Goal: Information Seeking & Learning: Check status

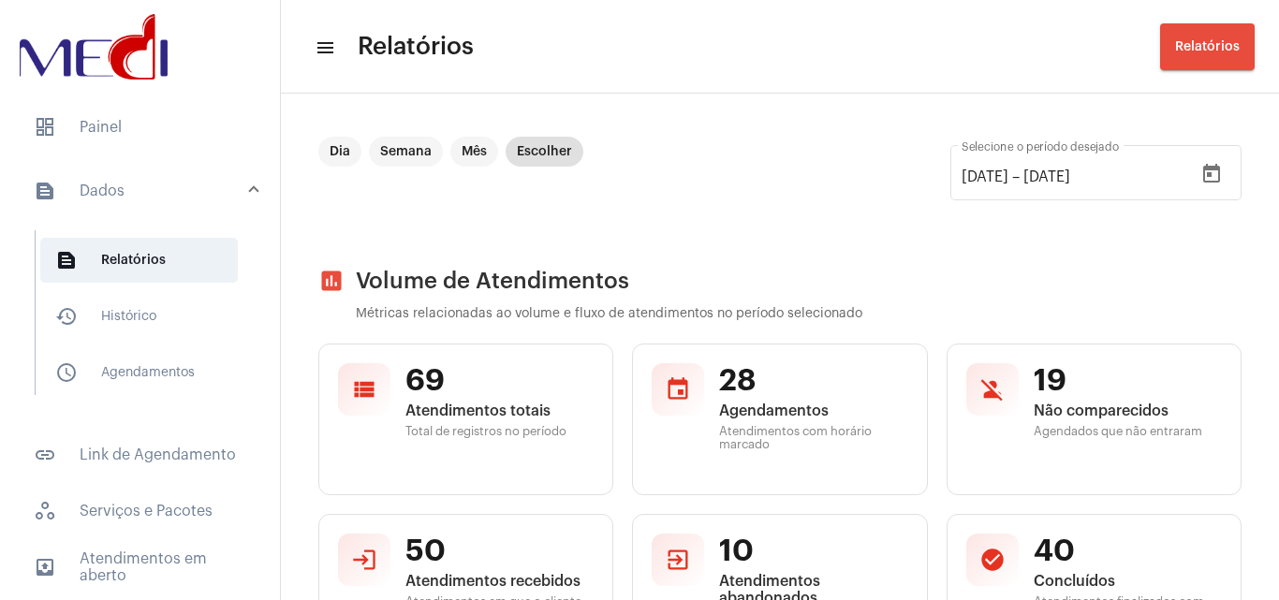
scroll to position [749, 0]
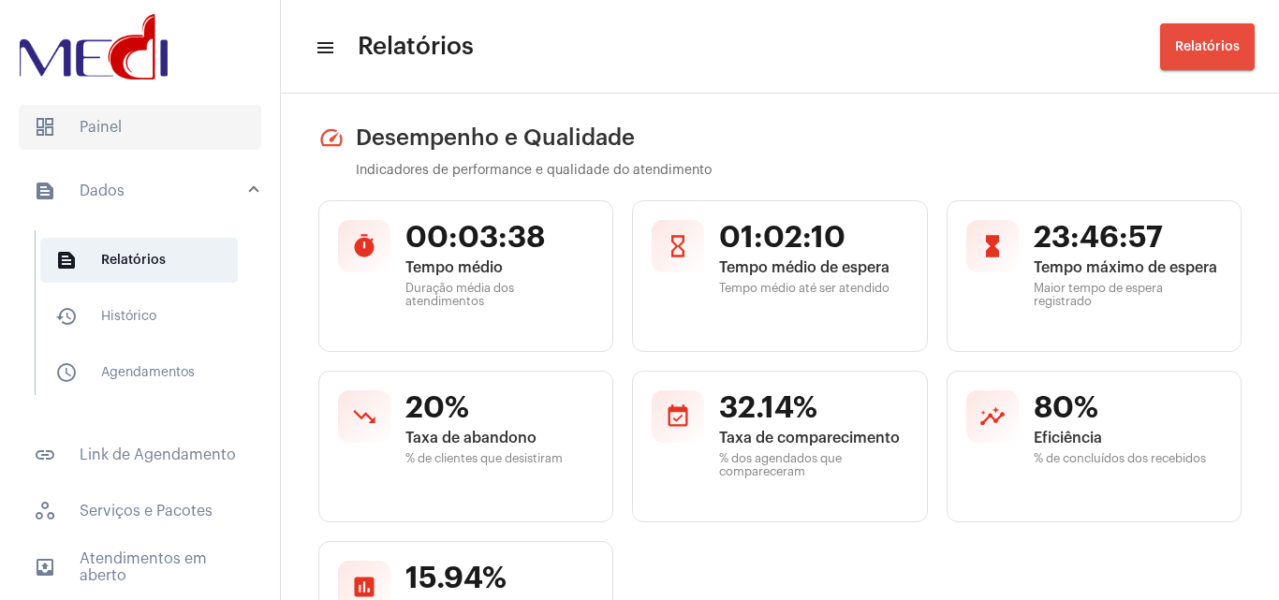
click at [111, 124] on span "dashboard Painel" at bounding box center [140, 127] width 243 height 45
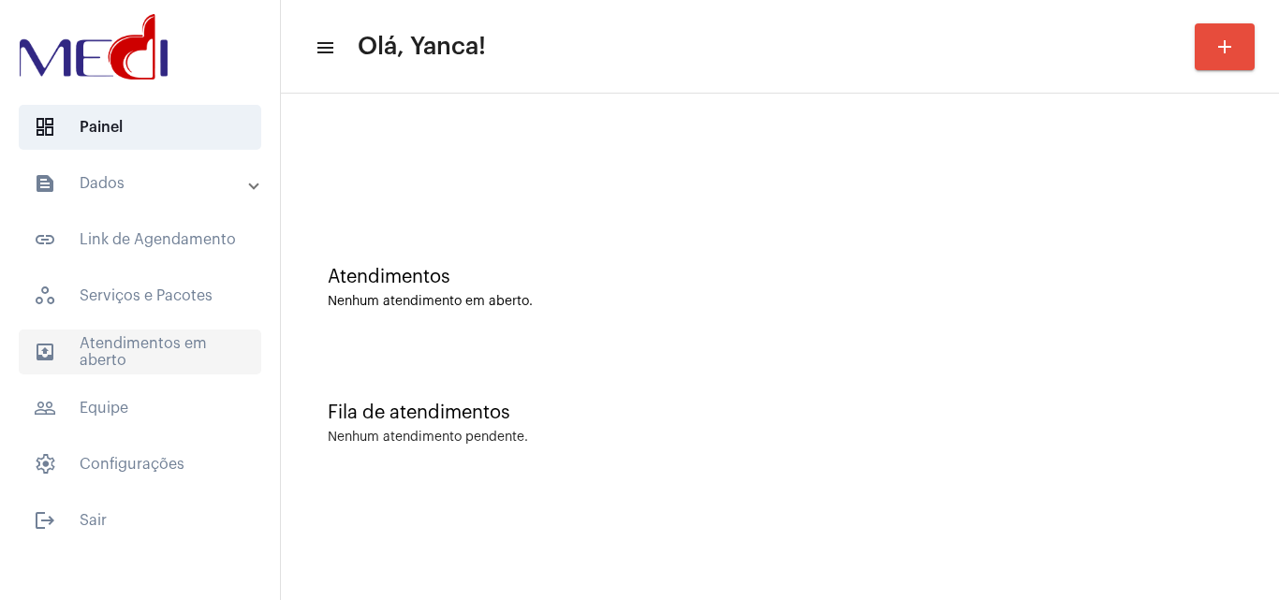
click at [138, 358] on span "outbox_outline Atendimentos em aberto" at bounding box center [140, 352] width 243 height 45
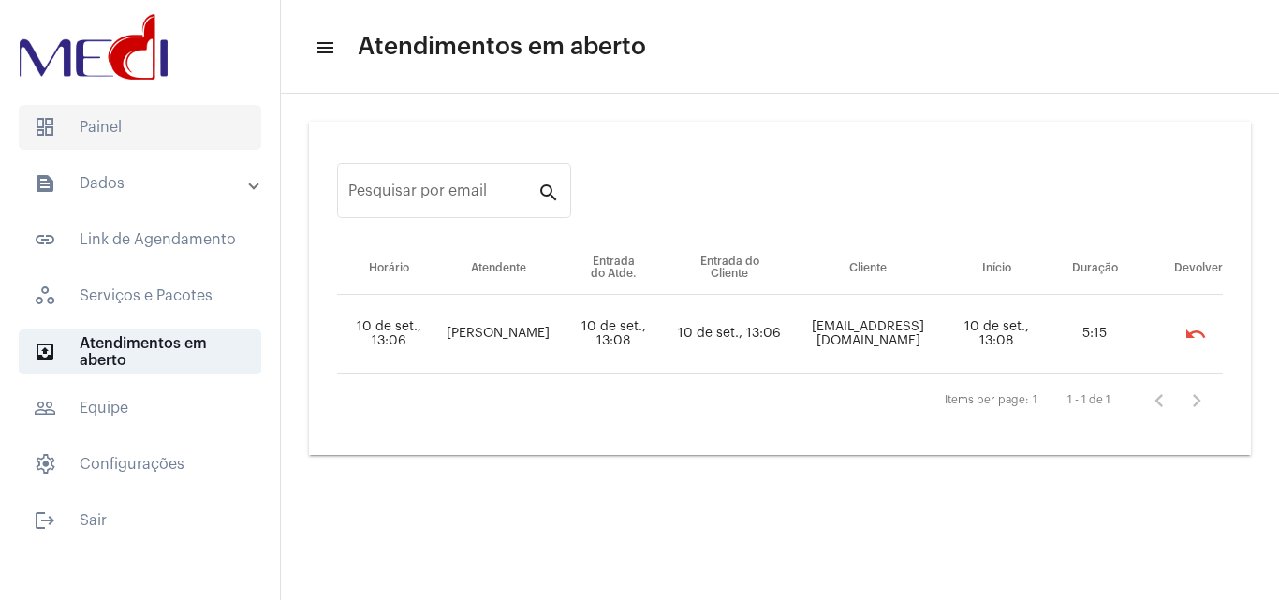
click at [119, 127] on span "dashboard Painel" at bounding box center [140, 127] width 243 height 45
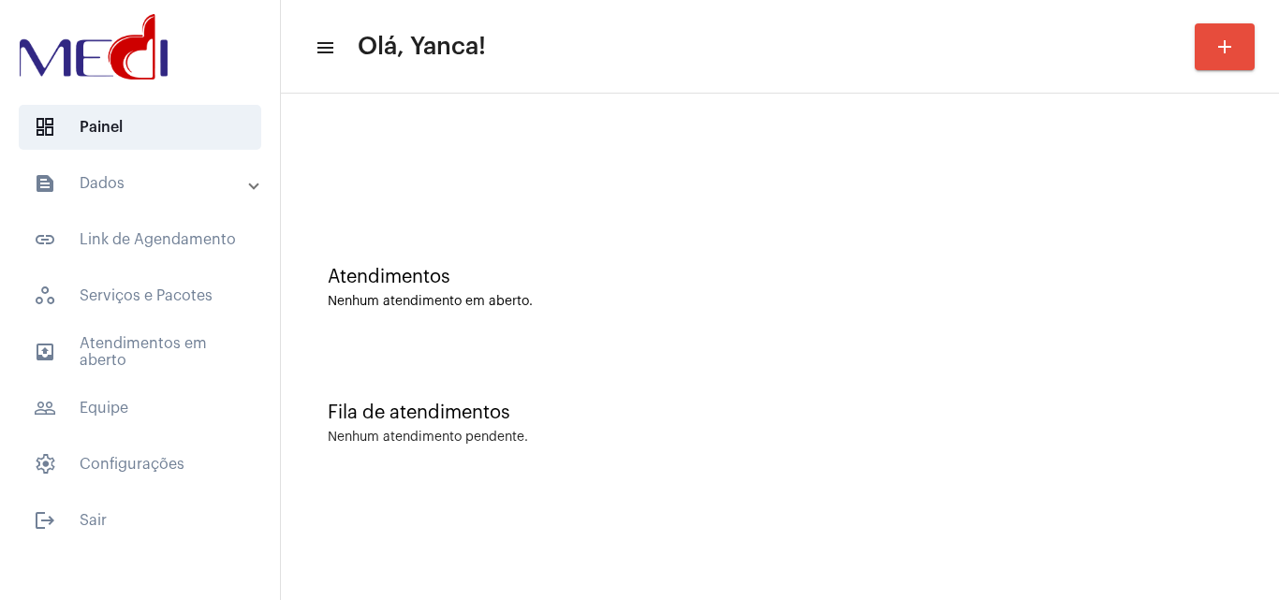
click at [128, 200] on mat-expansion-panel-header "text_snippet_outlined Dados" at bounding box center [145, 183] width 269 height 45
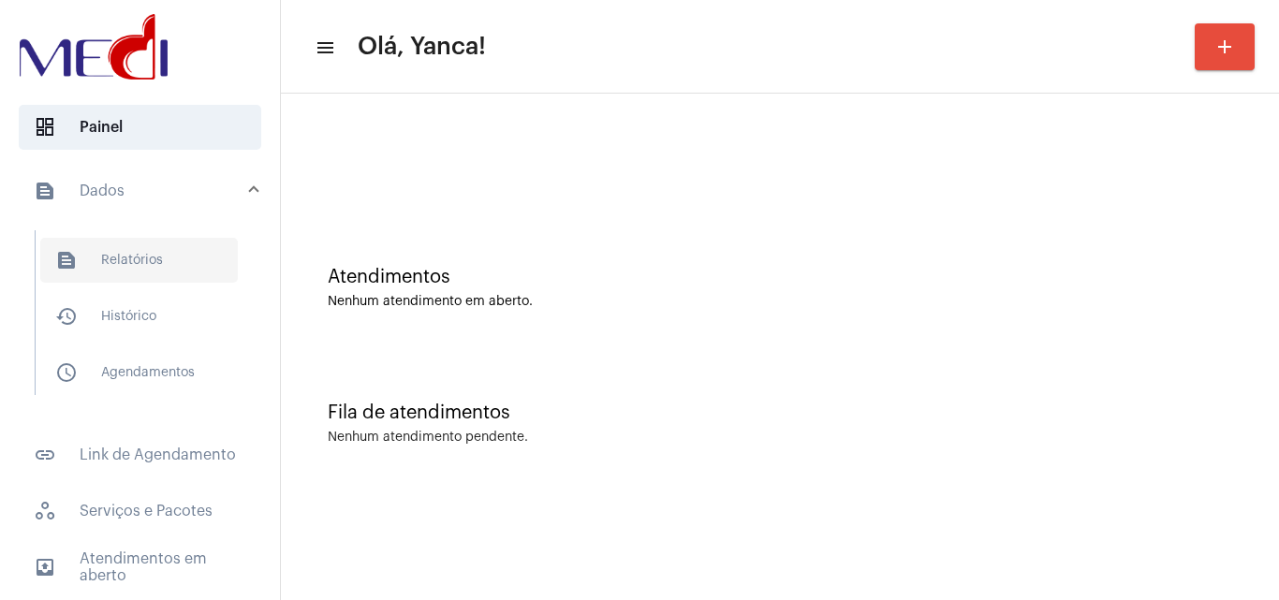
click at [136, 257] on span "text_snippet_outlined Relatórios" at bounding box center [139, 260] width 198 height 45
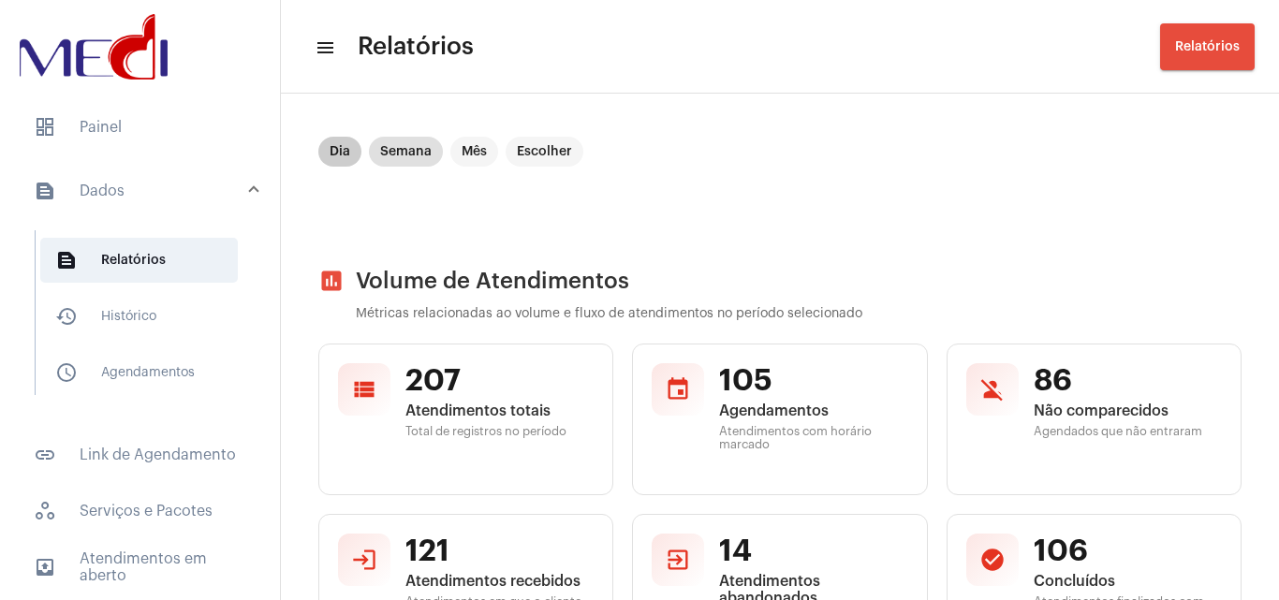
click at [335, 144] on mat-chip "Dia" at bounding box center [339, 152] width 43 height 30
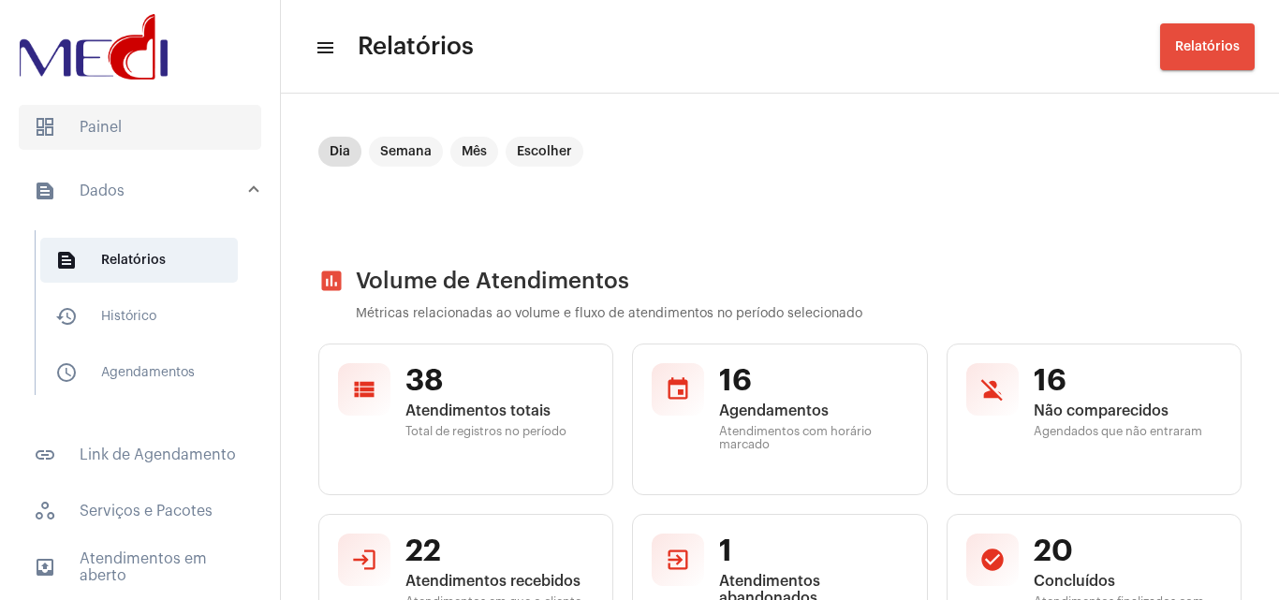
click at [128, 133] on span "dashboard Painel" at bounding box center [140, 127] width 243 height 45
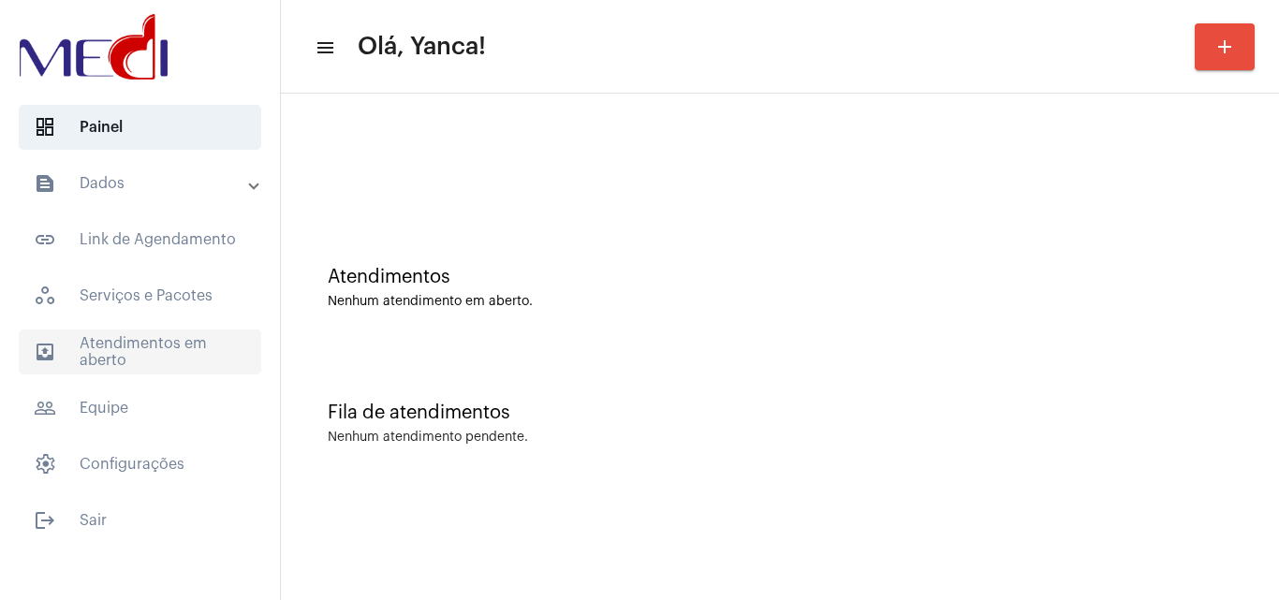
click at [125, 341] on span "outbox_outline Atendimentos em aberto" at bounding box center [140, 352] width 243 height 45
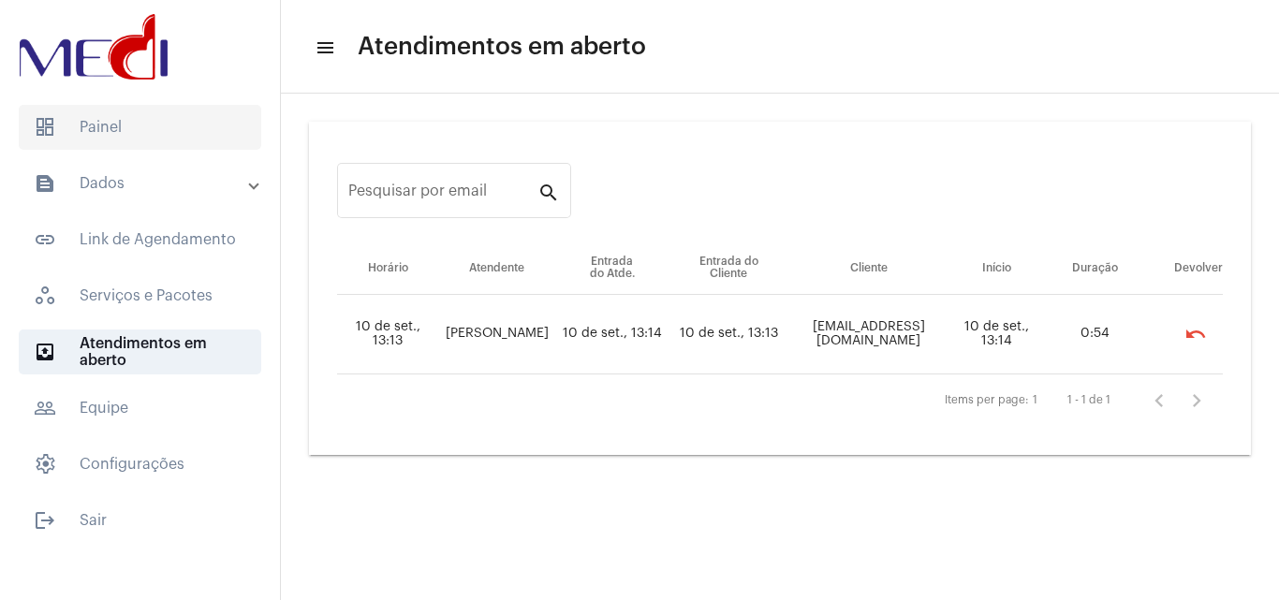
click at [165, 136] on span "dashboard Painel" at bounding box center [140, 127] width 243 height 45
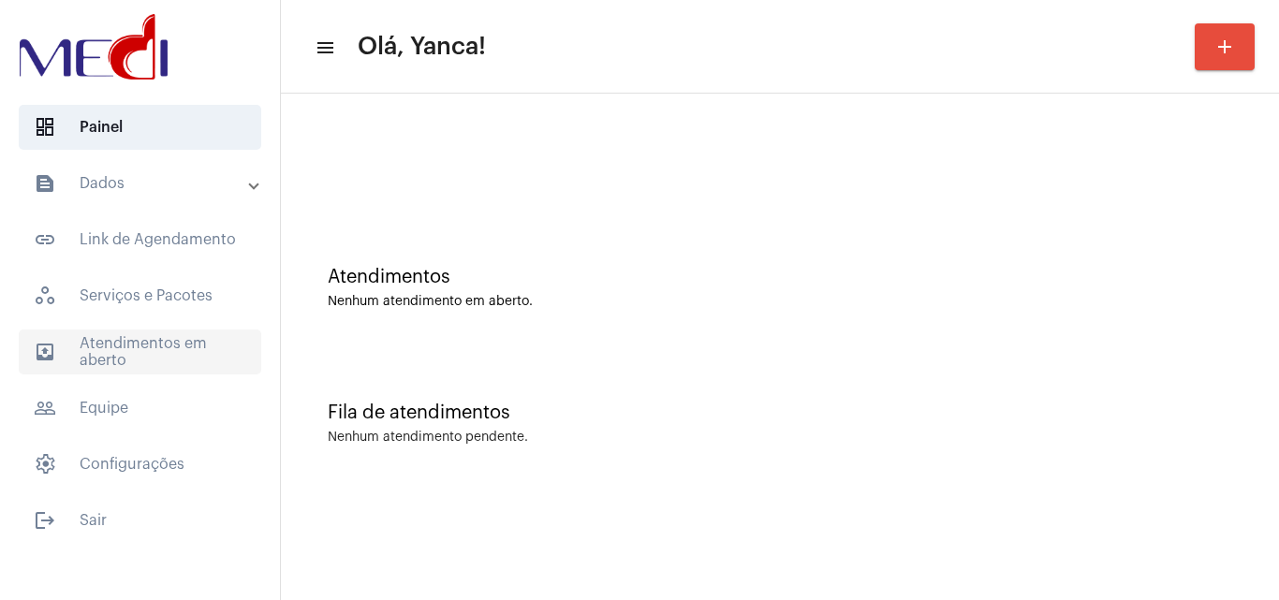
click at [149, 354] on span "outbox_outline Atendimentos em aberto" at bounding box center [140, 352] width 243 height 45
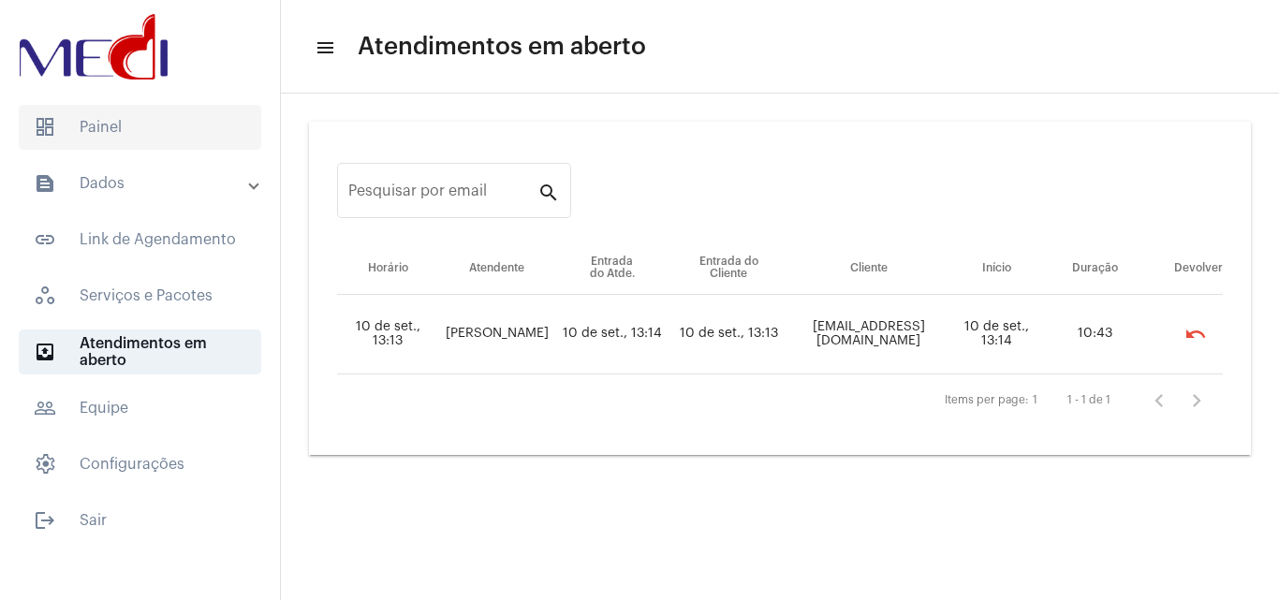
click at [131, 125] on span "dashboard Painel" at bounding box center [140, 127] width 243 height 45
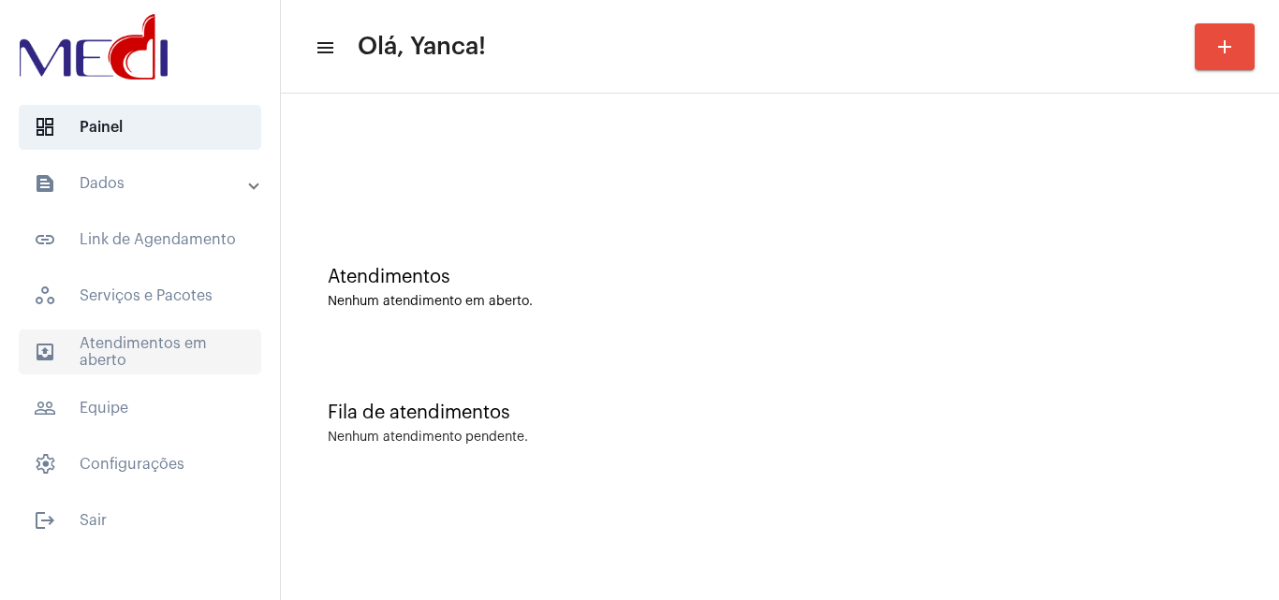
click at [158, 333] on span "outbox_outline Atendimentos em aberto" at bounding box center [140, 352] width 243 height 45
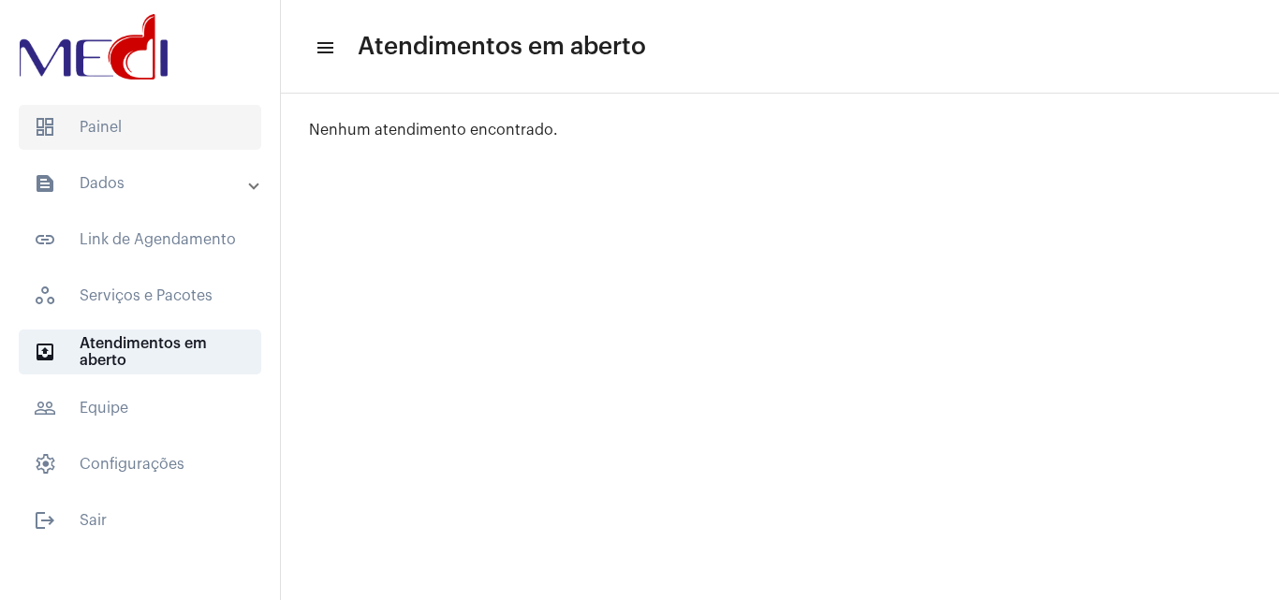
click at [187, 126] on span "dashboard Painel" at bounding box center [140, 127] width 243 height 45
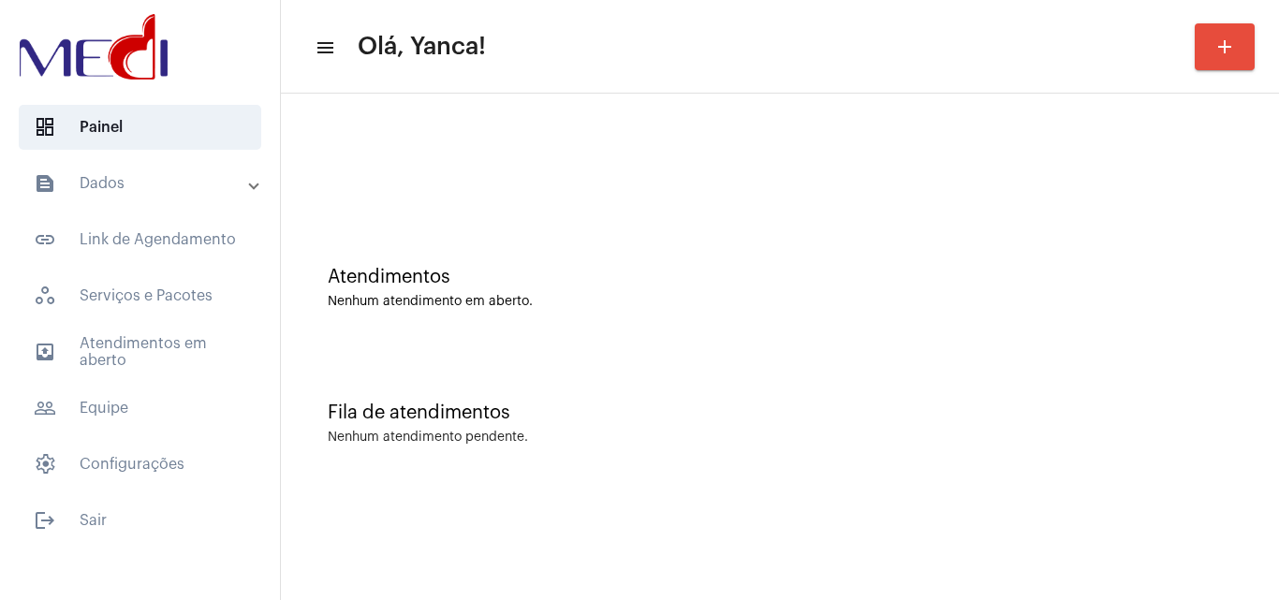
click at [163, 175] on mat-panel-title "text_snippet_outlined Dados" at bounding box center [142, 183] width 216 height 22
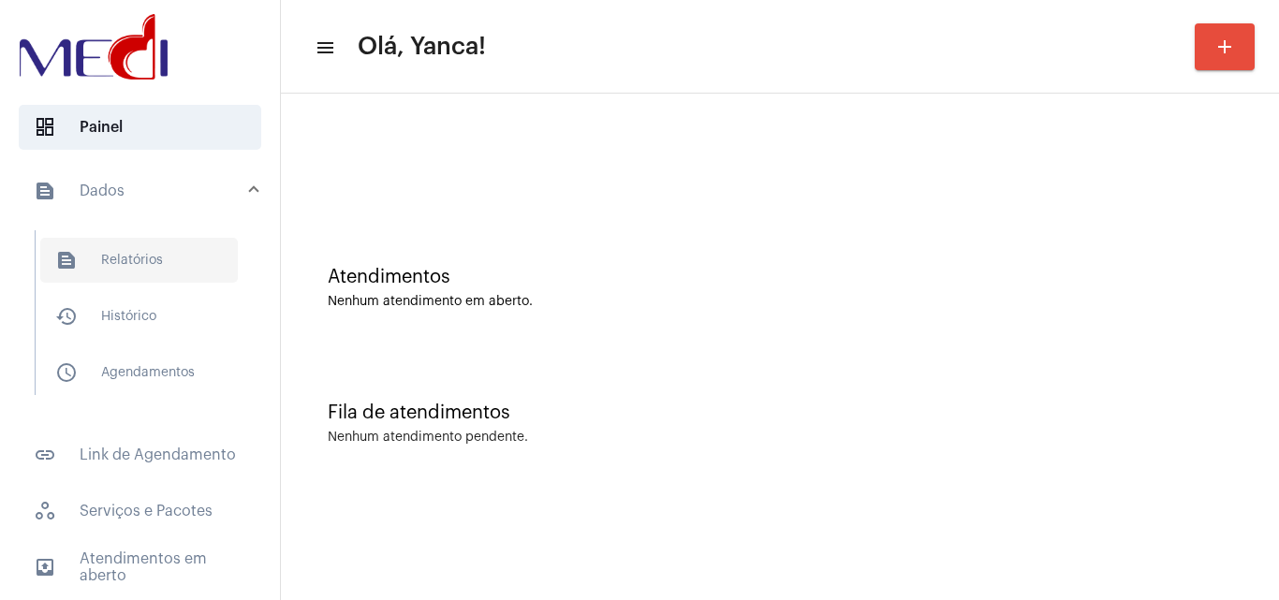
click at [126, 258] on span "text_snippet_outlined Relatórios" at bounding box center [139, 260] width 198 height 45
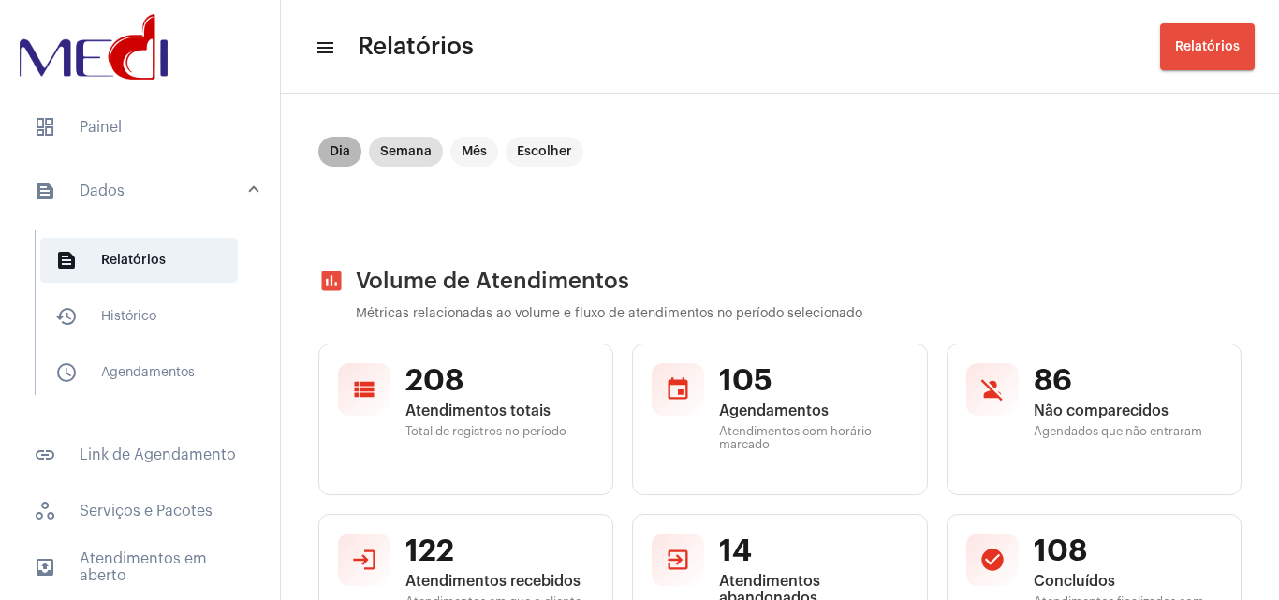
click at [346, 145] on mat-chip "Dia" at bounding box center [339, 152] width 43 height 30
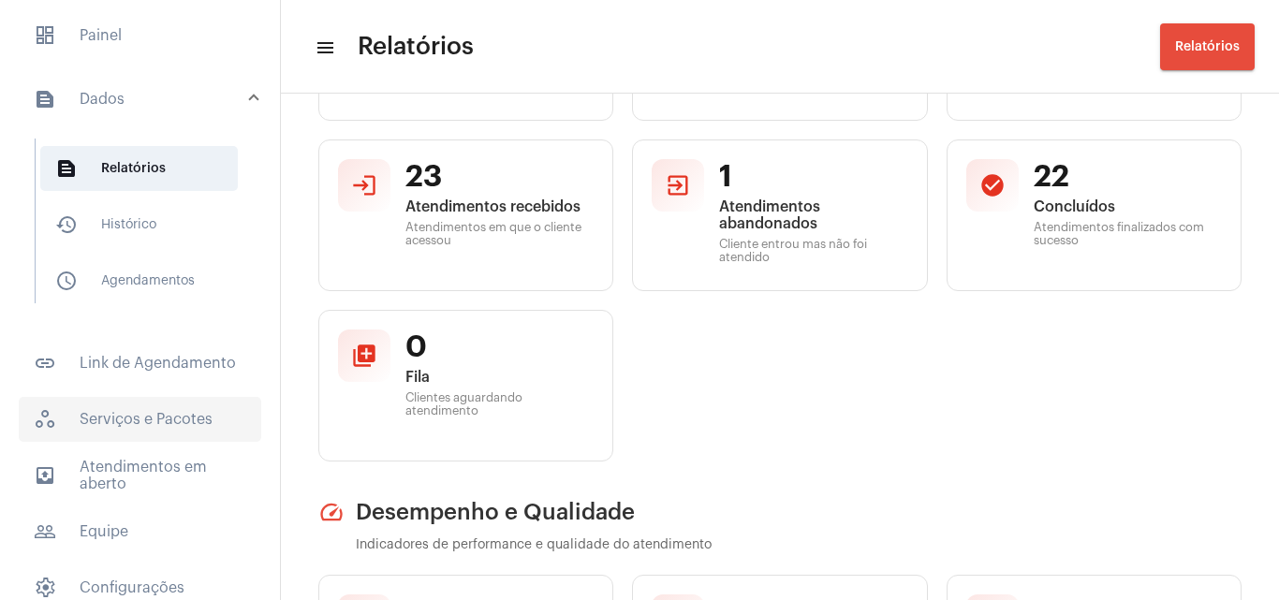
scroll to position [170, 0]
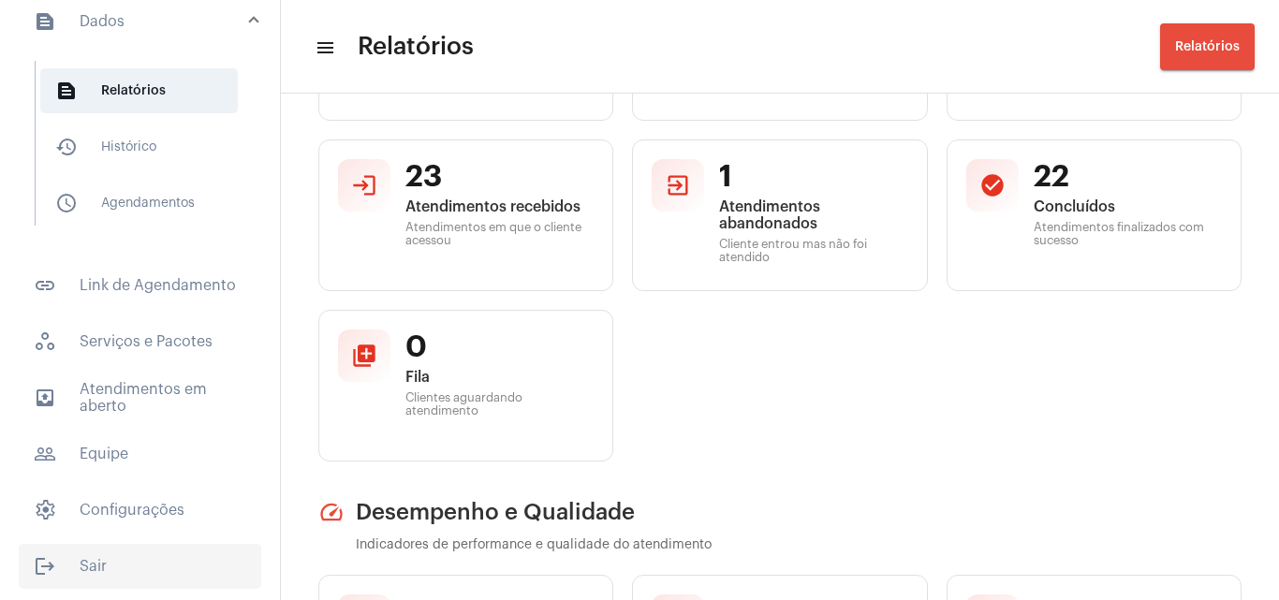
click at [66, 572] on span "logout Sair" at bounding box center [140, 566] width 243 height 45
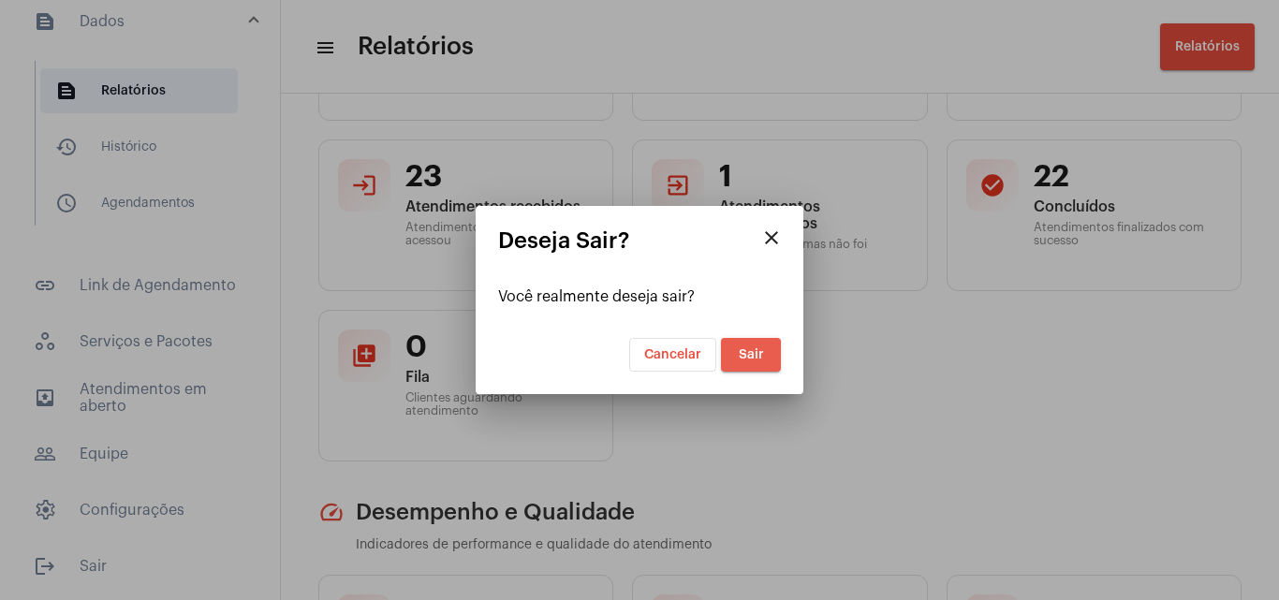
click at [739, 345] on button "Sair" at bounding box center [751, 355] width 60 height 34
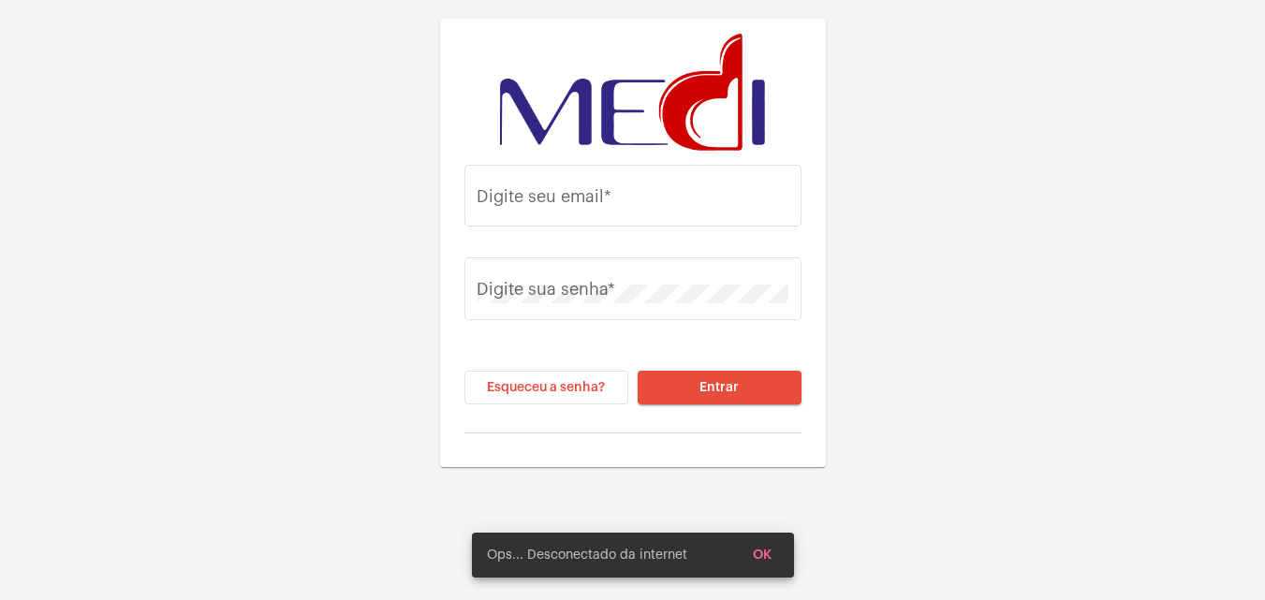
type input "[EMAIL_ADDRESS][DOMAIN_NAME]"
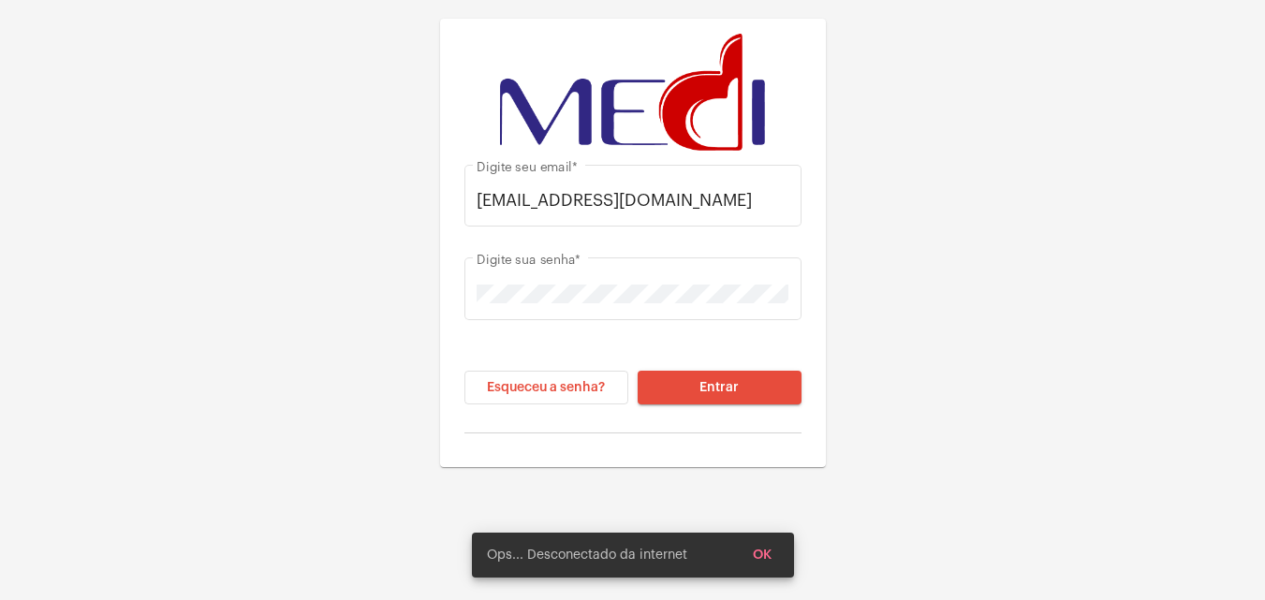
click at [698, 374] on button "Entrar" at bounding box center [720, 388] width 164 height 34
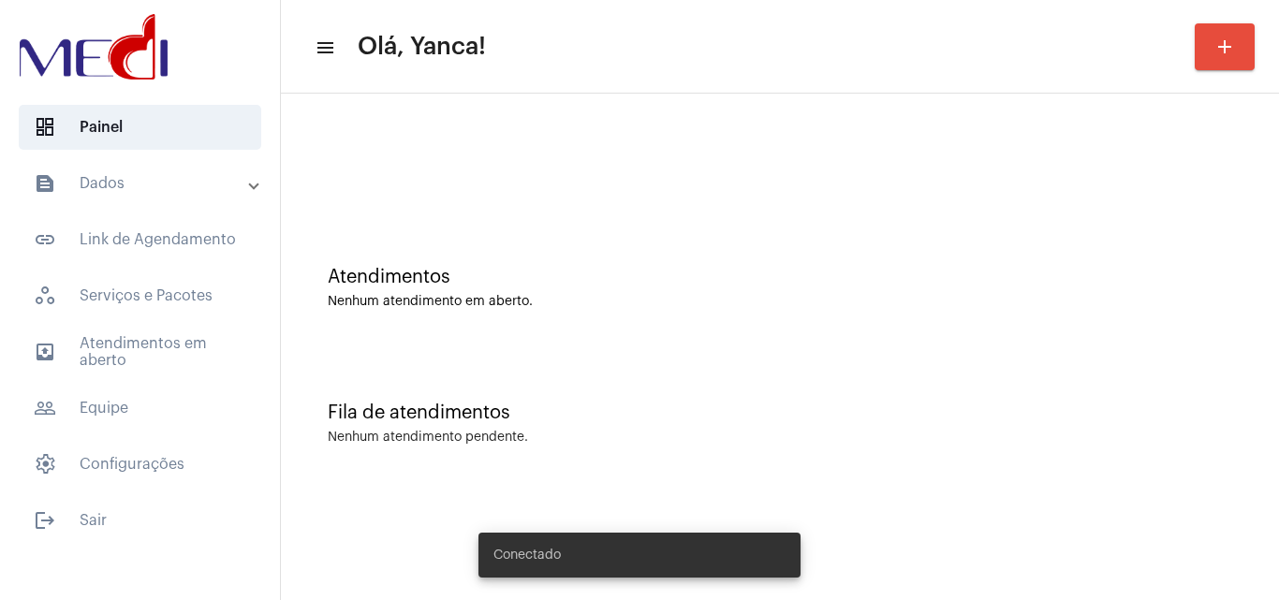
click at [239, 171] on mat-expansion-panel-header "text_snippet_outlined Dados" at bounding box center [145, 183] width 269 height 45
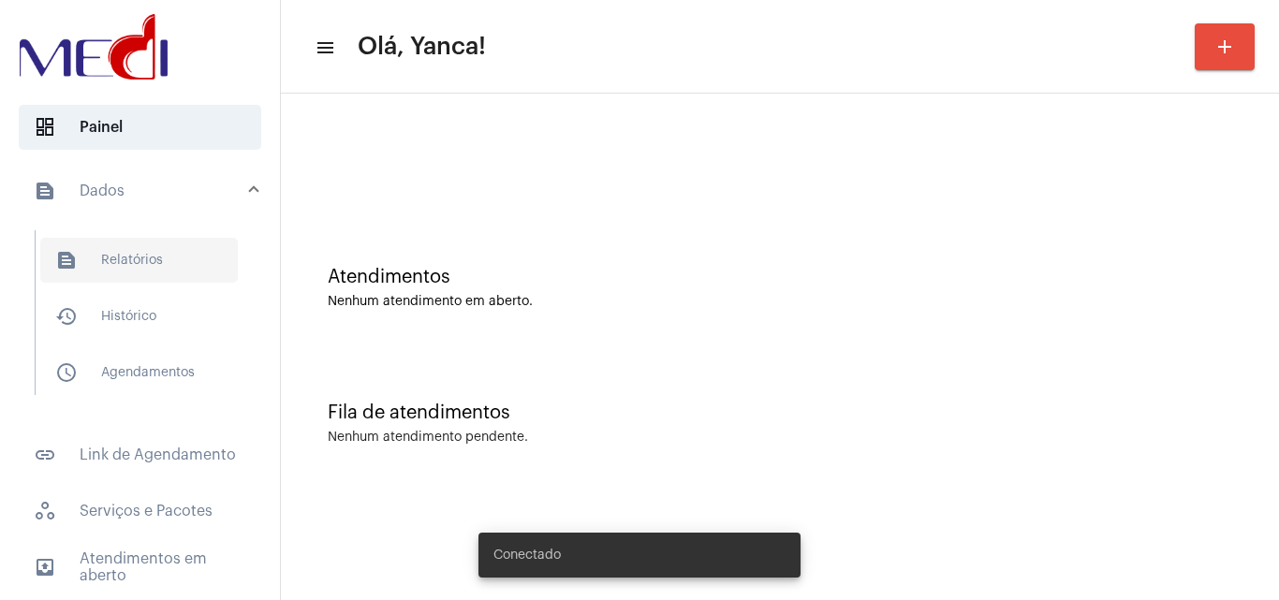
click at [188, 241] on span "text_snippet_outlined Relatórios" at bounding box center [139, 260] width 198 height 45
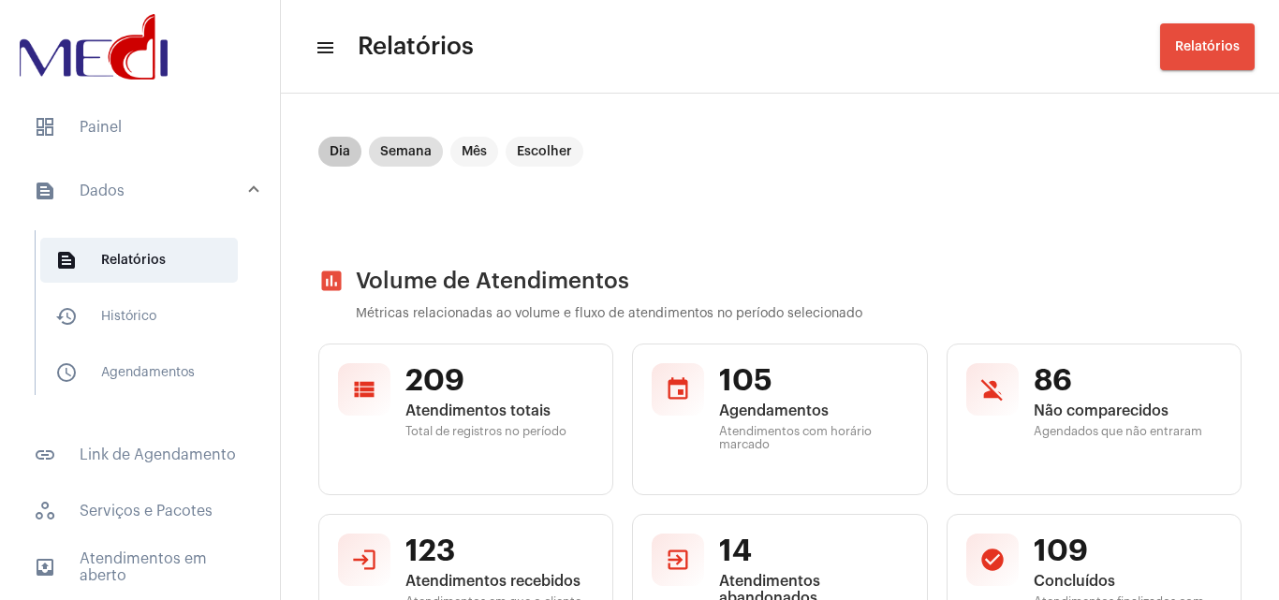
click at [337, 149] on mat-chip "Dia" at bounding box center [339, 152] width 43 height 30
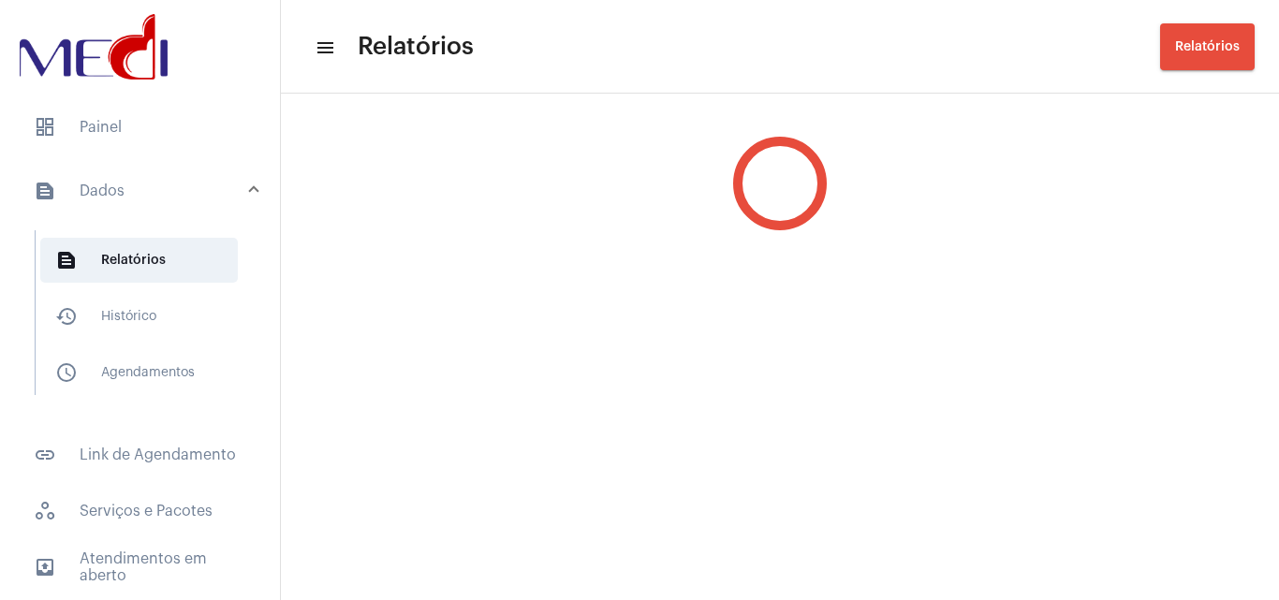
click at [327, 172] on div at bounding box center [780, 183] width 998 height 169
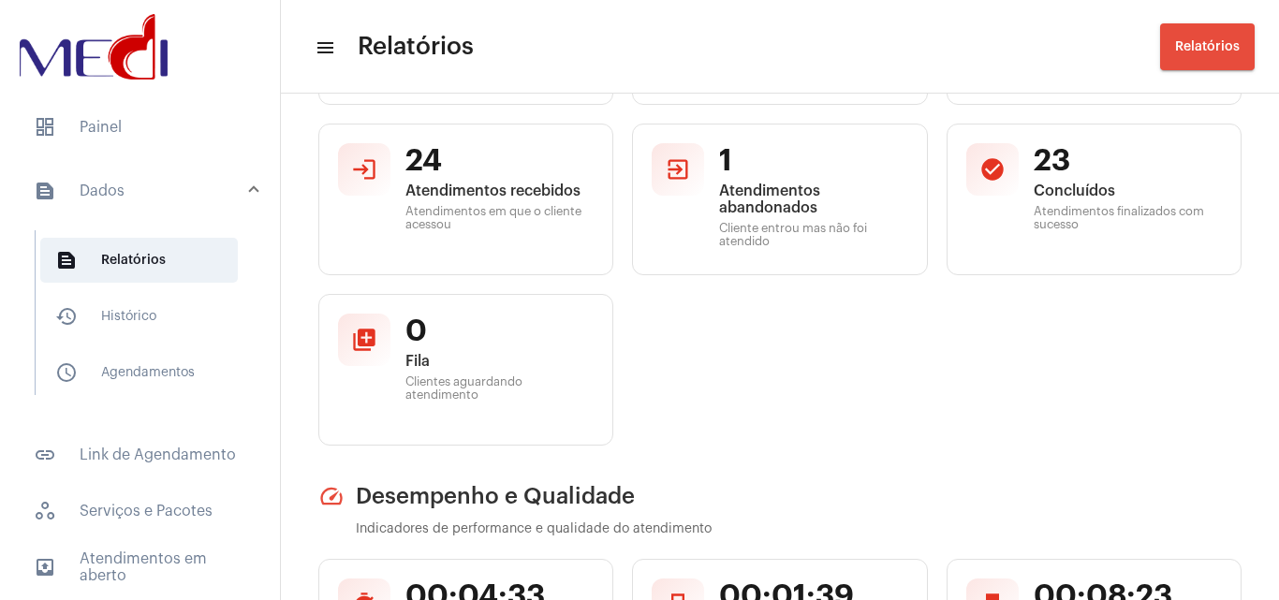
scroll to position [16, 0]
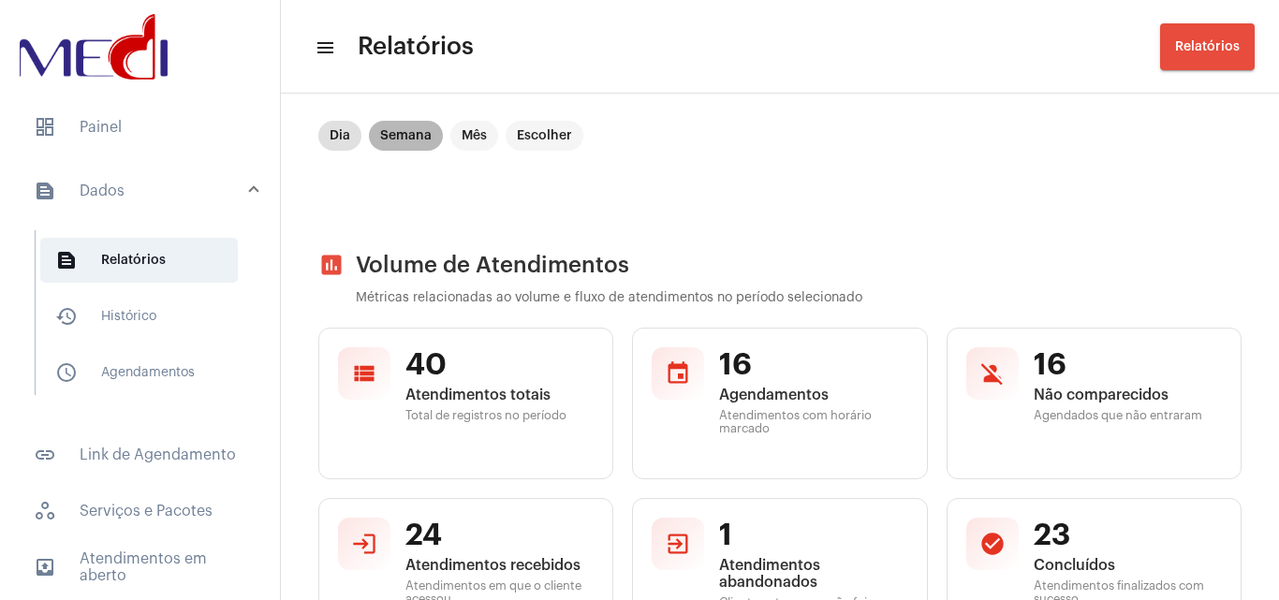
click at [406, 145] on mat-chip "Semana" at bounding box center [406, 136] width 74 height 30
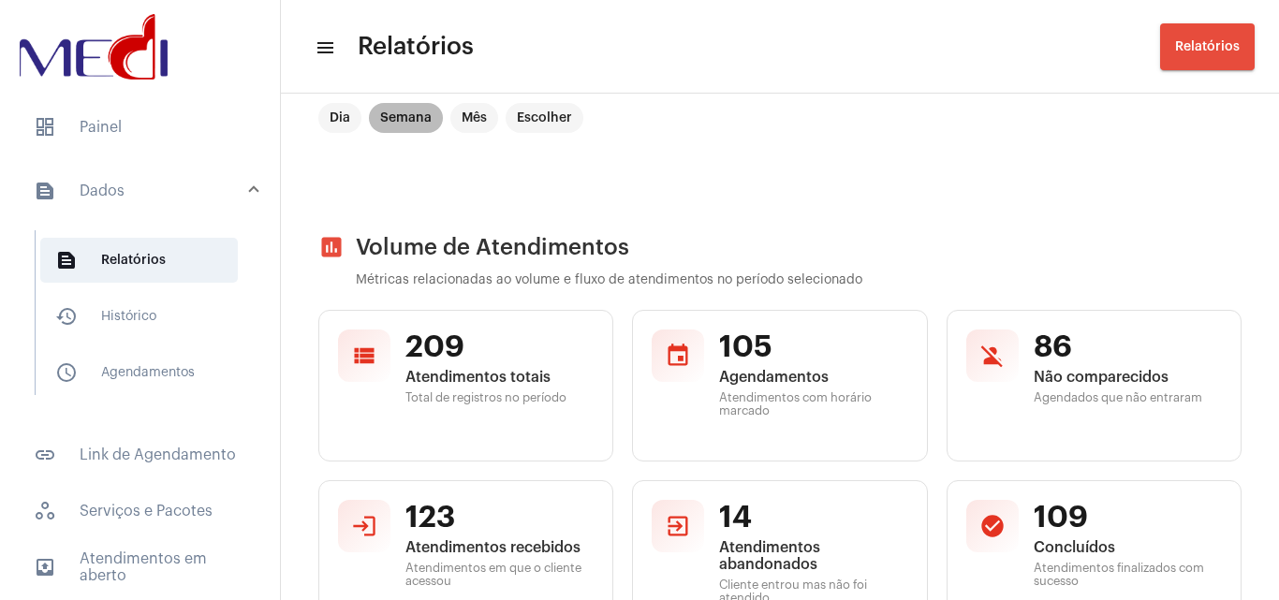
scroll to position [0, 0]
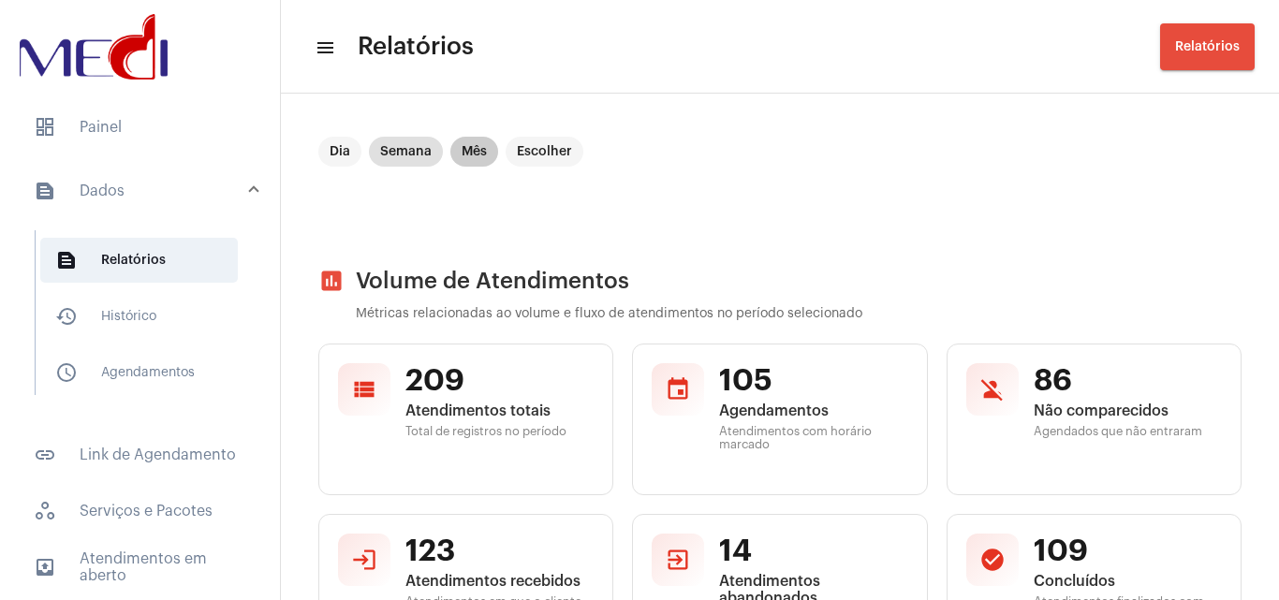
click at [470, 145] on mat-chip "Mês" at bounding box center [474, 152] width 48 height 30
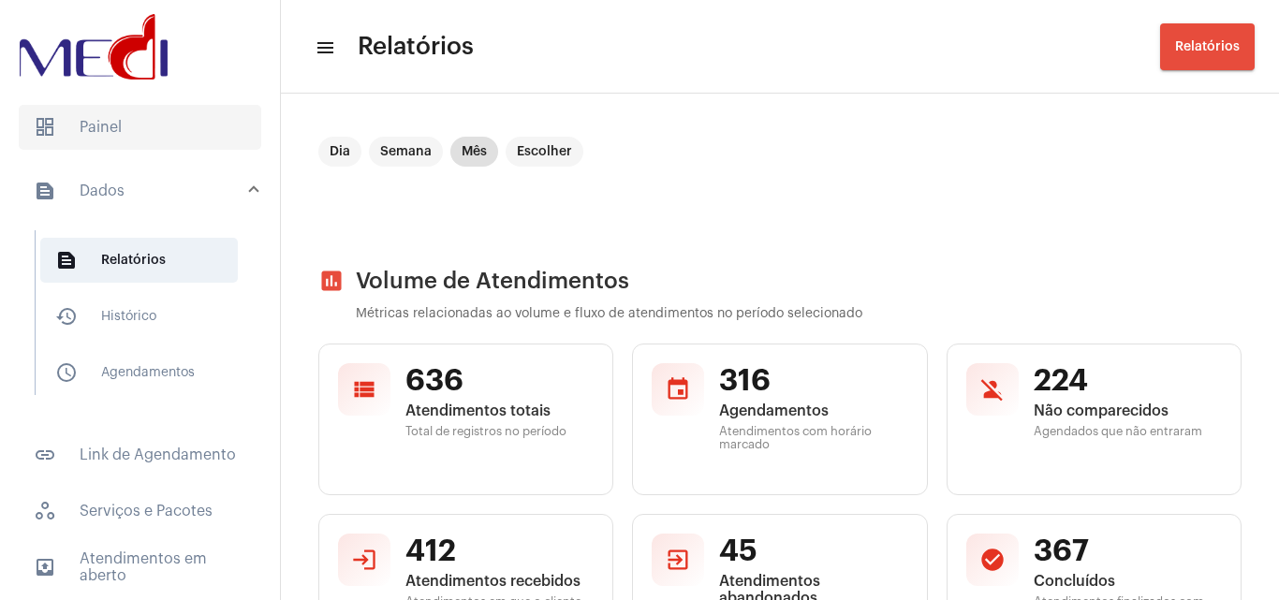
click at [167, 140] on span "dashboard Painel" at bounding box center [140, 127] width 243 height 45
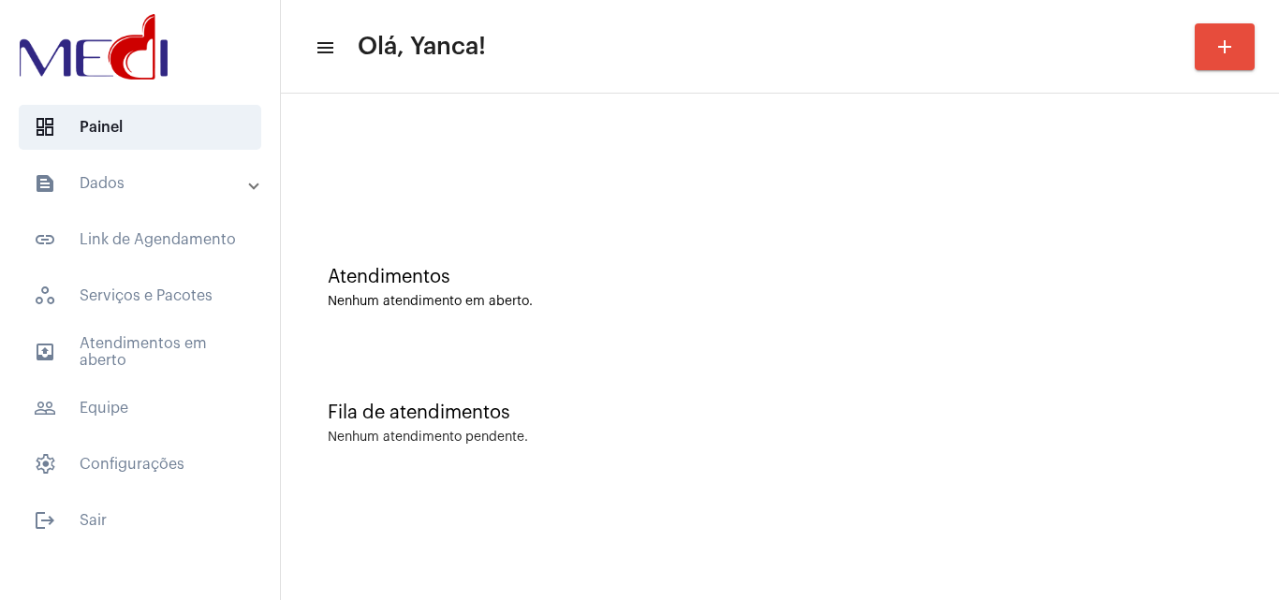
click at [184, 182] on mat-panel-title "text_snippet_outlined Dados" at bounding box center [142, 183] width 216 height 22
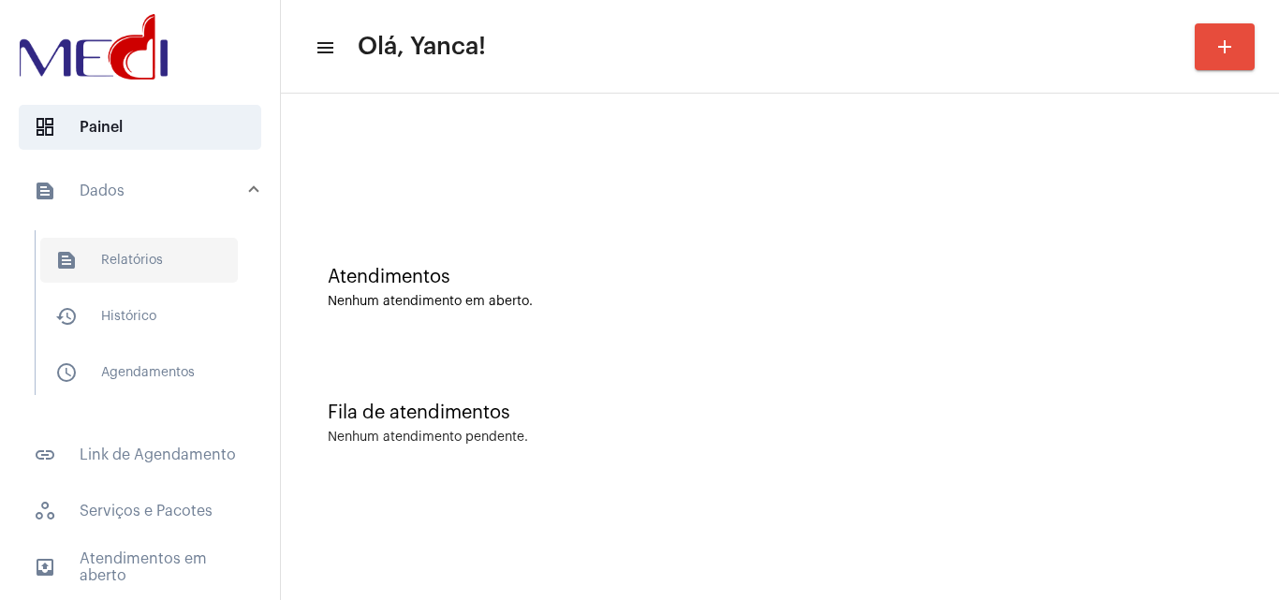
click at [149, 257] on span "text_snippet_outlined Relatórios" at bounding box center [139, 260] width 198 height 45
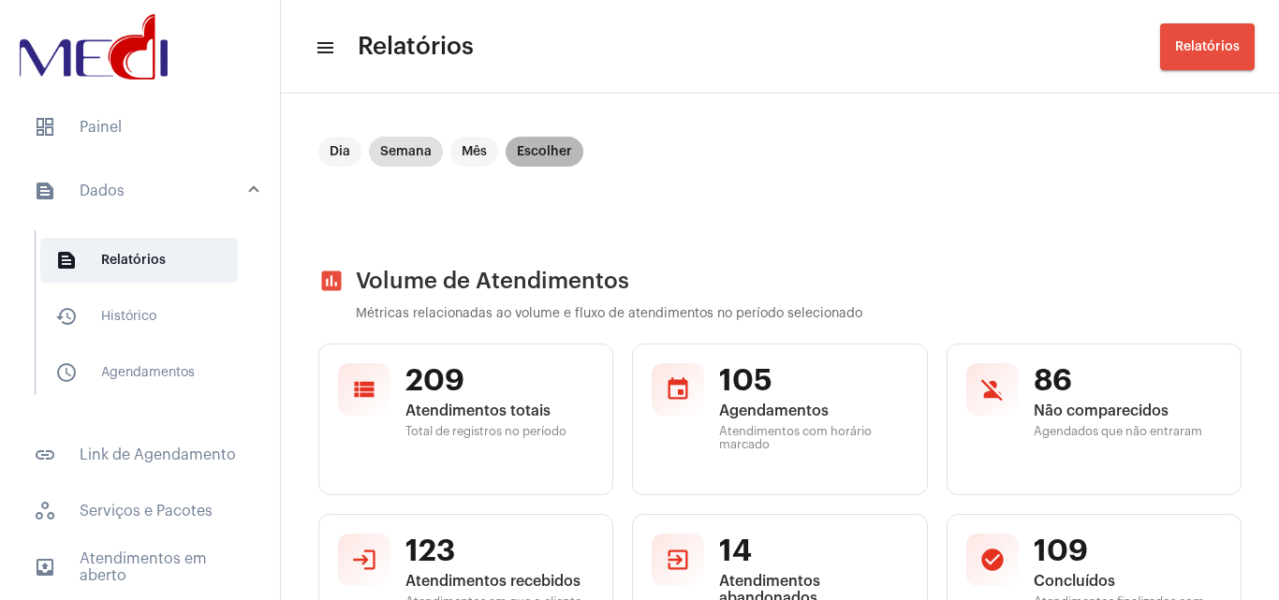
click at [549, 143] on mat-chip "Escolher" at bounding box center [545, 152] width 78 height 30
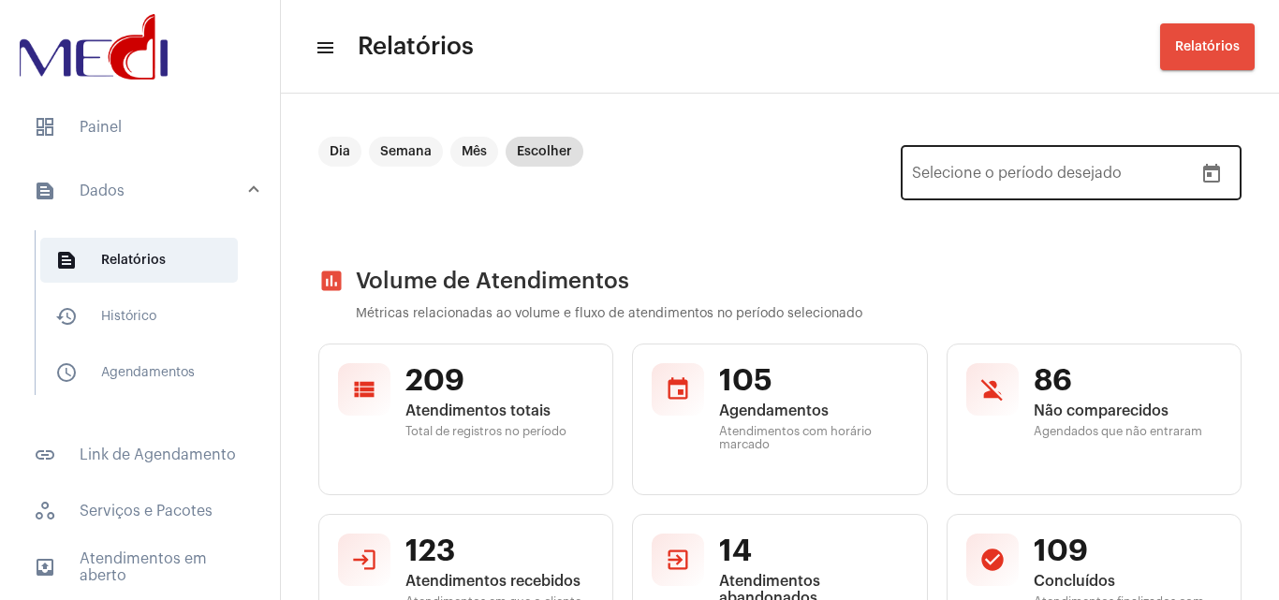
click at [1211, 168] on button "Open calendar" at bounding box center [1211, 173] width 37 height 37
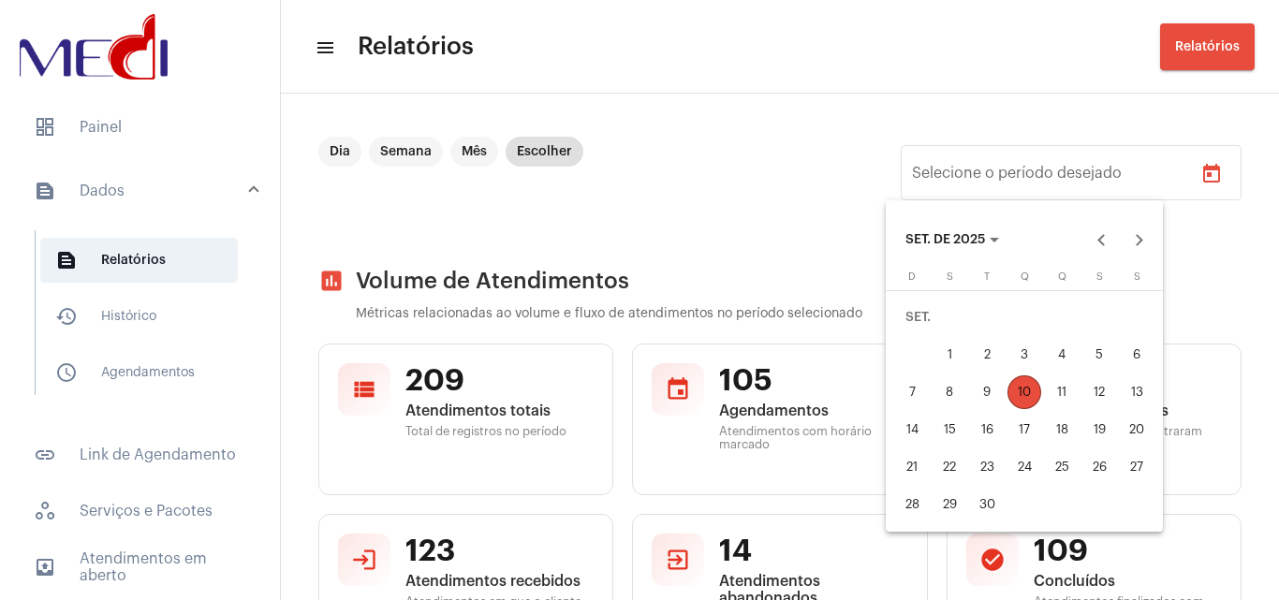
click at [955, 356] on div "1" at bounding box center [950, 355] width 34 height 34
type input "[DATE]"
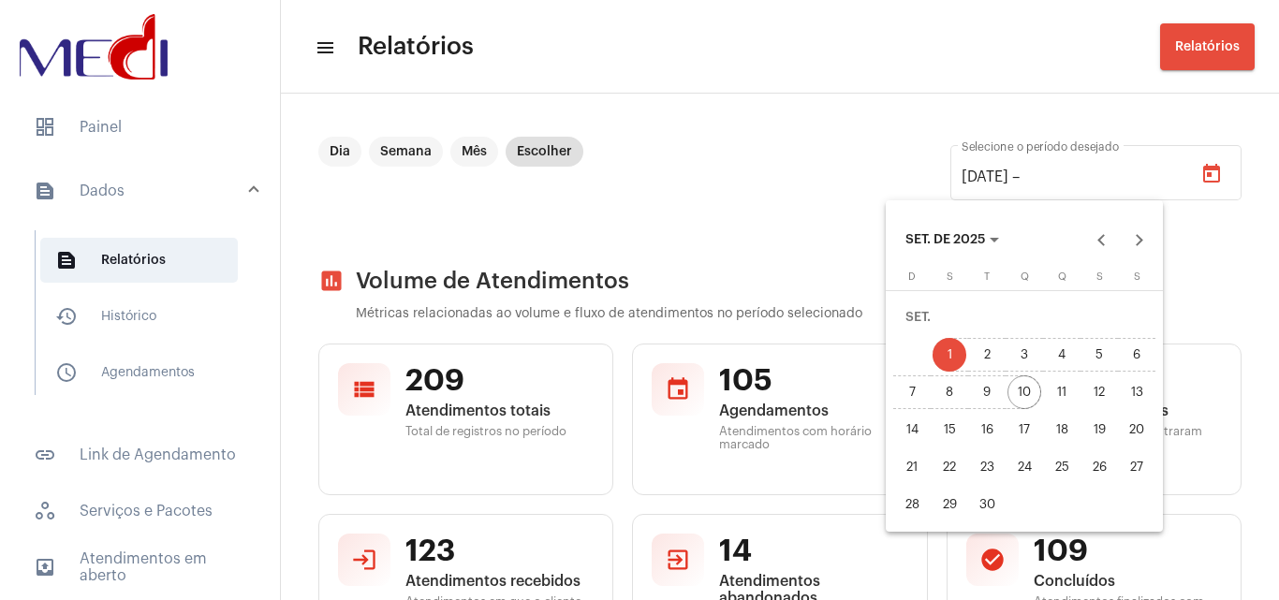
click at [1033, 396] on div "10" at bounding box center [1025, 393] width 34 height 34
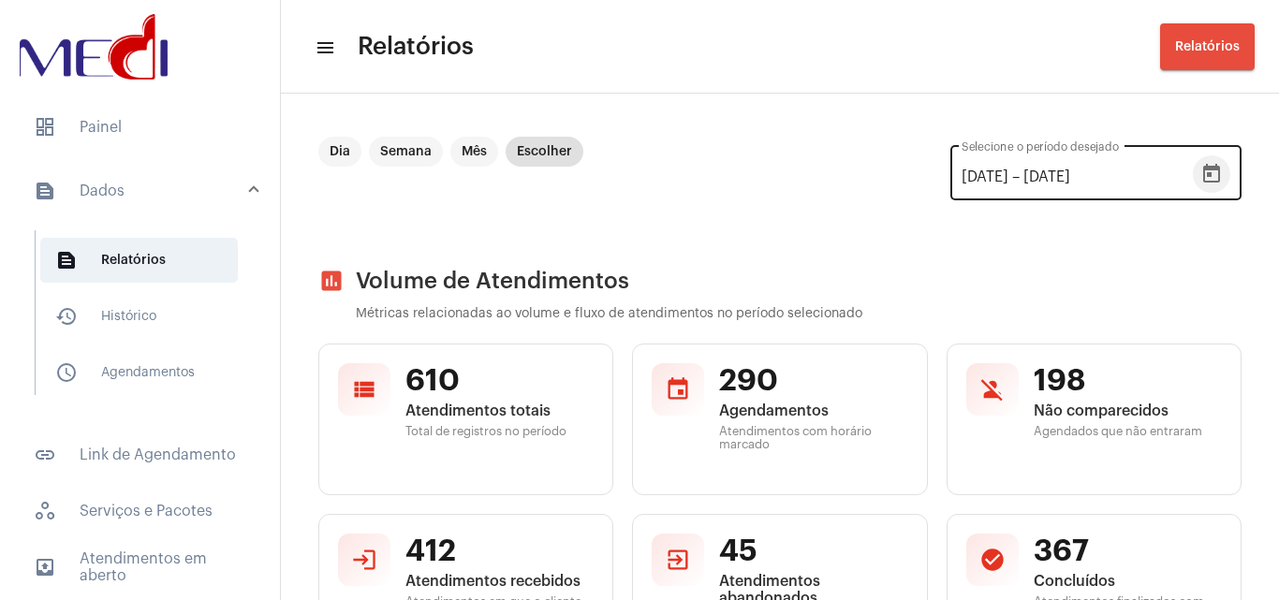
click at [1193, 167] on button "Open calendar" at bounding box center [1211, 173] width 37 height 37
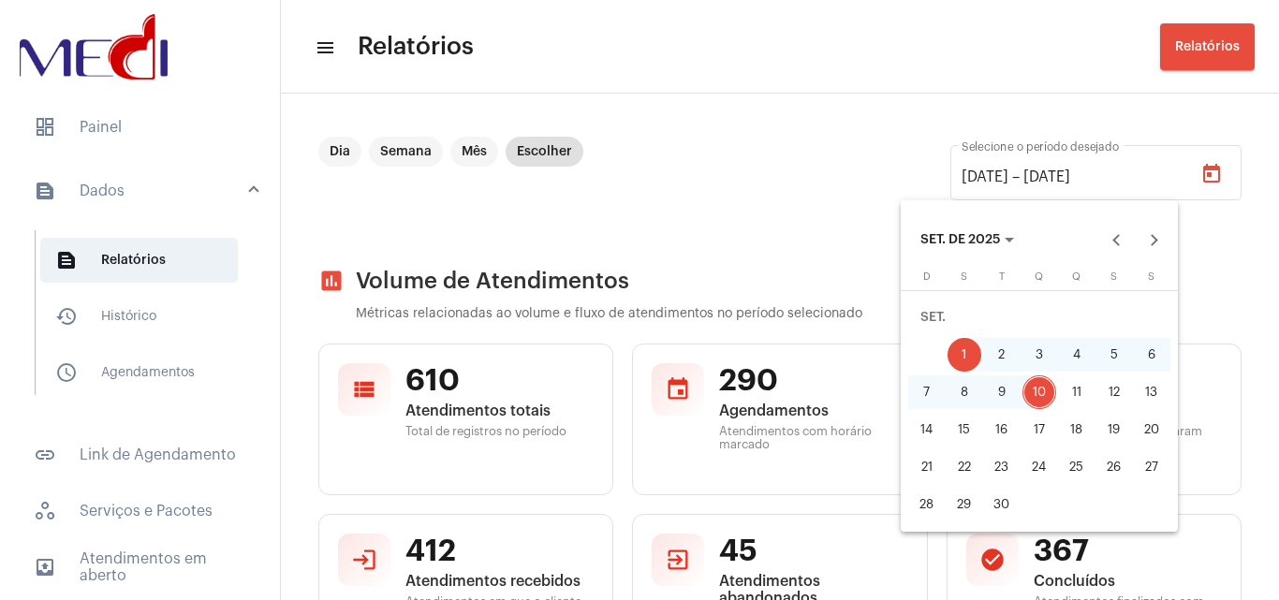
click at [1087, 353] on div "4" at bounding box center [1077, 355] width 34 height 34
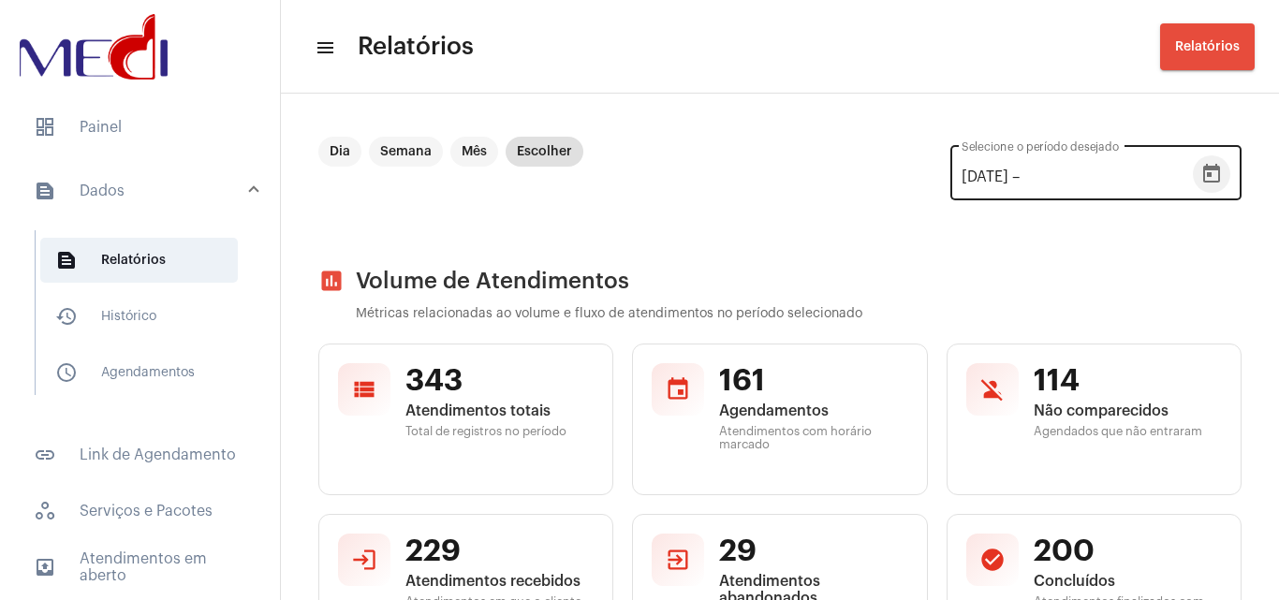
click at [1201, 173] on icon "Open calendar" at bounding box center [1212, 174] width 22 height 22
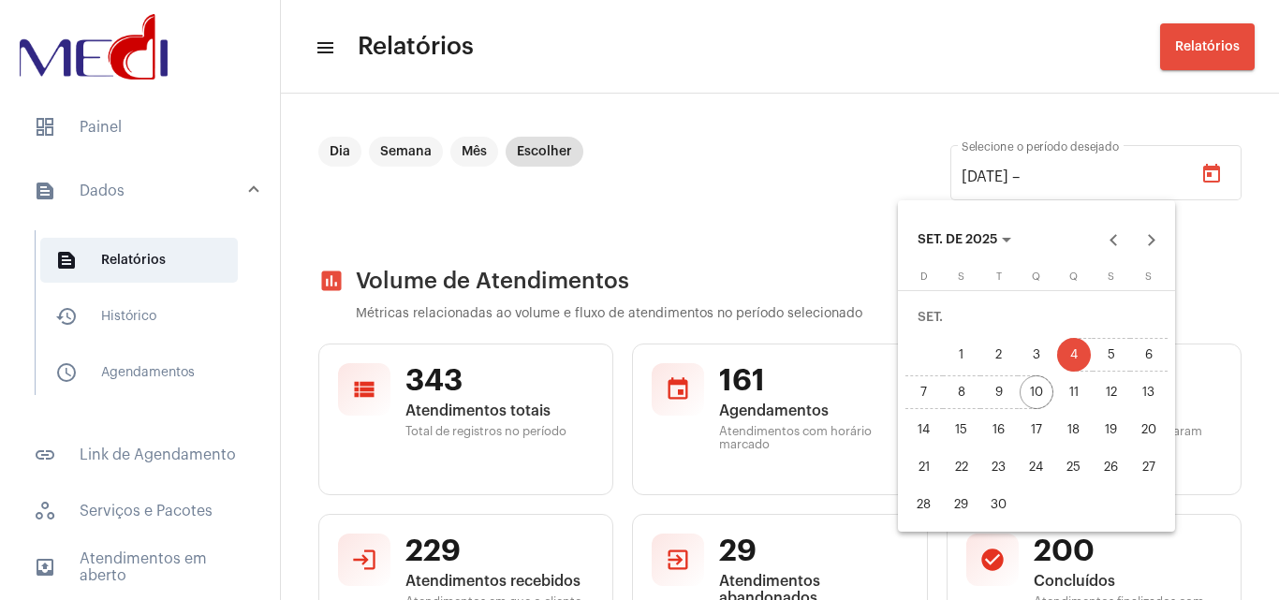
click at [1035, 391] on div "10" at bounding box center [1037, 393] width 34 height 34
type input "[DATE]"
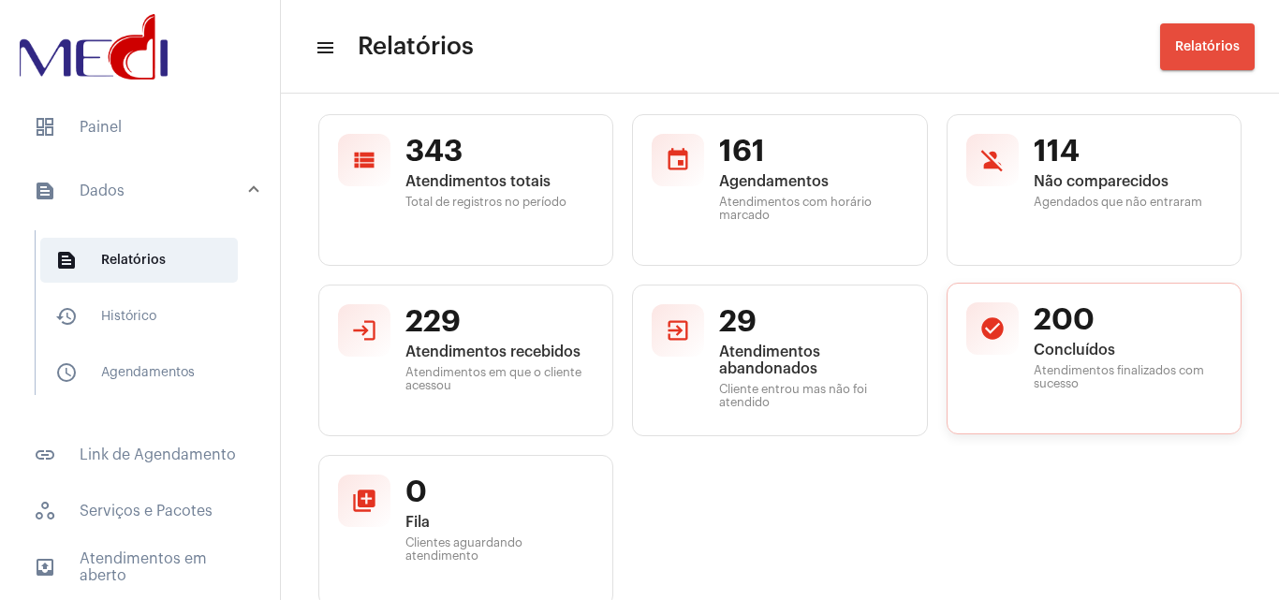
scroll to position [187, 0]
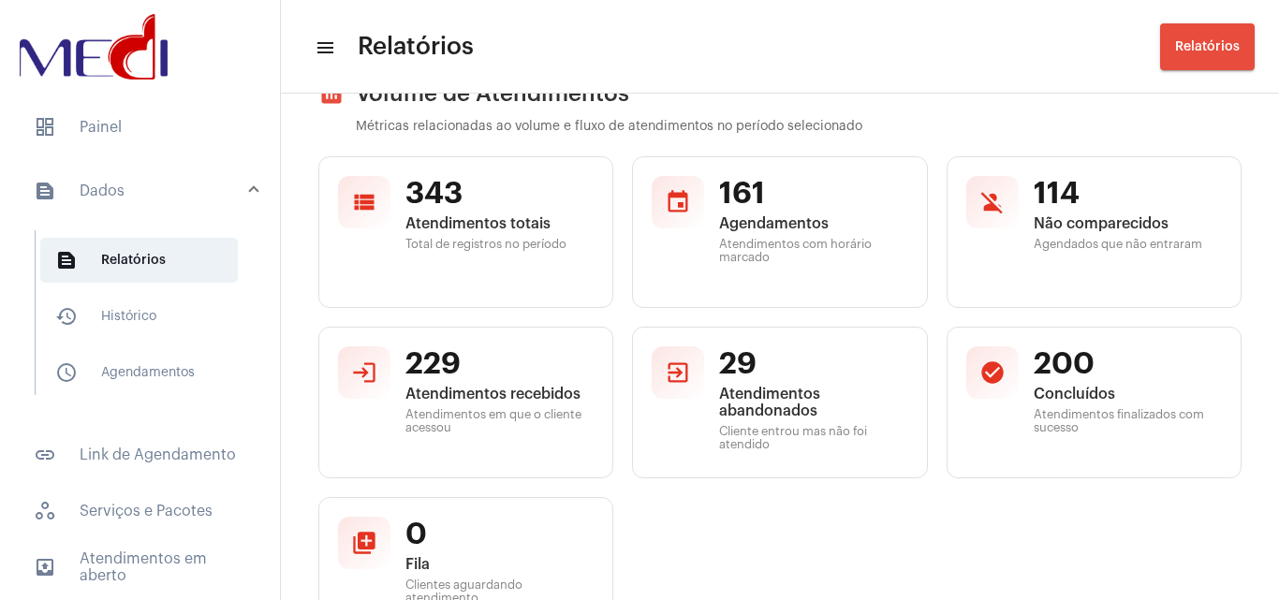
drag, startPoint x: 949, startPoint y: 508, endPoint x: 905, endPoint y: 523, distance: 46.8
click at [949, 510] on div "view_list 343 Atendimentos totais Total de registros no período event 161 Agend…" at bounding box center [779, 402] width 923 height 493
click at [1021, 518] on div "view_list 343 Atendimentos totais Total de registros no período event 161 Agend…" at bounding box center [779, 402] width 923 height 493
click at [122, 145] on span "dashboard Painel" at bounding box center [140, 127] width 243 height 45
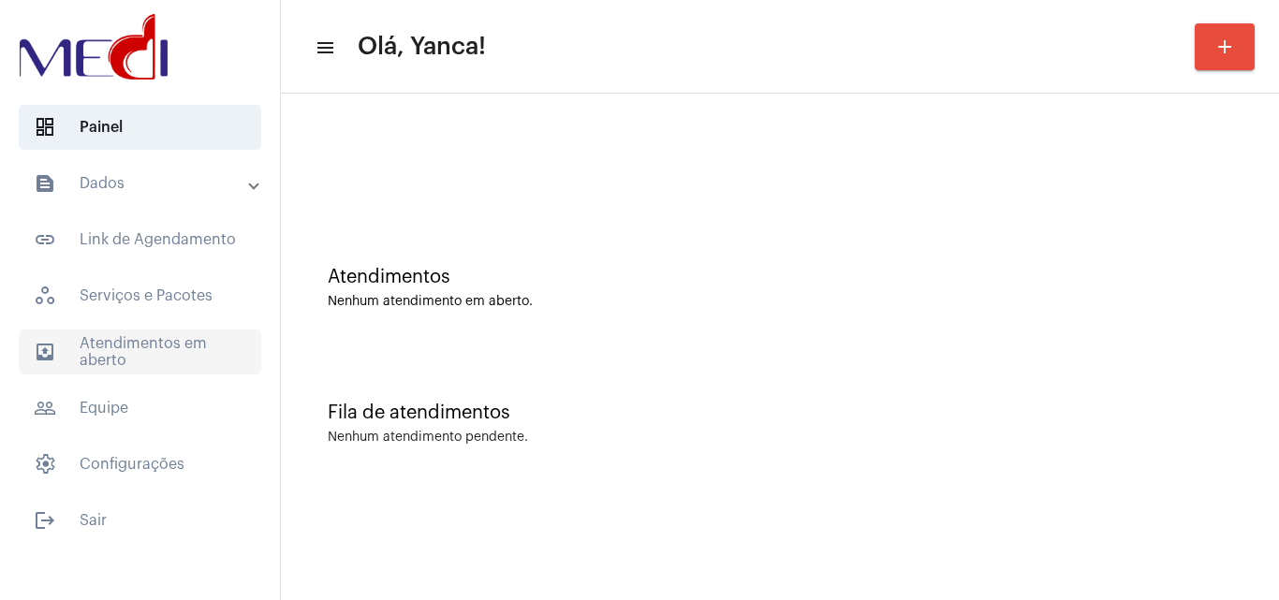
click at [94, 347] on span "outbox_outline Atendimentos em aberto" at bounding box center [140, 352] width 243 height 45
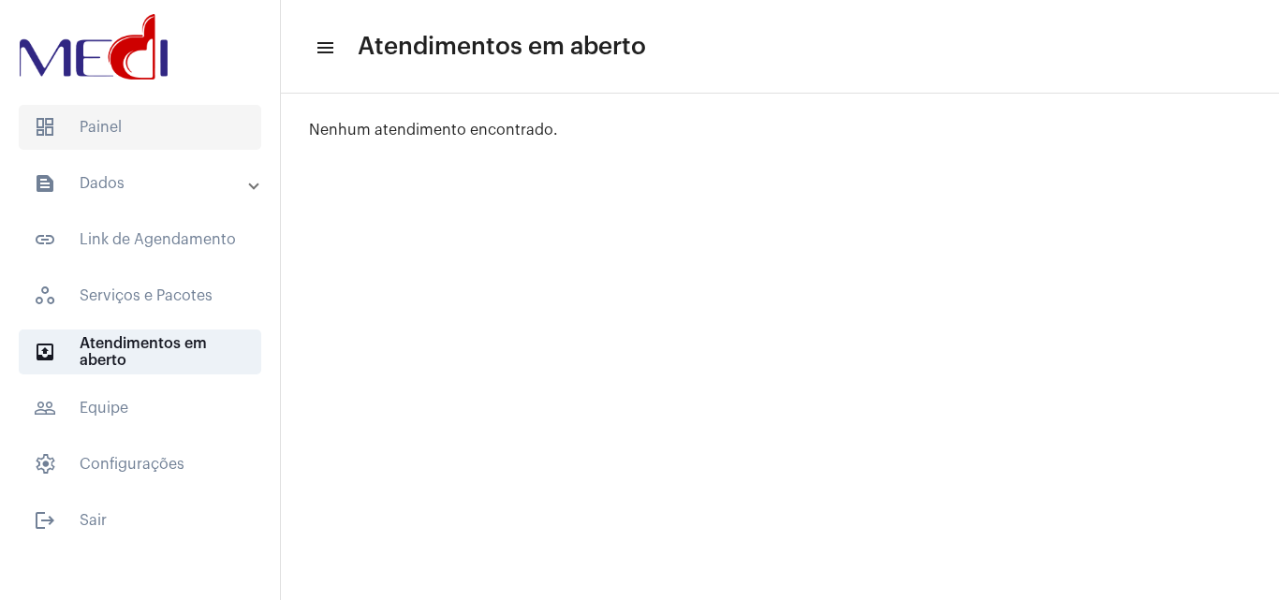
click at [155, 111] on span "dashboard Painel" at bounding box center [140, 127] width 243 height 45
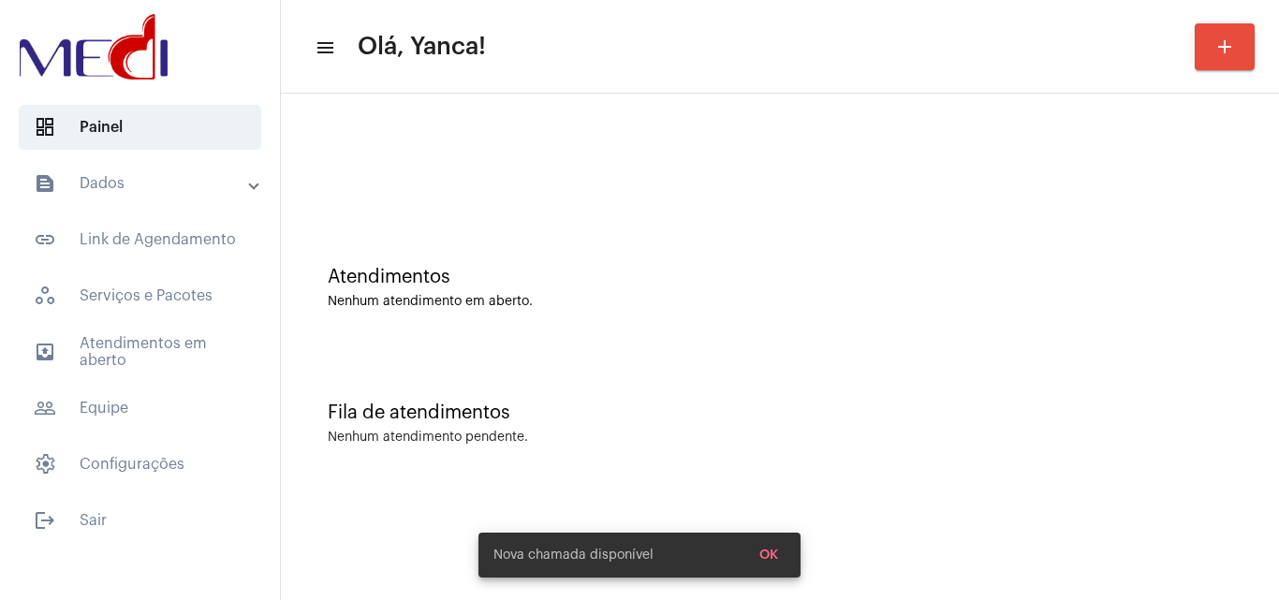
click at [160, 185] on mat-panel-title "text_snippet_outlined Dados" at bounding box center [142, 183] width 216 height 22
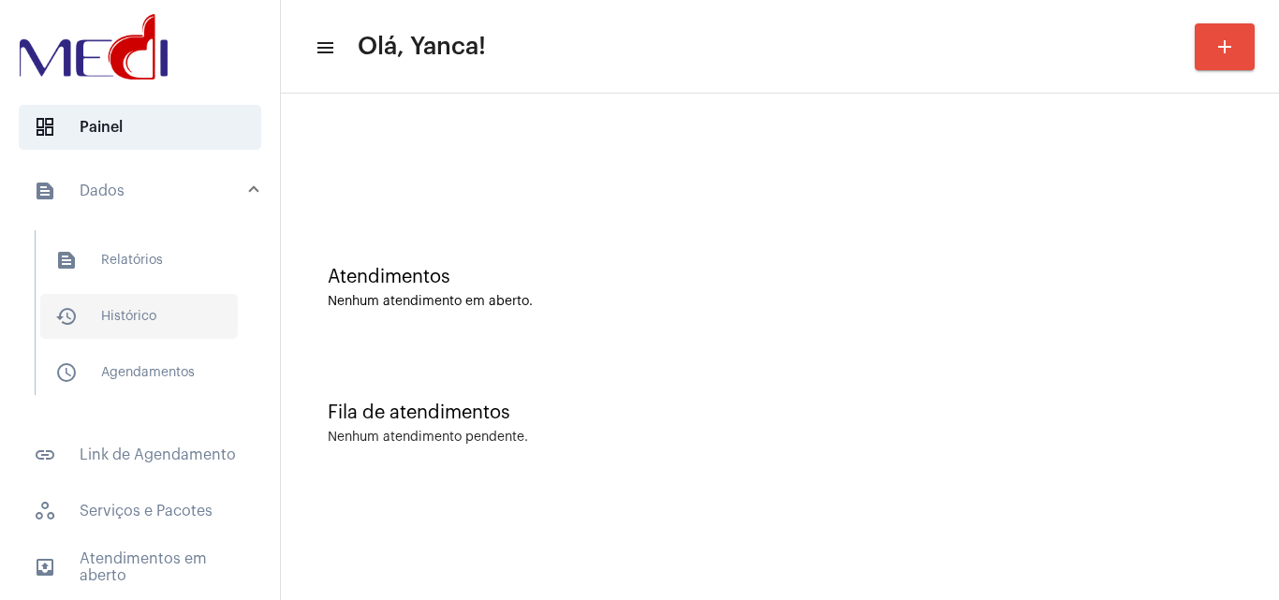
click at [138, 307] on span "history_outlined Histórico" at bounding box center [139, 316] width 198 height 45
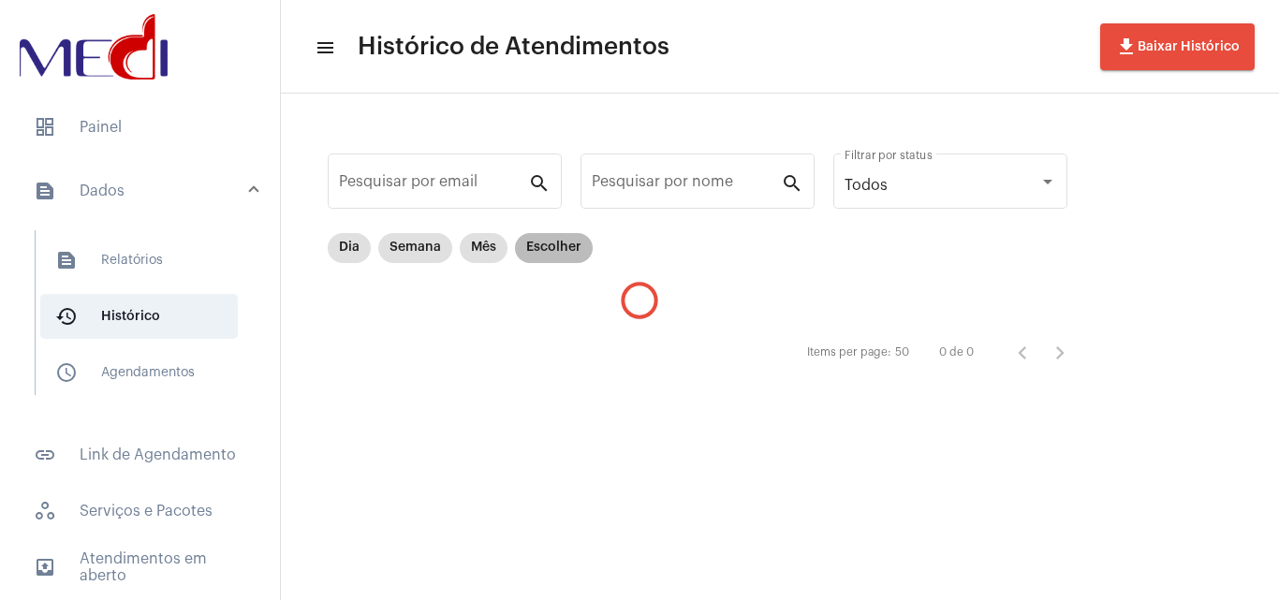
click at [559, 251] on mat-chip "Escolher" at bounding box center [554, 248] width 78 height 30
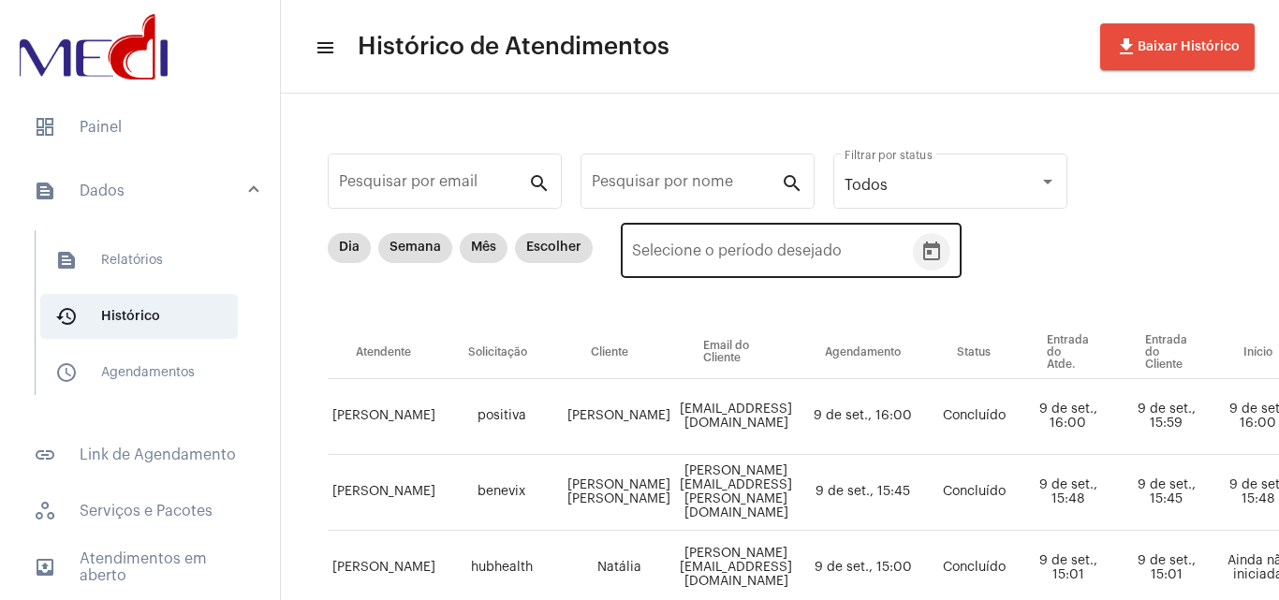
click at [933, 245] on icon "Open calendar" at bounding box center [932, 252] width 22 height 22
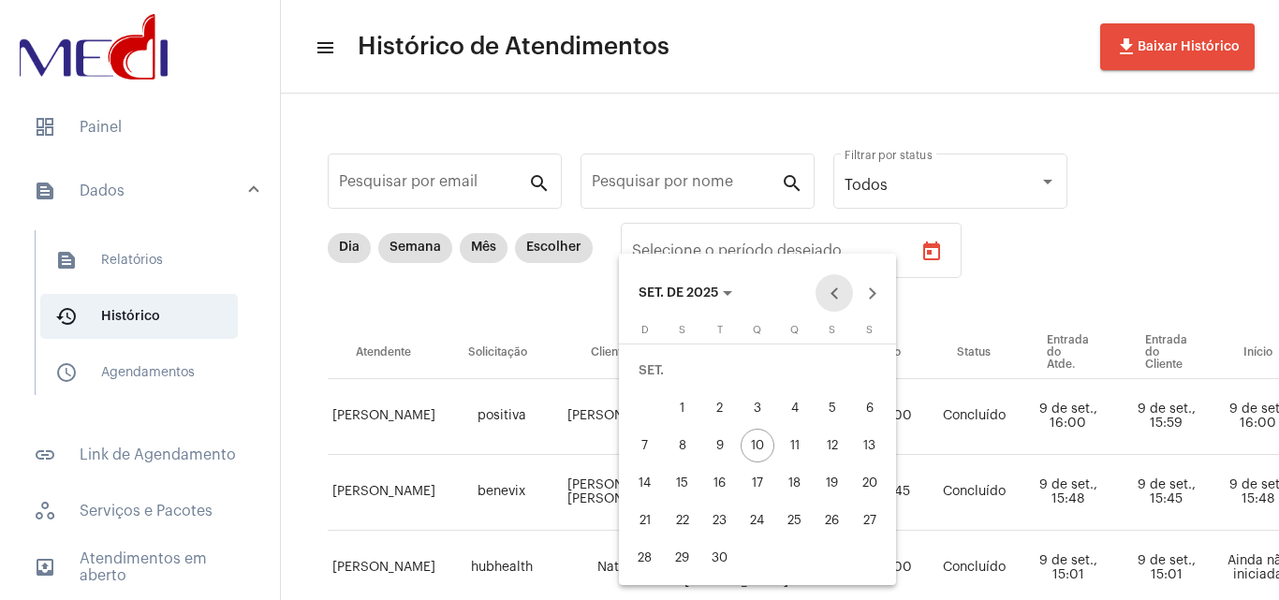
click at [831, 302] on button "Previous month" at bounding box center [834, 292] width 37 height 37
click at [832, 521] on div "29" at bounding box center [833, 521] width 34 height 34
type input "[DATE]"
click at [832, 521] on div "29" at bounding box center [833, 521] width 34 height 34
type input "[DATE]"
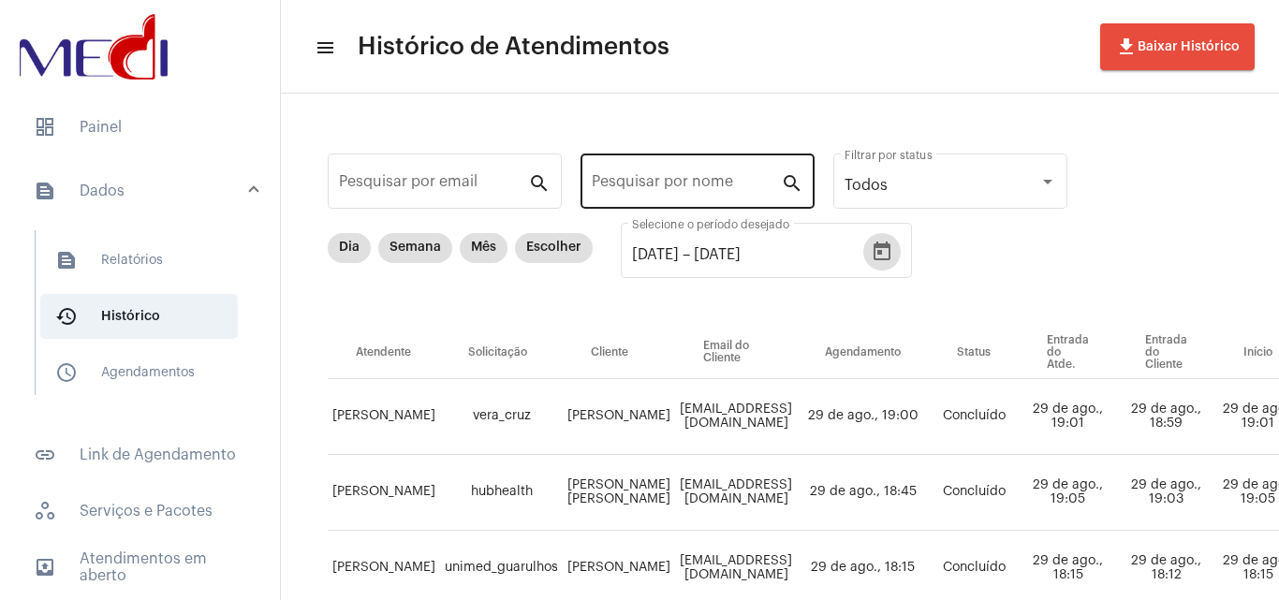
click at [688, 182] on input "Pesquisar por nome" at bounding box center [686, 185] width 189 height 17
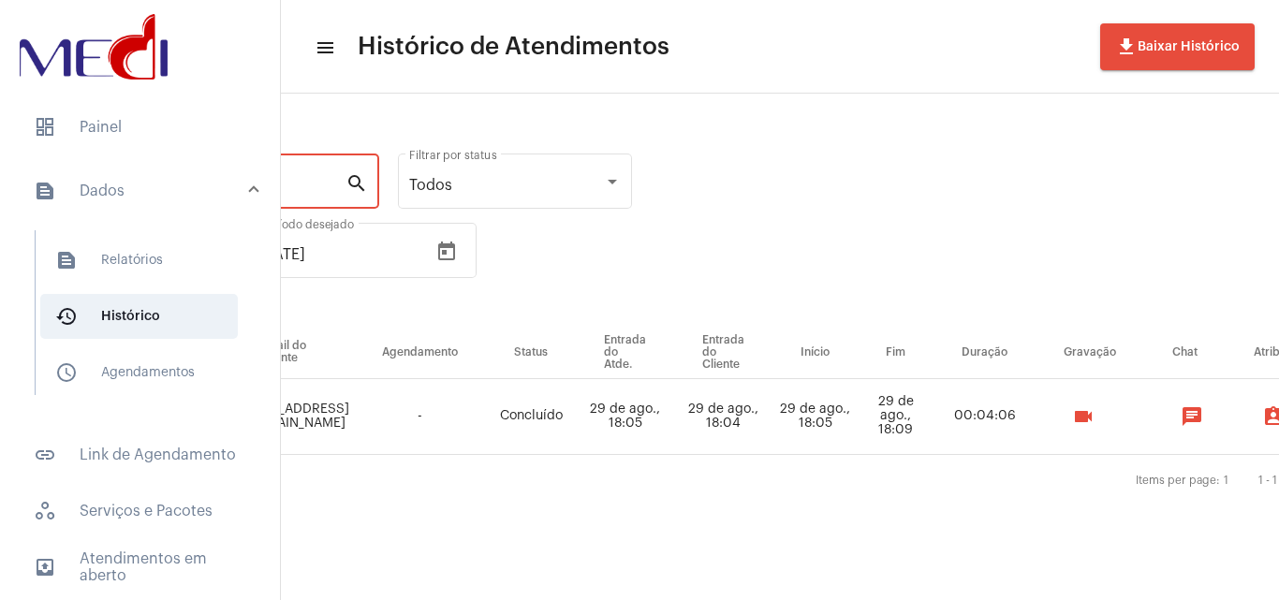
scroll to position [0, 618]
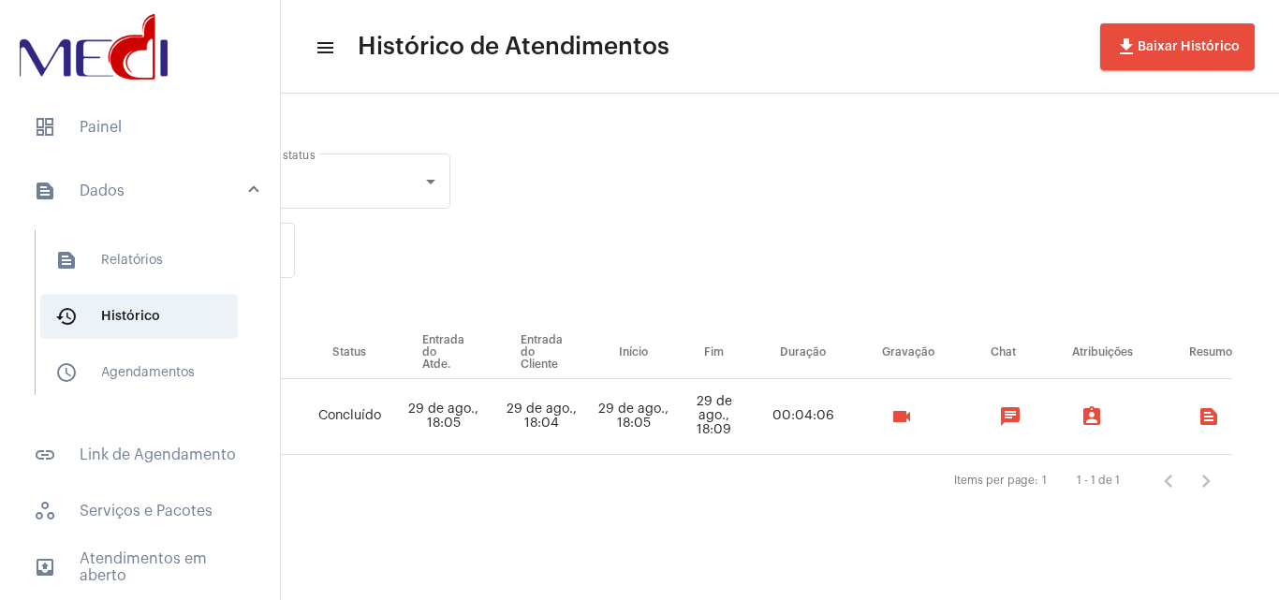
type input "[PERSON_NAME]"
click at [962, 431] on div "videocam" at bounding box center [908, 416] width 107 height 37
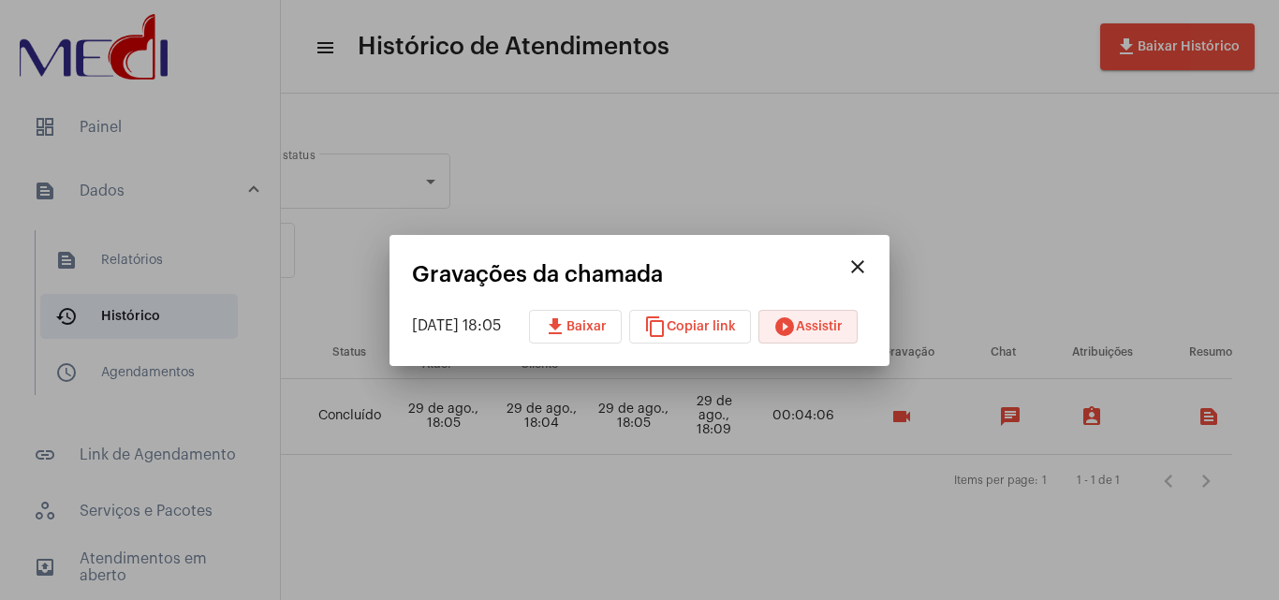
click at [826, 317] on button "play_circle_filled Assistir" at bounding box center [808, 327] width 99 height 34
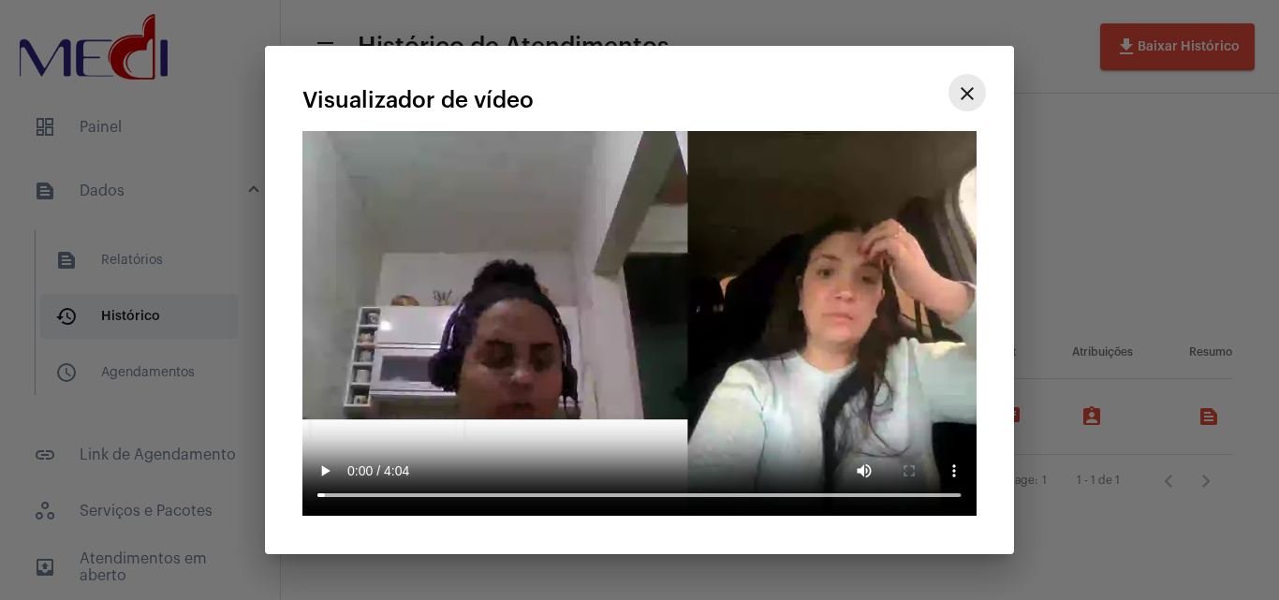
drag, startPoint x: 972, startPoint y: 97, endPoint x: 471, endPoint y: 140, distance: 502.8
click at [971, 101] on mat-icon "close" at bounding box center [967, 93] width 22 height 22
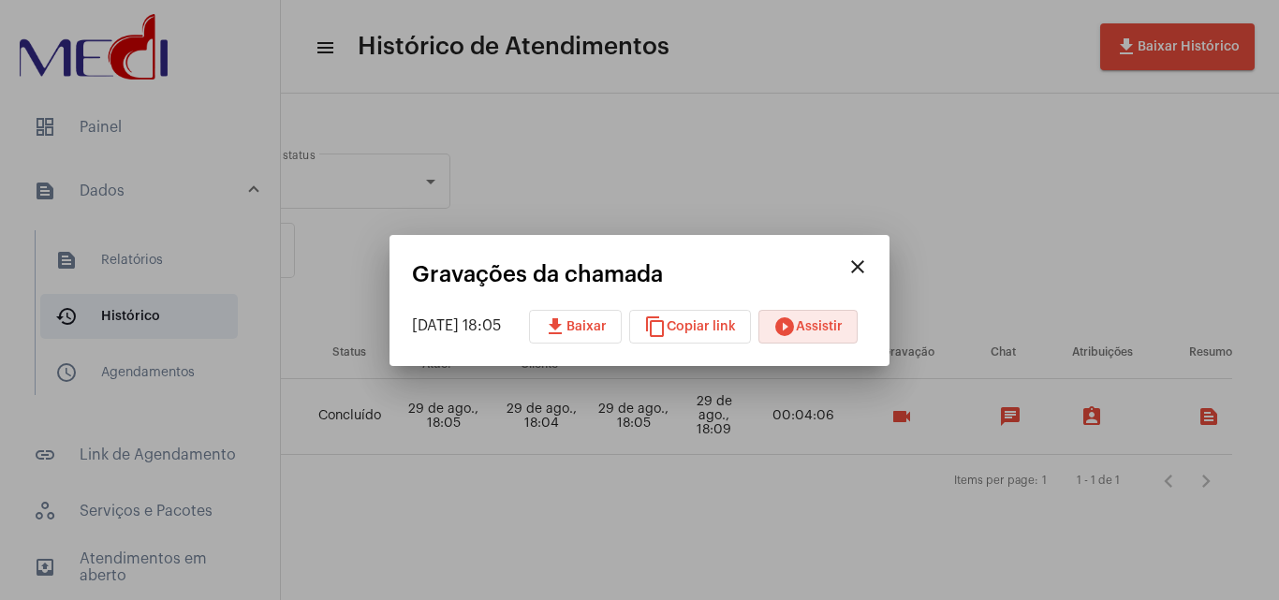
click at [159, 124] on div at bounding box center [639, 300] width 1279 height 600
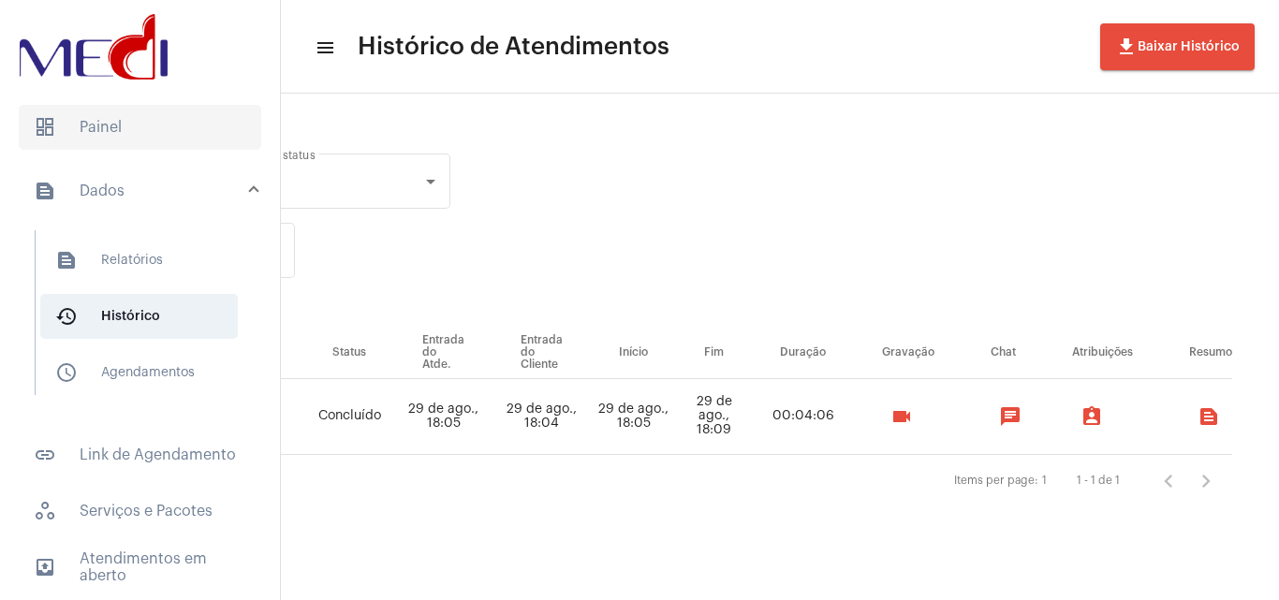
click at [137, 116] on span "dashboard Painel" at bounding box center [140, 127] width 243 height 45
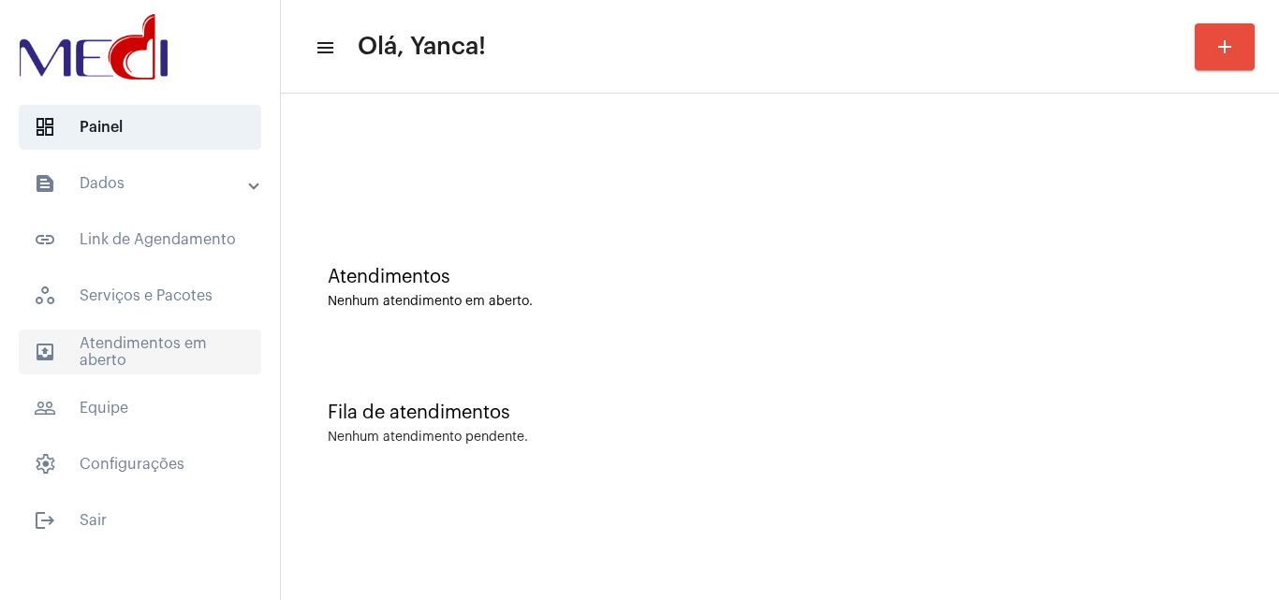
click at [208, 362] on span "outbox_outline Atendimentos em aberto" at bounding box center [140, 352] width 243 height 45
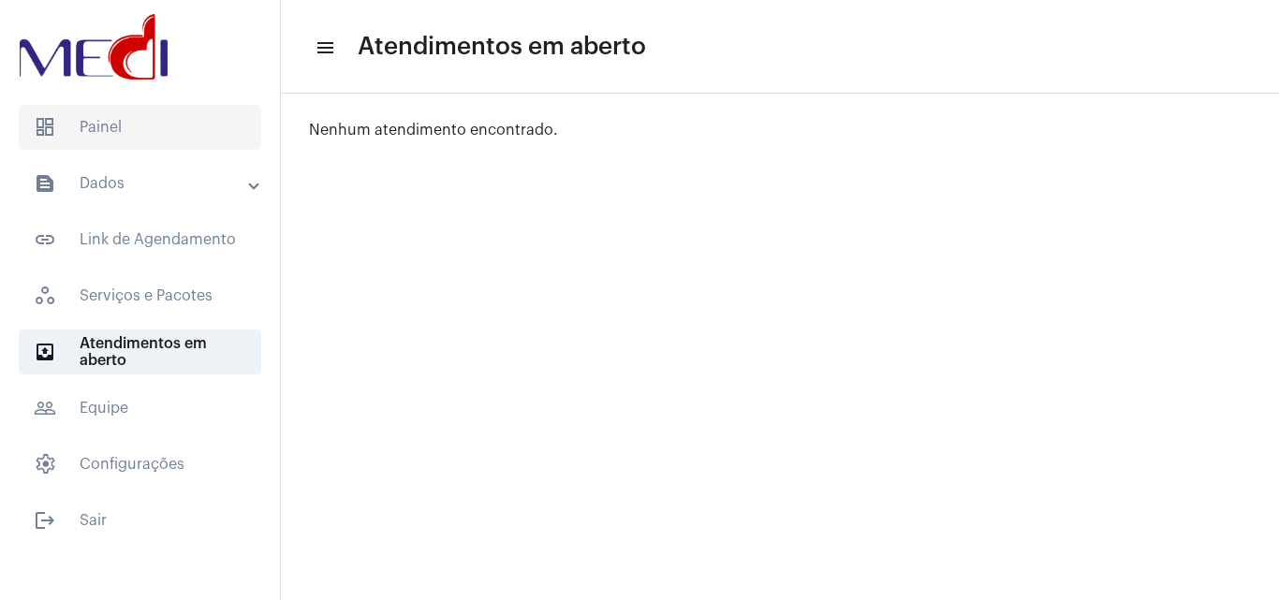
click at [163, 127] on span "dashboard Painel" at bounding box center [140, 127] width 243 height 45
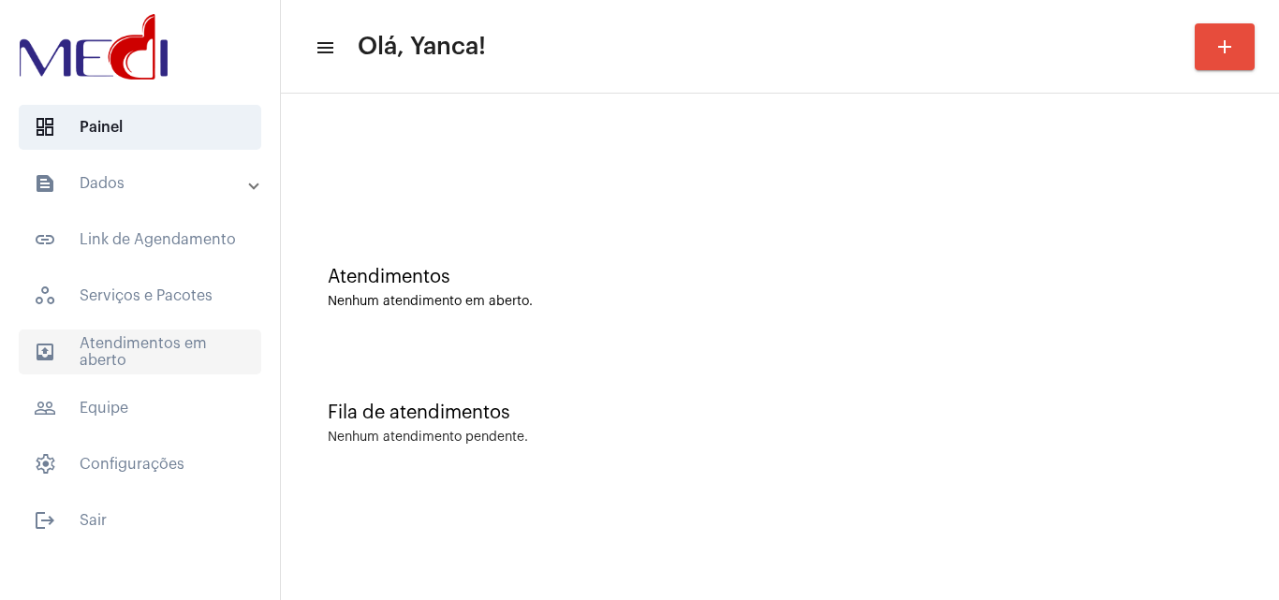
click at [170, 361] on span "outbox_outline Atendimentos em aberto" at bounding box center [140, 352] width 243 height 45
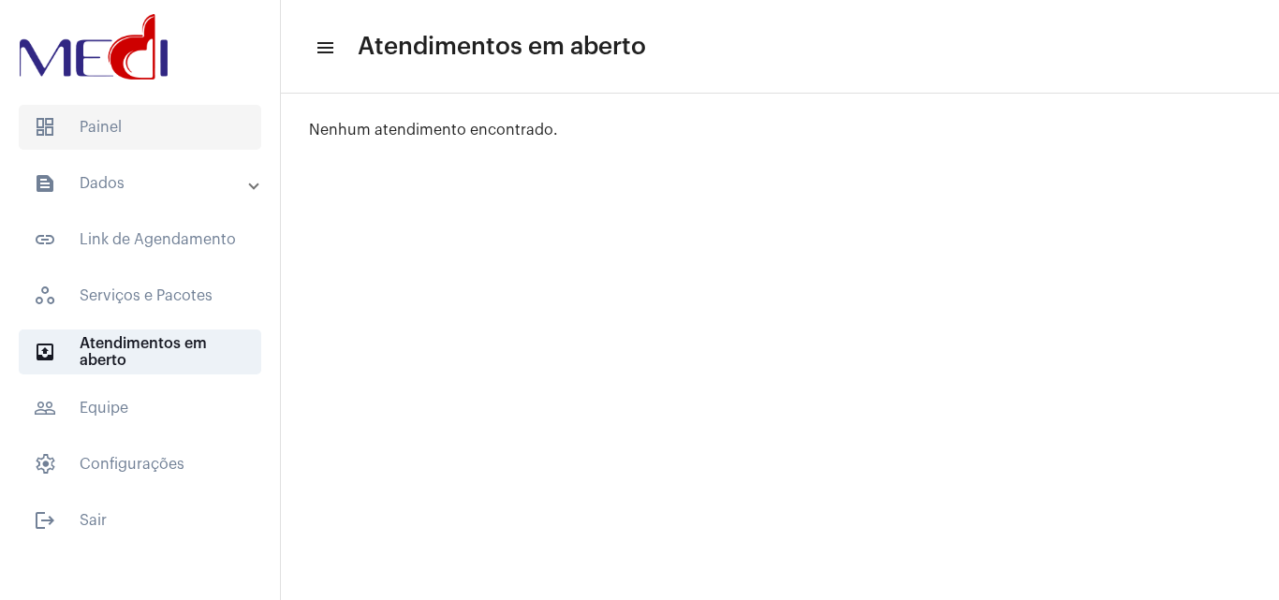
click at [179, 140] on span "dashboard Painel" at bounding box center [140, 127] width 243 height 45
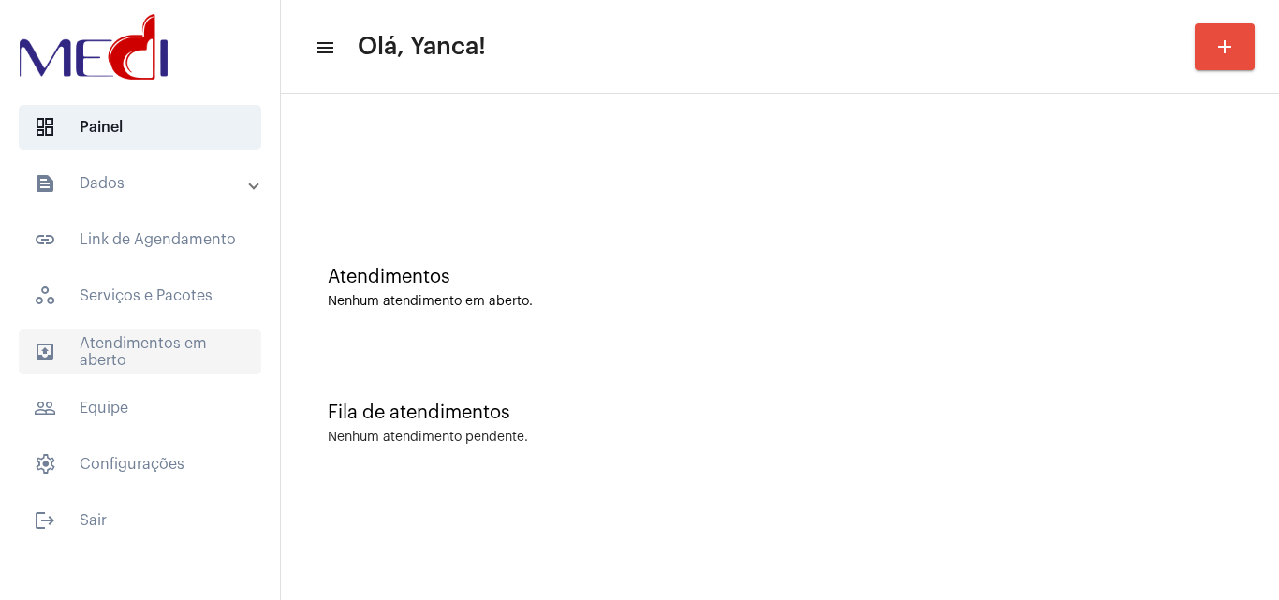
drag, startPoint x: 188, startPoint y: 348, endPoint x: 208, endPoint y: 341, distance: 21.0
click at [192, 349] on span "outbox_outline Atendimentos em aberto" at bounding box center [140, 352] width 243 height 45
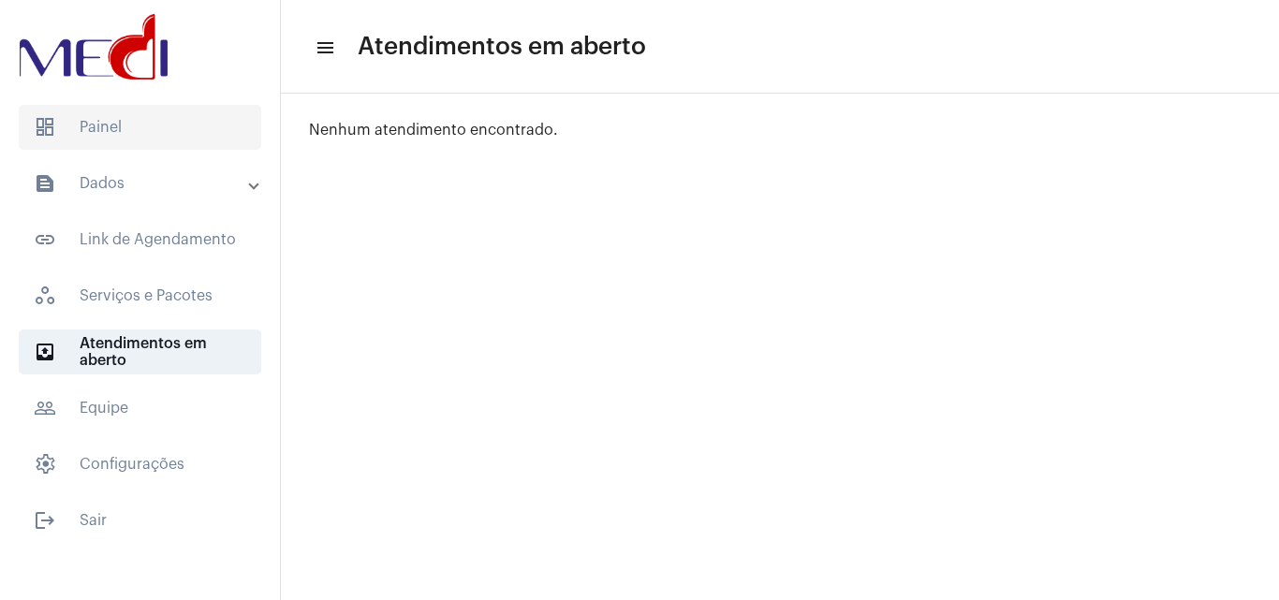
click at [99, 118] on span "dashboard Painel" at bounding box center [140, 127] width 243 height 45
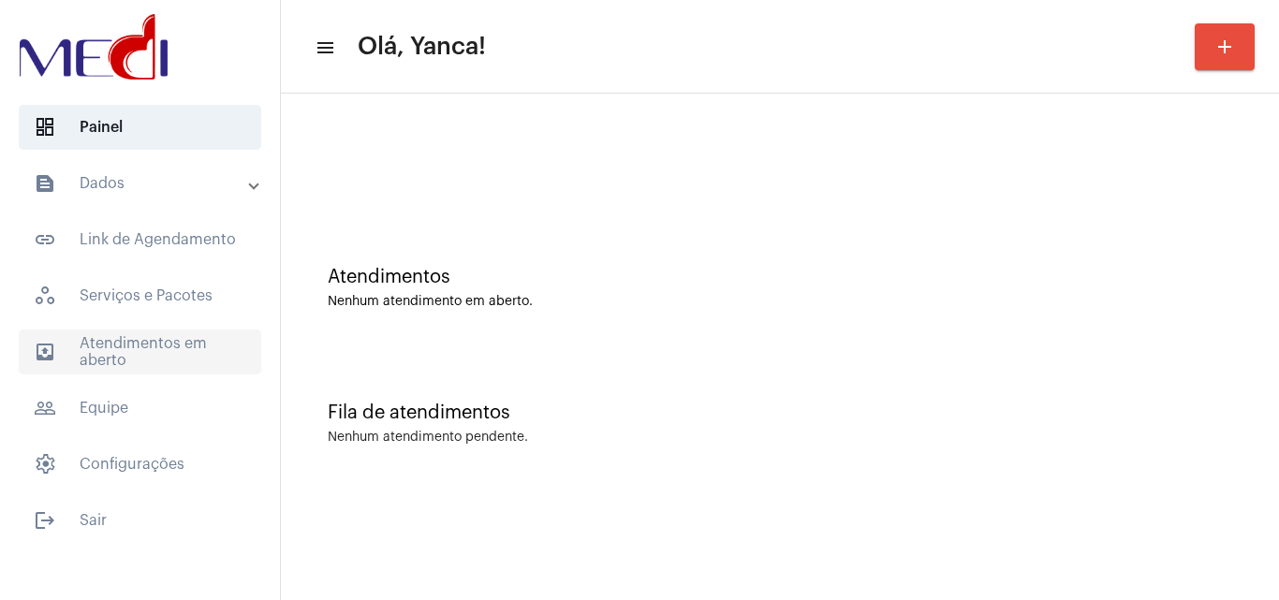
click at [165, 339] on span "outbox_outline Atendimentos em aberto" at bounding box center [140, 352] width 243 height 45
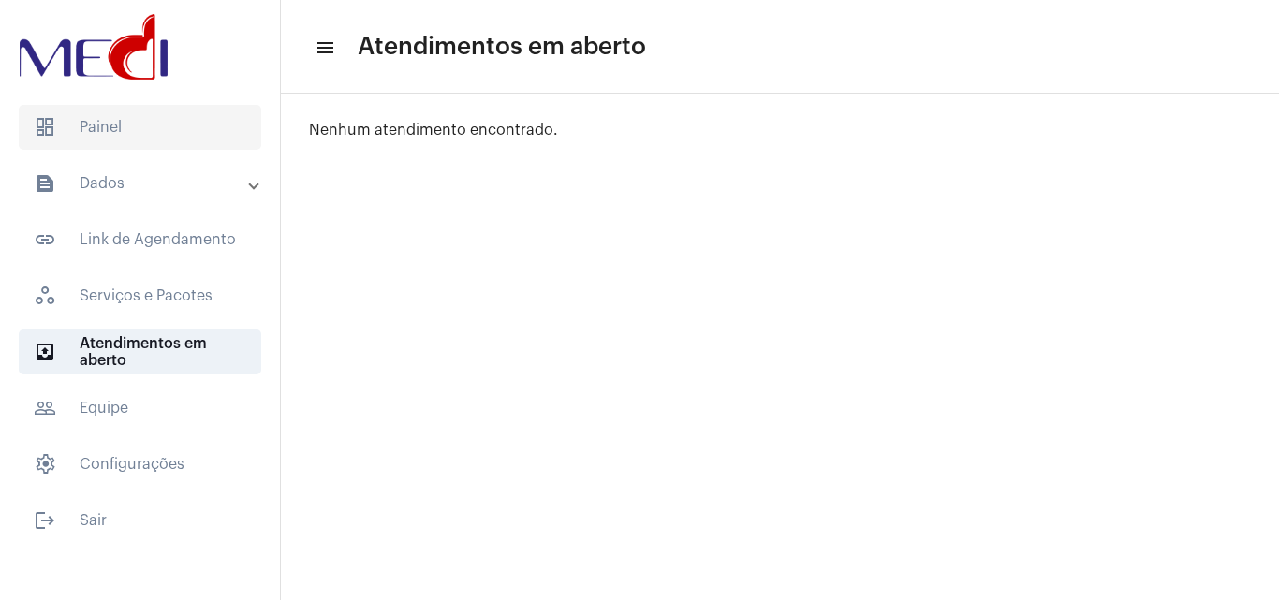
click at [139, 135] on span "dashboard Painel" at bounding box center [140, 127] width 243 height 45
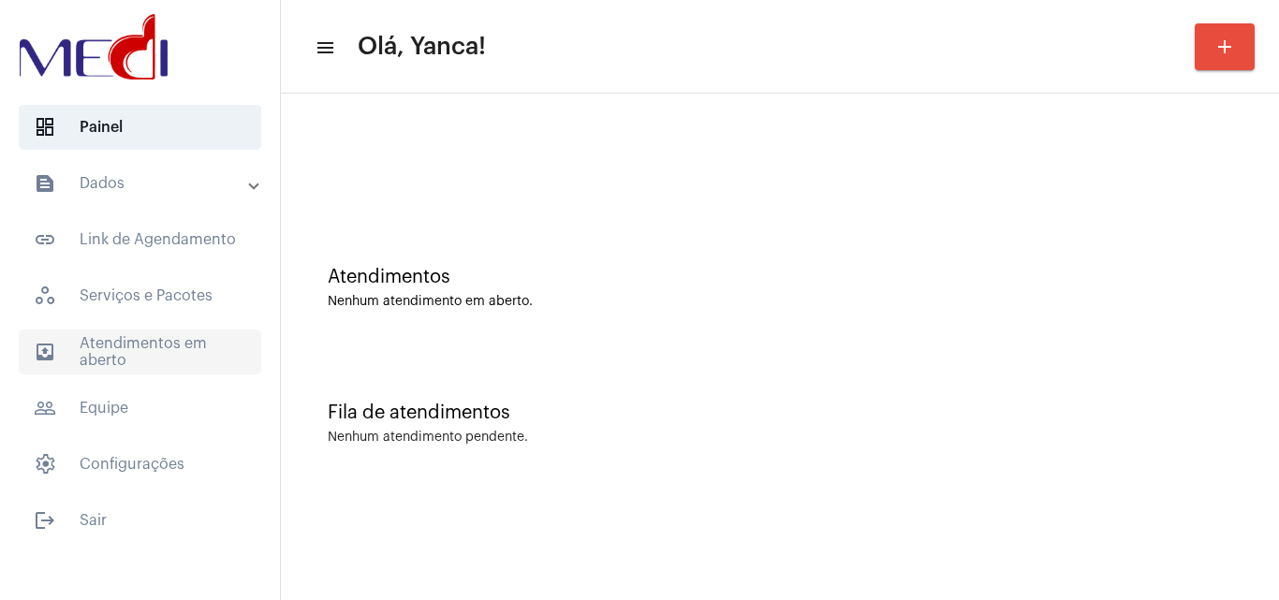
click at [185, 352] on span "outbox_outline Atendimentos em aberto" at bounding box center [140, 352] width 243 height 45
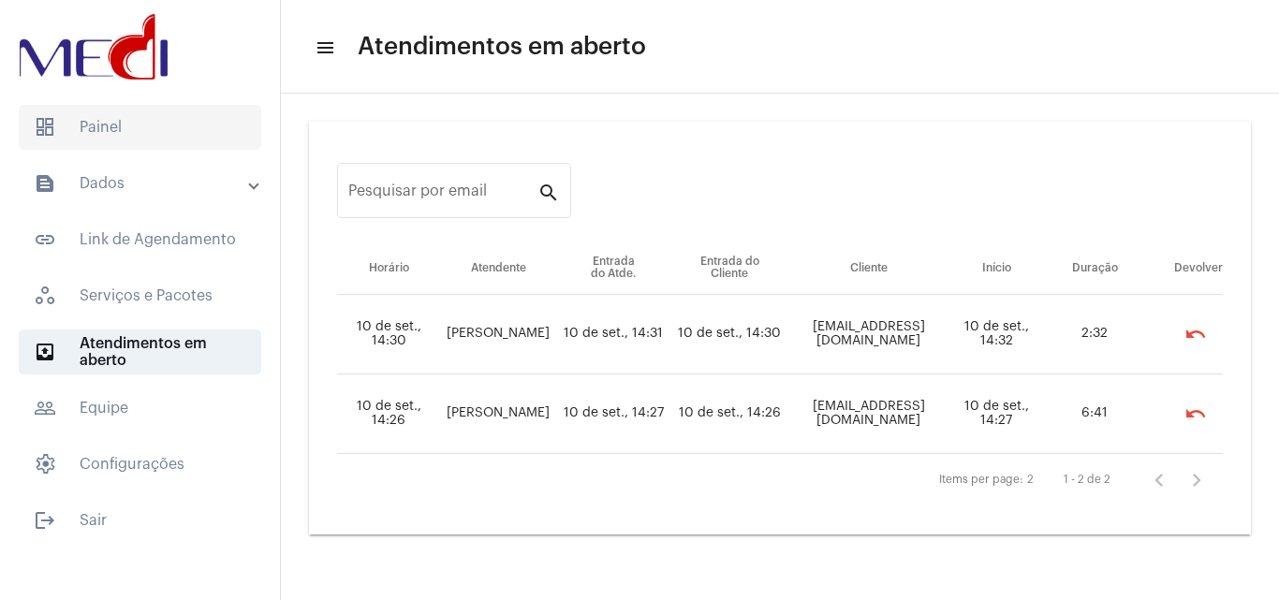
click at [137, 137] on span "dashboard Painel" at bounding box center [140, 127] width 243 height 45
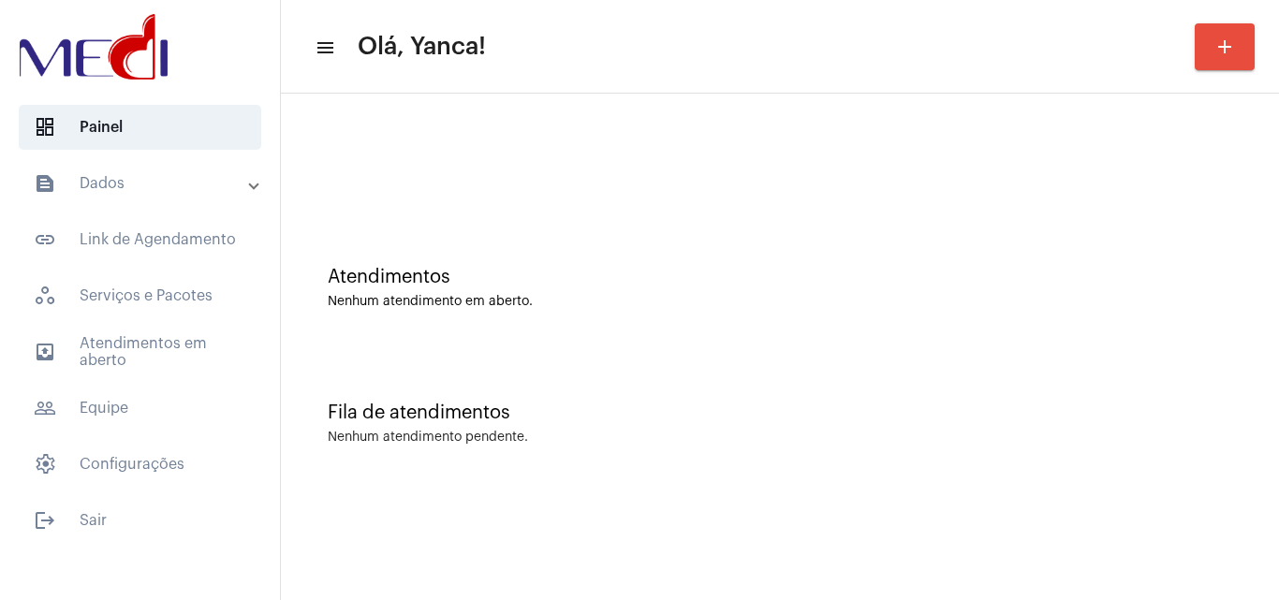
click at [204, 196] on mat-expansion-panel-header "text_snippet_outlined Dados" at bounding box center [145, 183] width 269 height 45
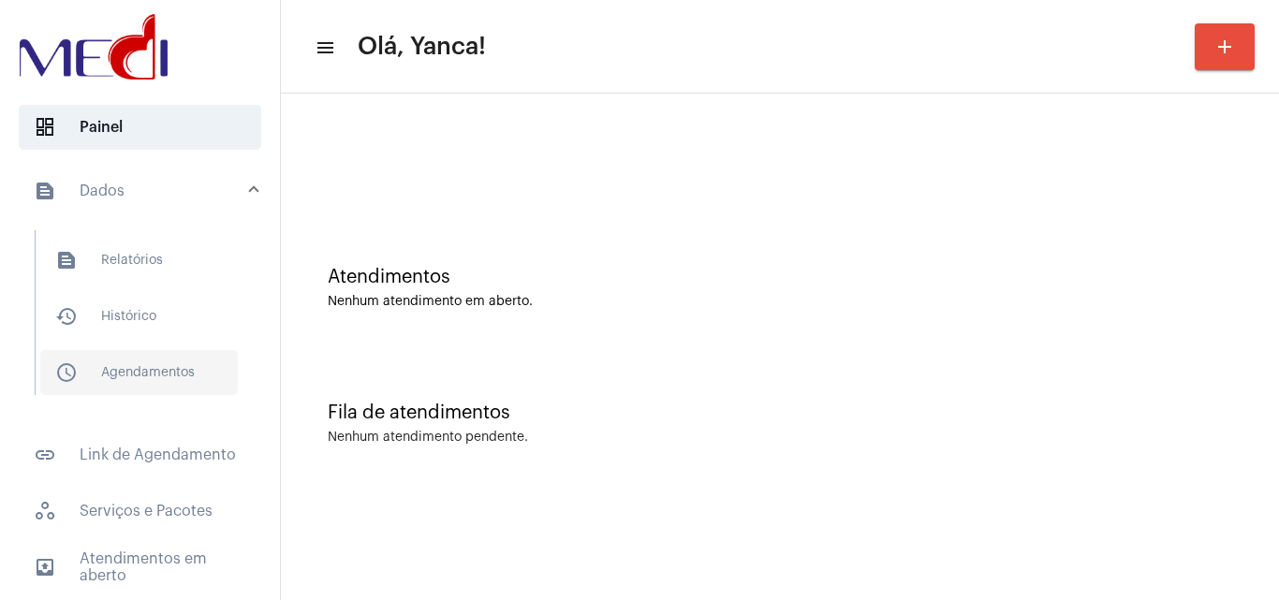
click at [122, 364] on span "schedule_outlined Agendamentos" at bounding box center [139, 372] width 198 height 45
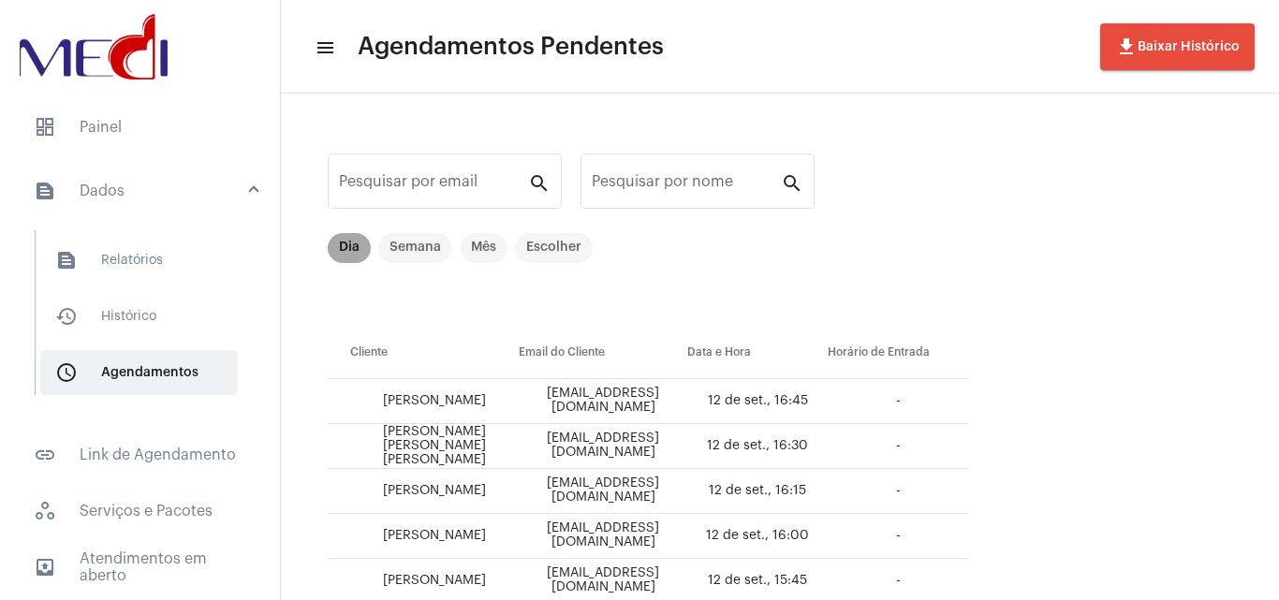
click at [335, 243] on mat-chip "Dia" at bounding box center [349, 248] width 43 height 30
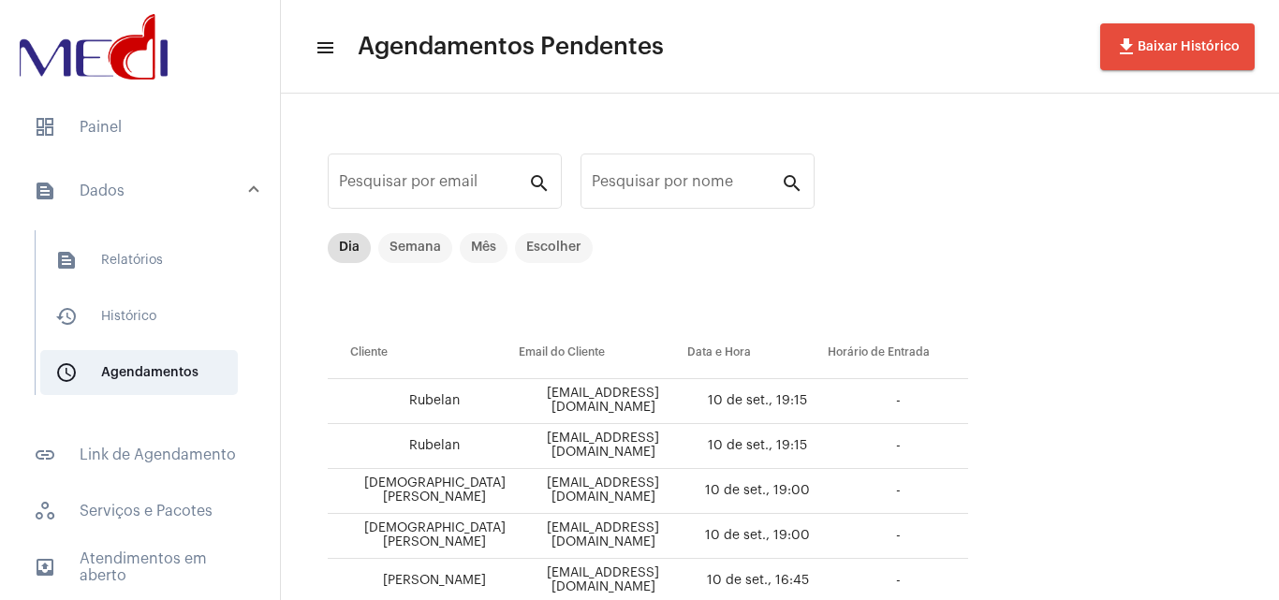
click at [423, 213] on div "Pesquisar por email search" at bounding box center [445, 192] width 234 height 76
click at [420, 243] on mat-chip "Semana" at bounding box center [415, 248] width 74 height 30
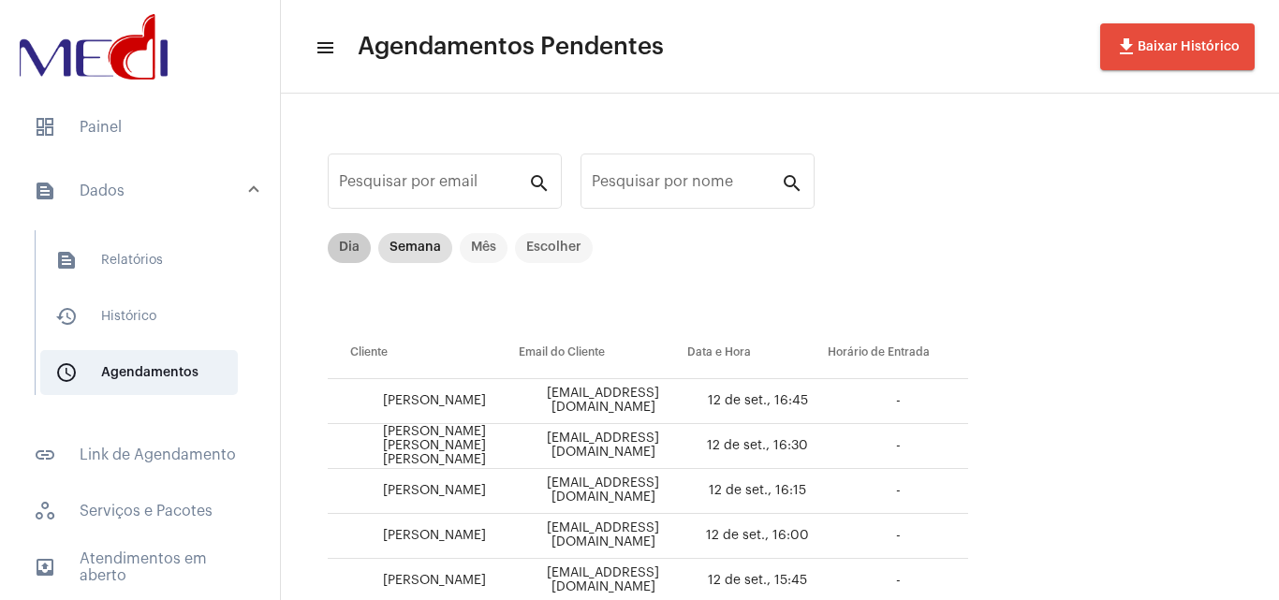
click at [348, 245] on mat-chip "Dia" at bounding box center [349, 248] width 43 height 30
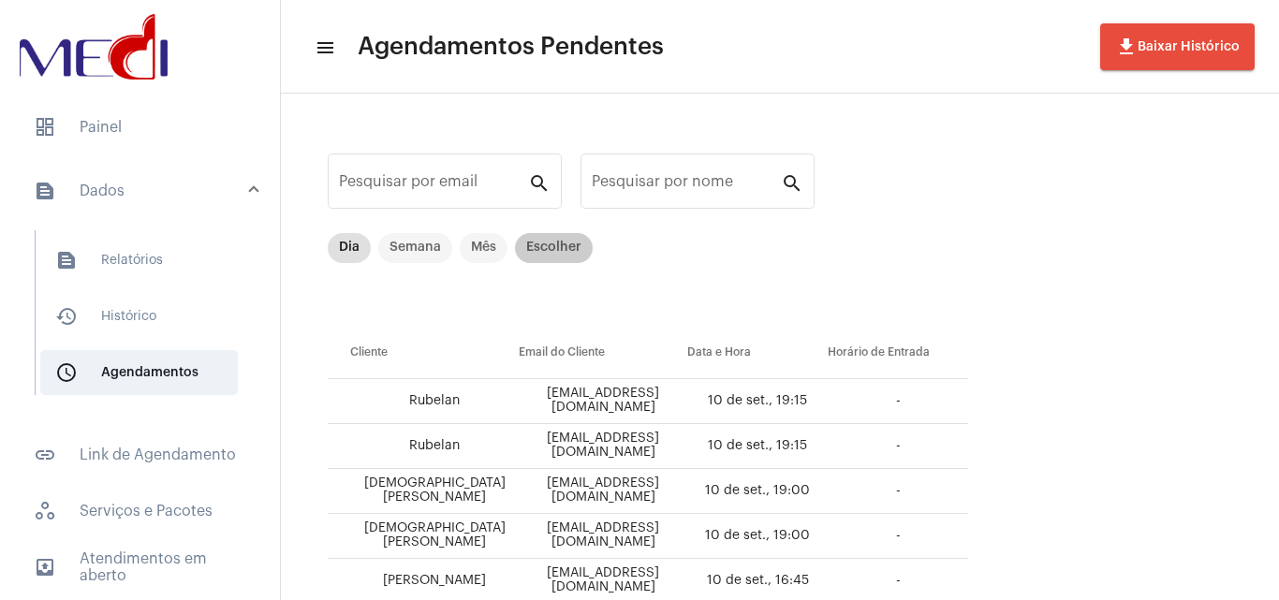
click at [554, 243] on mat-chip "Escolher" at bounding box center [554, 248] width 78 height 30
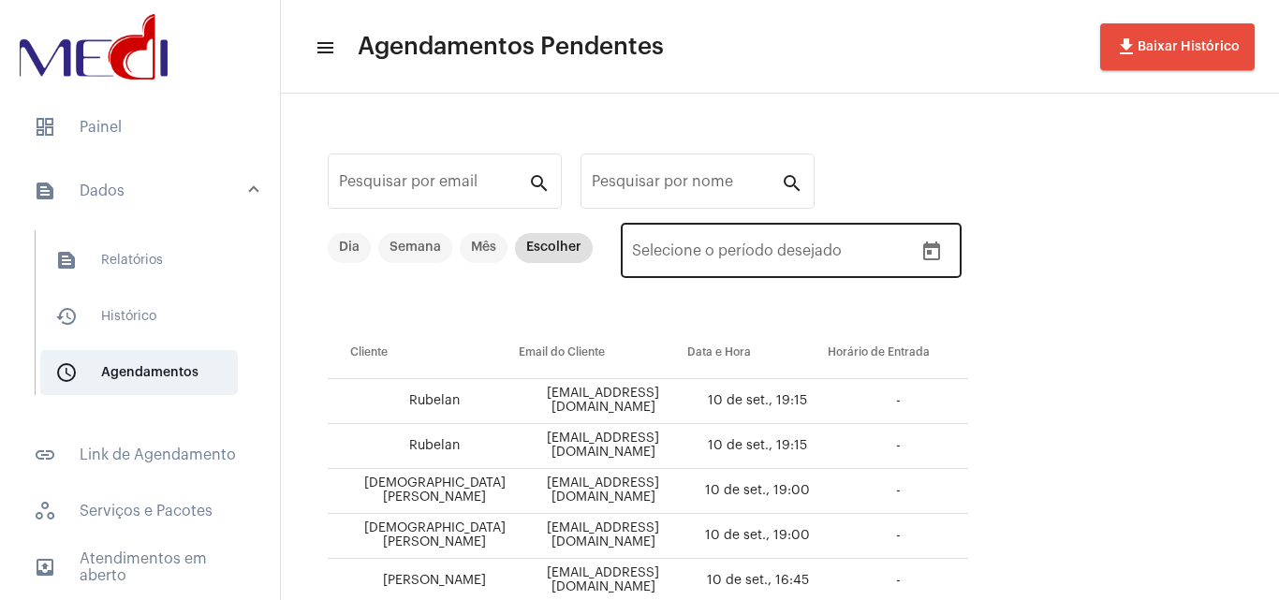
click at [927, 258] on icon "Open calendar" at bounding box center [931, 251] width 17 height 19
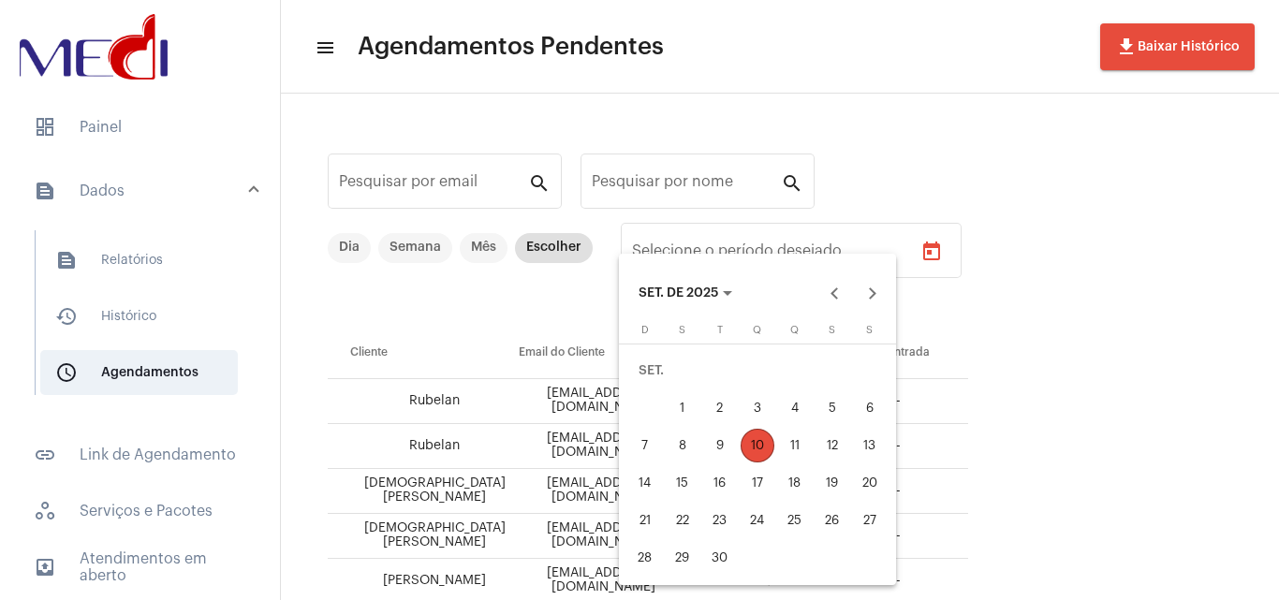
click at [758, 448] on div "10" at bounding box center [758, 446] width 34 height 34
type input "[DATE]"
click at [829, 458] on div "12" at bounding box center [833, 446] width 34 height 34
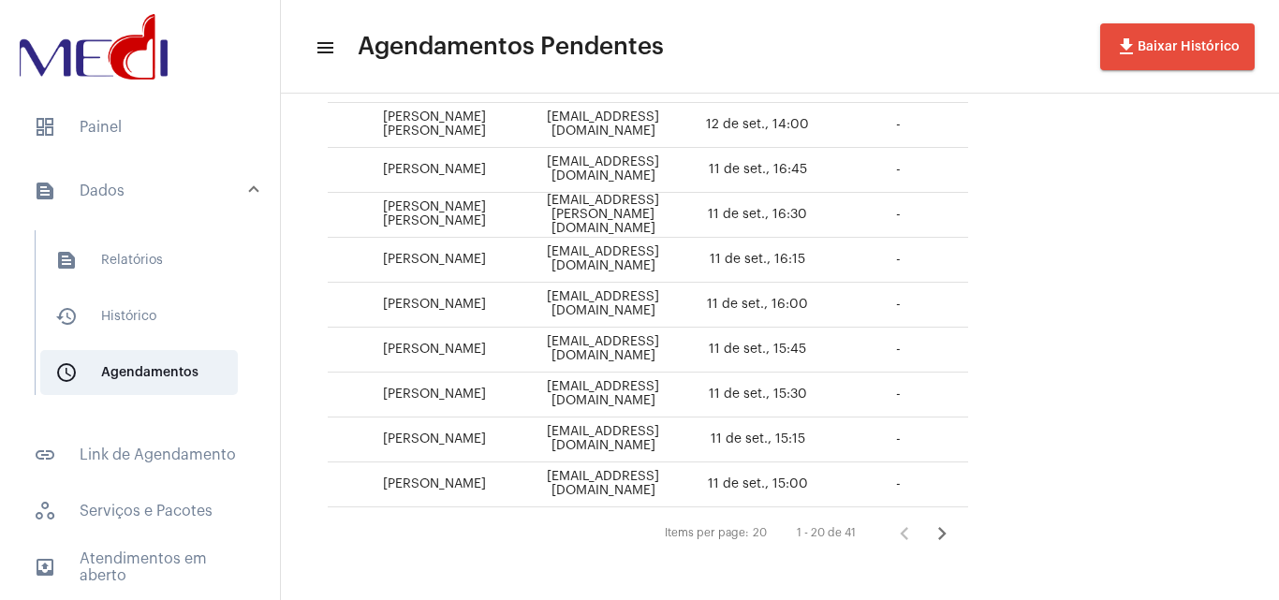
scroll to position [777, 0]
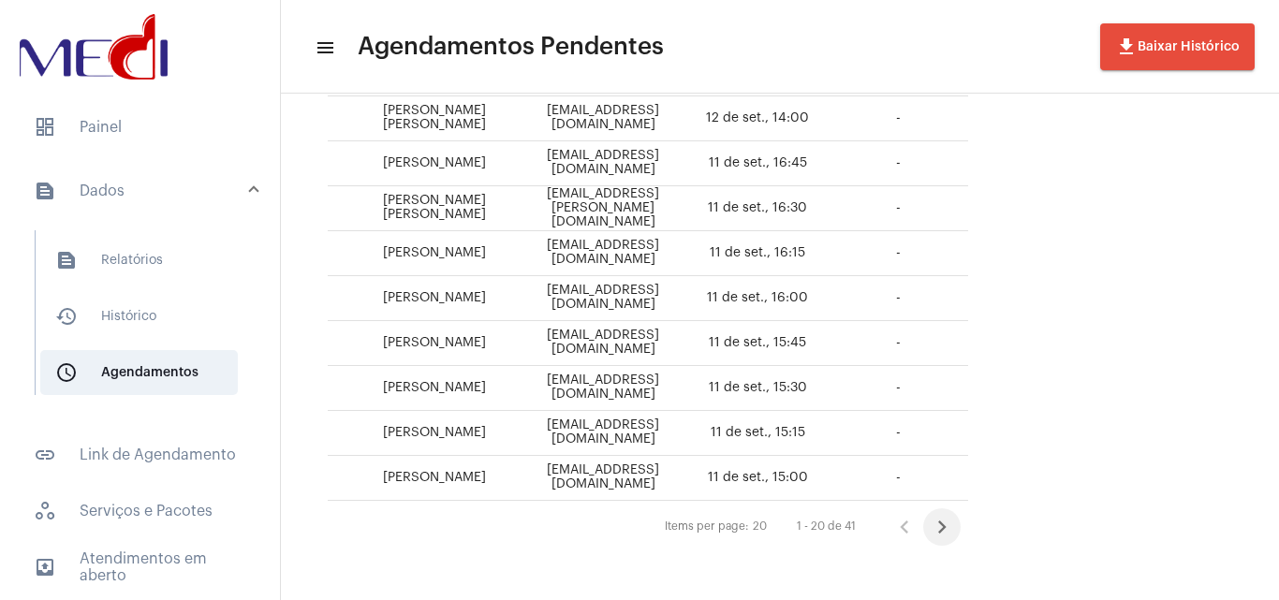
click at [955, 523] on icon "Próxima página" at bounding box center [942, 527] width 26 height 26
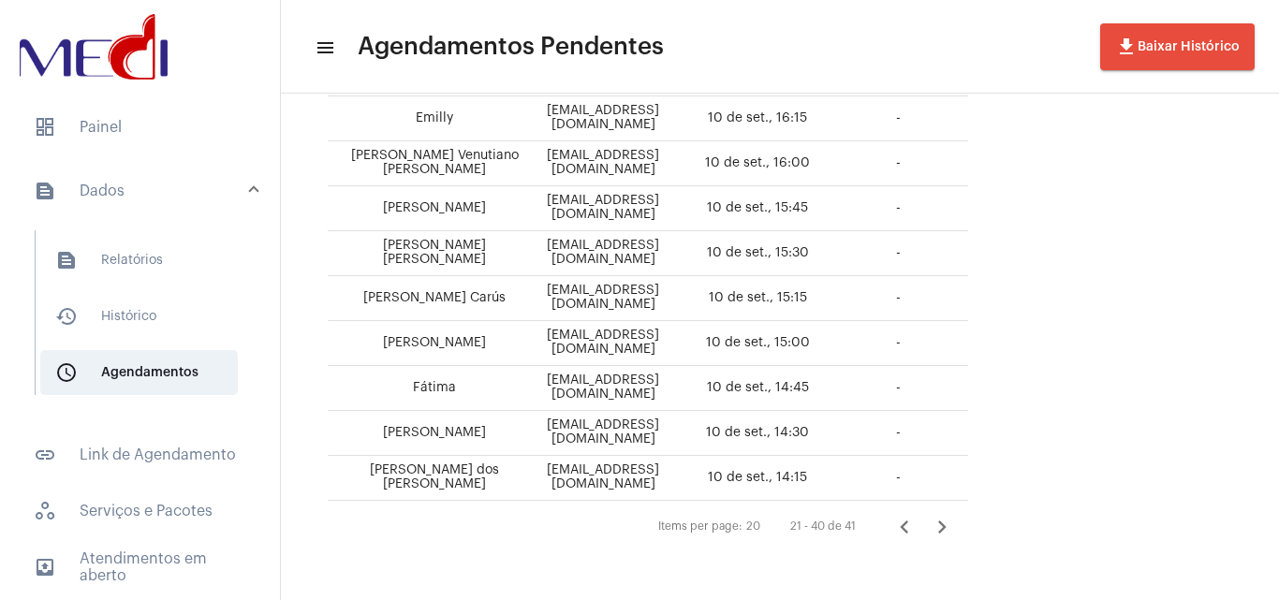
click at [947, 526] on icon "Próxima página" at bounding box center [942, 527] width 8 height 13
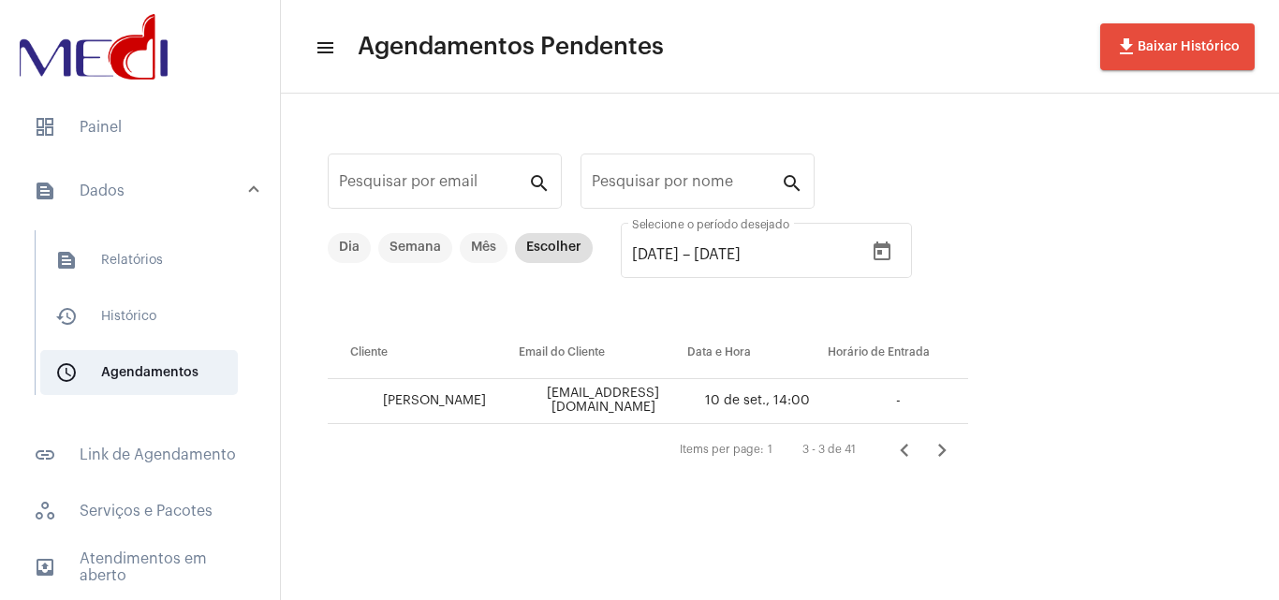
click at [909, 441] on icon "Página anterior" at bounding box center [905, 450] width 26 height 26
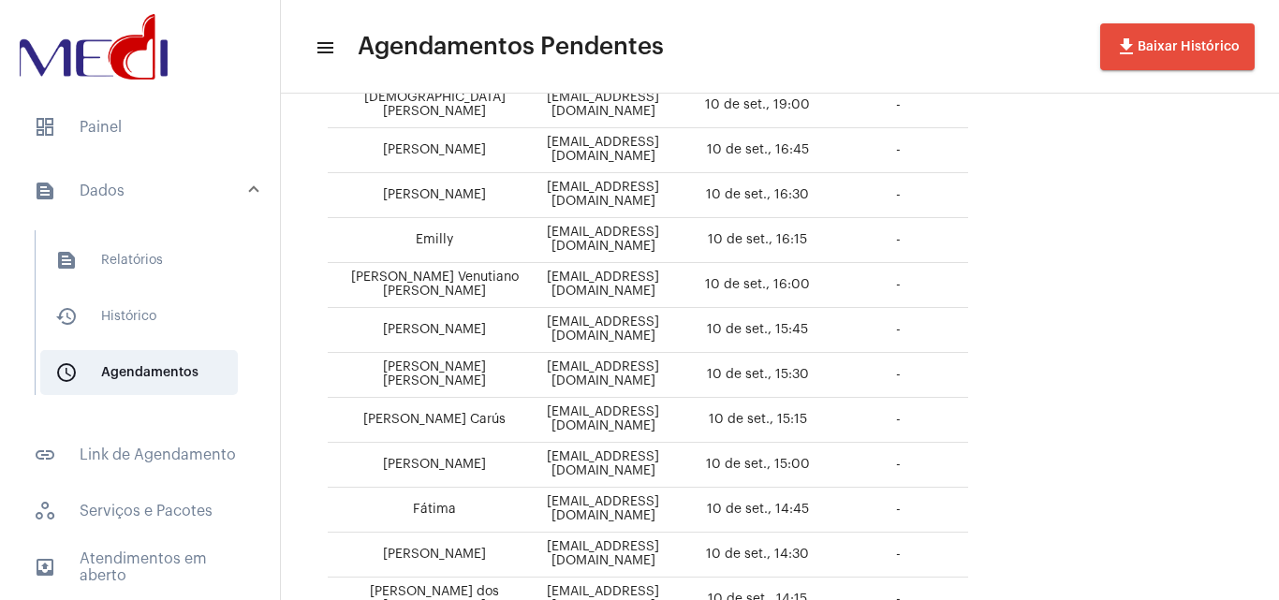
scroll to position [777, 0]
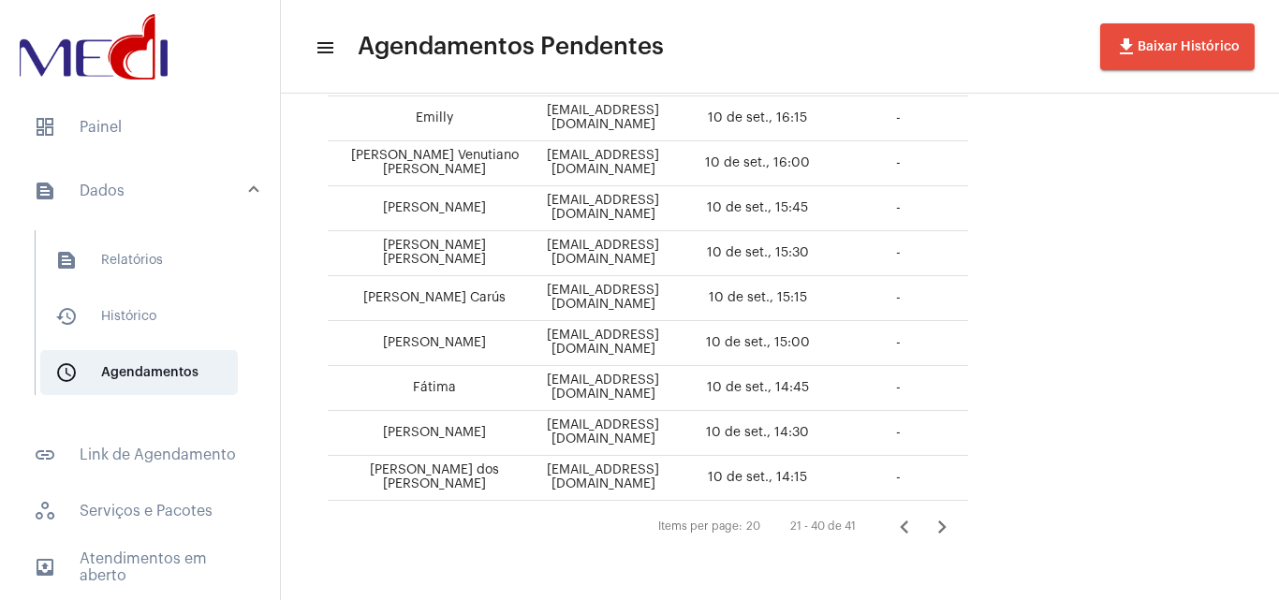
click at [961, 525] on button "Próxima página" at bounding box center [941, 527] width 37 height 37
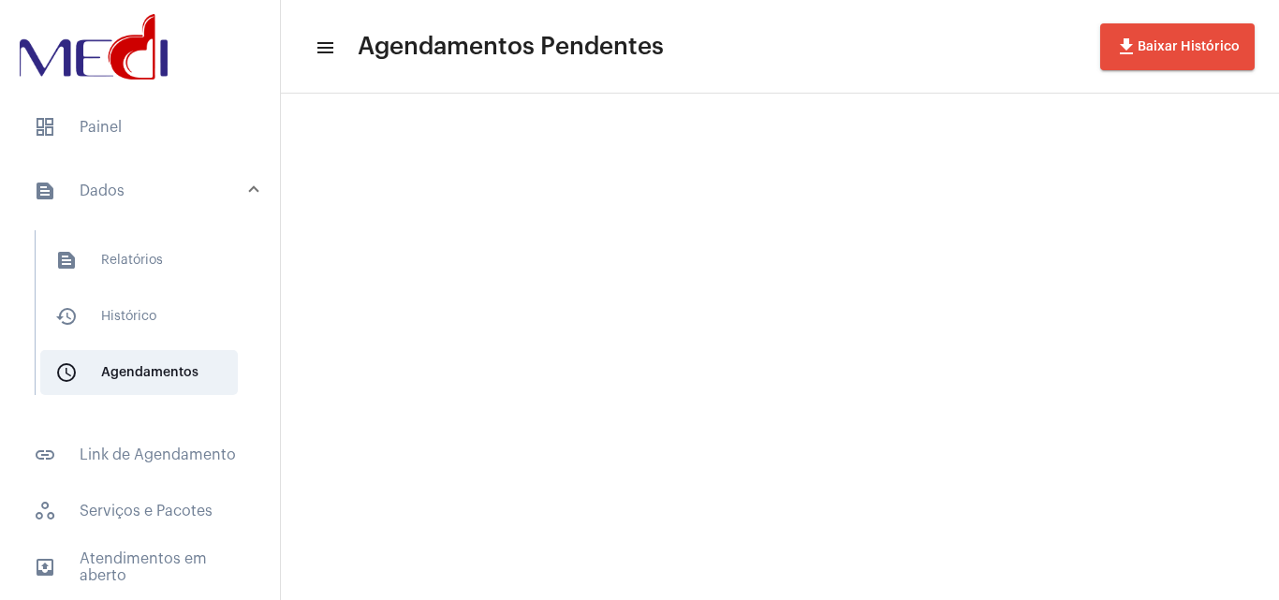
scroll to position [0, 0]
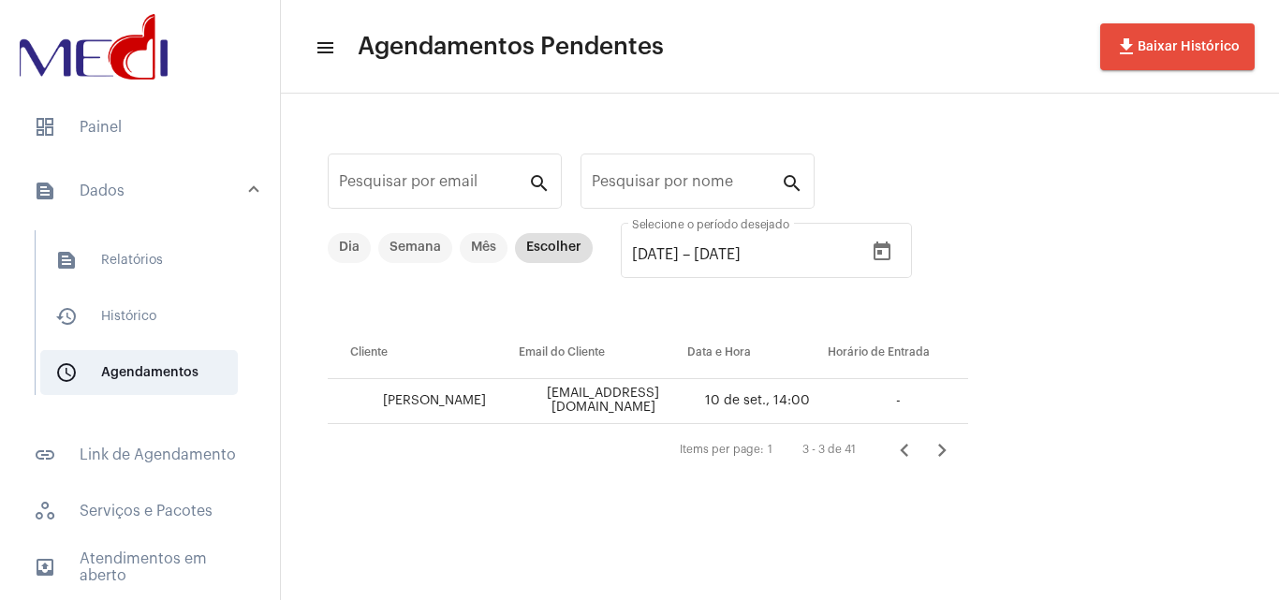
click at [915, 453] on icon "Página anterior" at bounding box center [905, 450] width 26 height 26
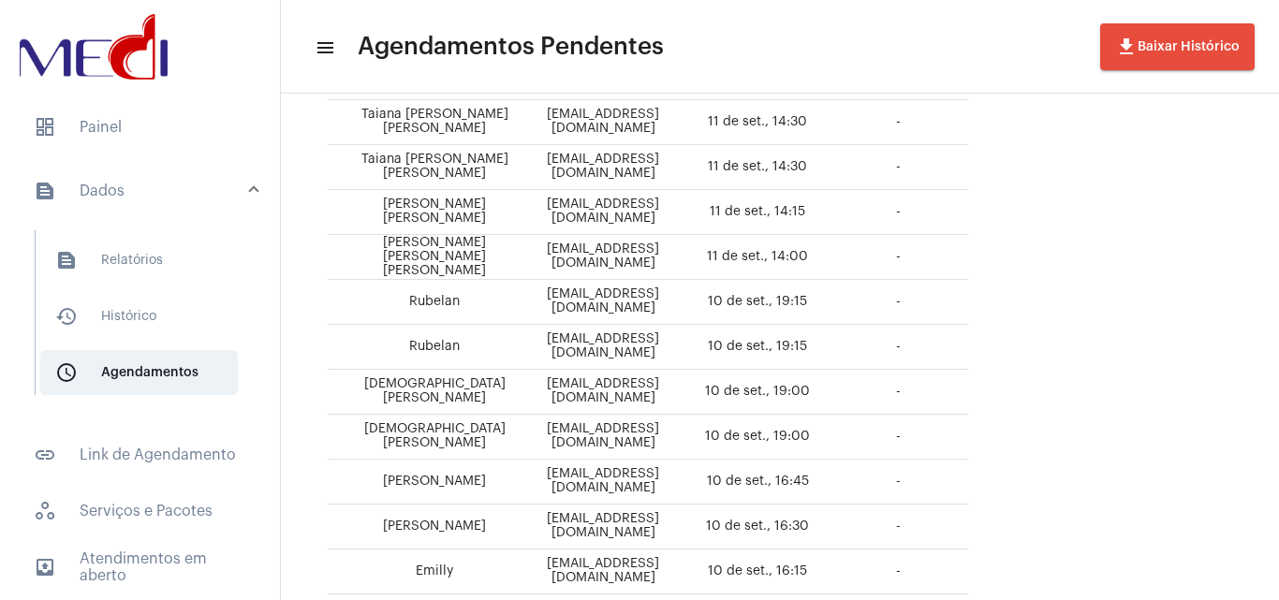
scroll to position [777, 0]
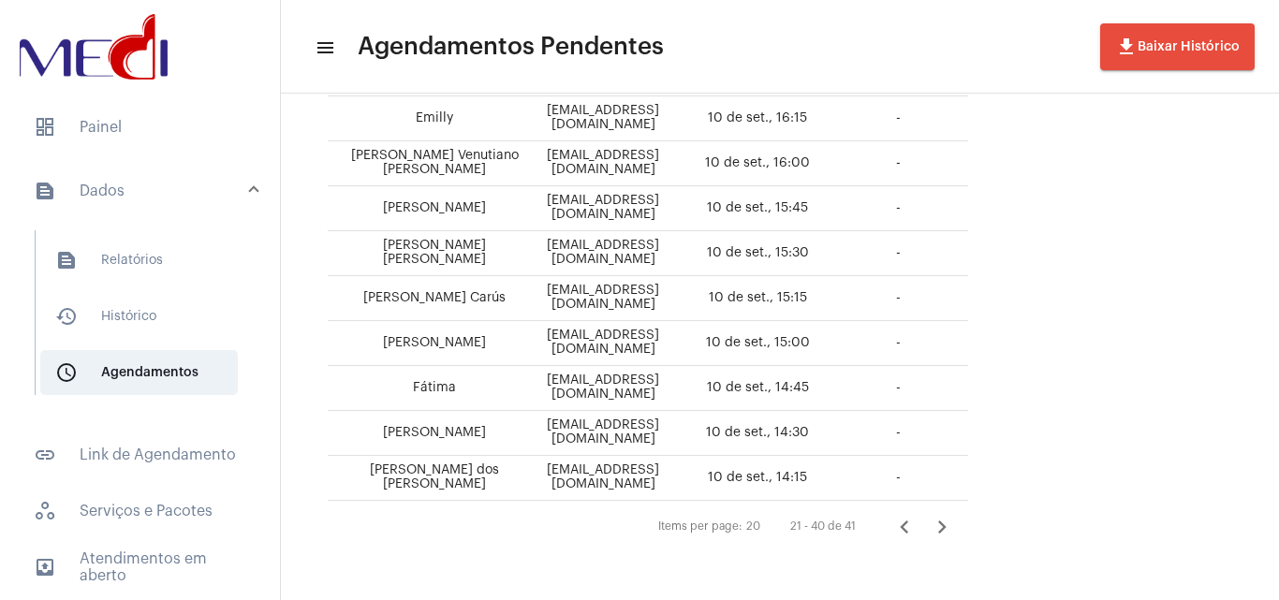
click at [918, 528] on icon "Página anterior" at bounding box center [905, 527] width 26 height 26
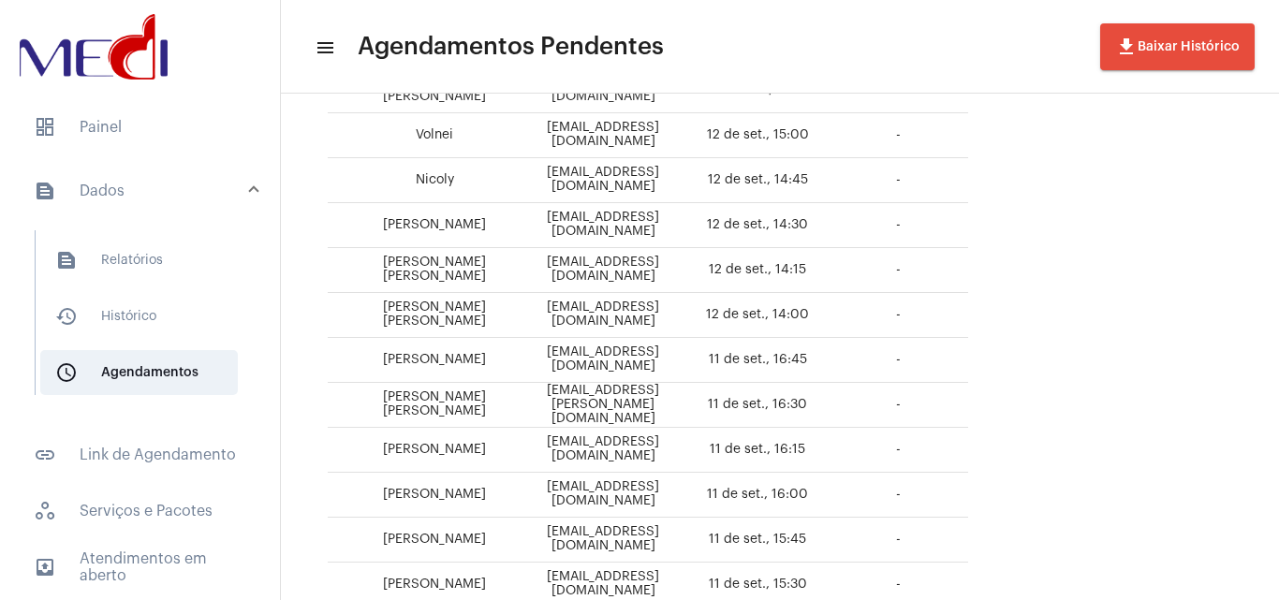
scroll to position [309, 0]
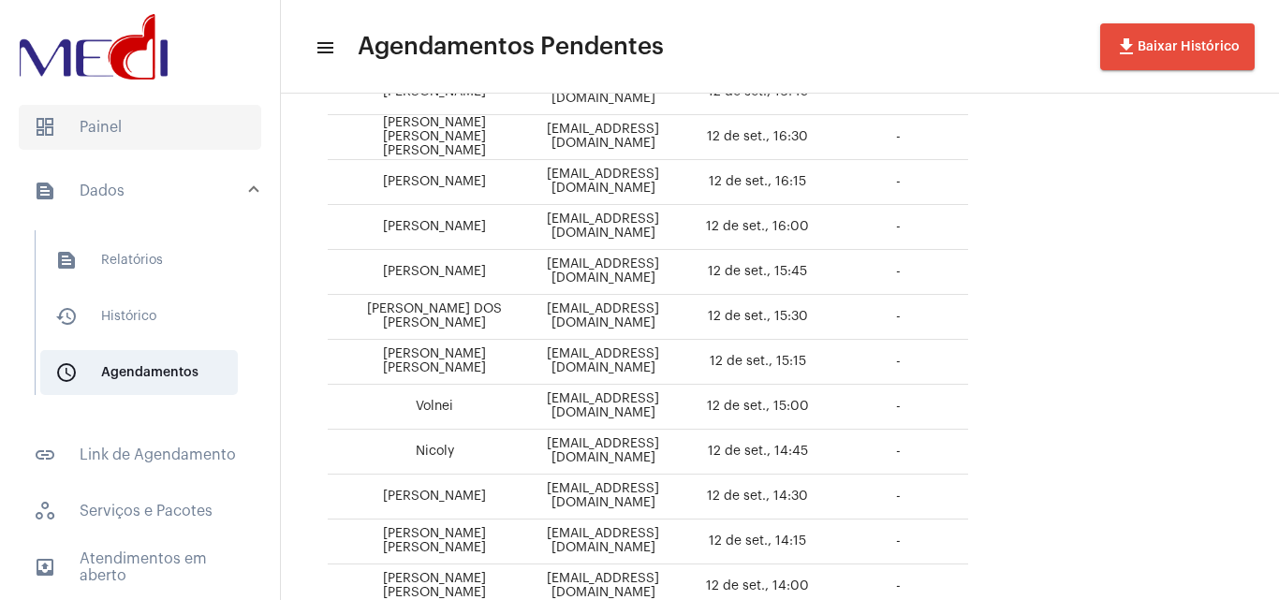
click at [141, 141] on span "dashboard Painel" at bounding box center [140, 127] width 243 height 45
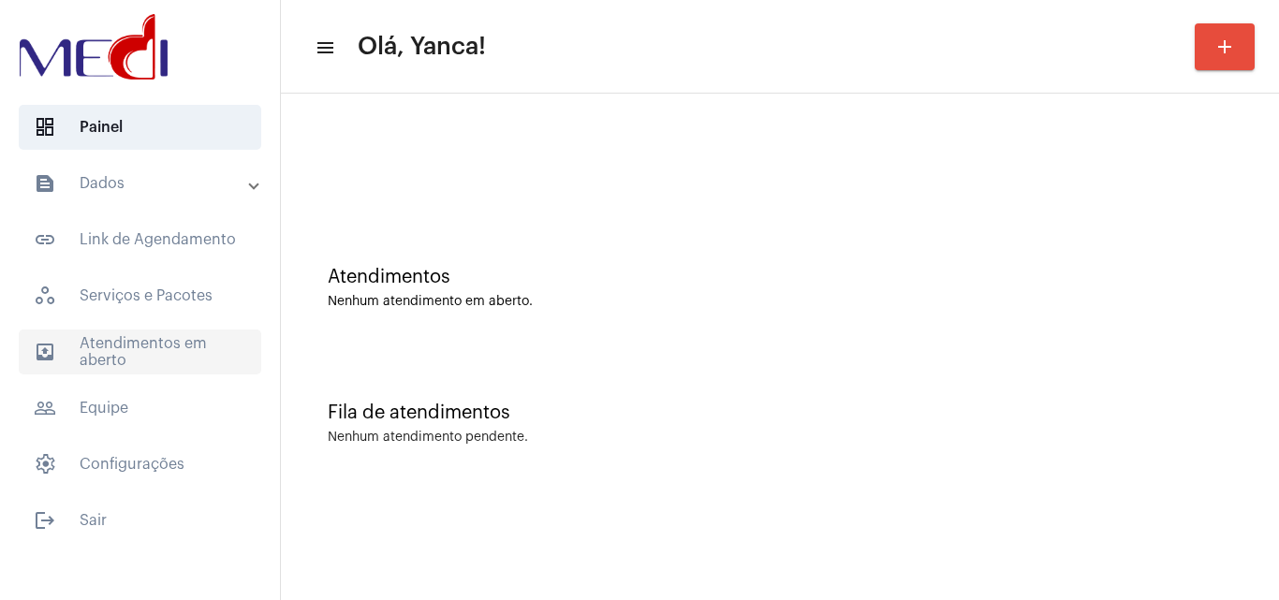
click at [167, 351] on span "outbox_outline Atendimentos em aberto" at bounding box center [140, 352] width 243 height 45
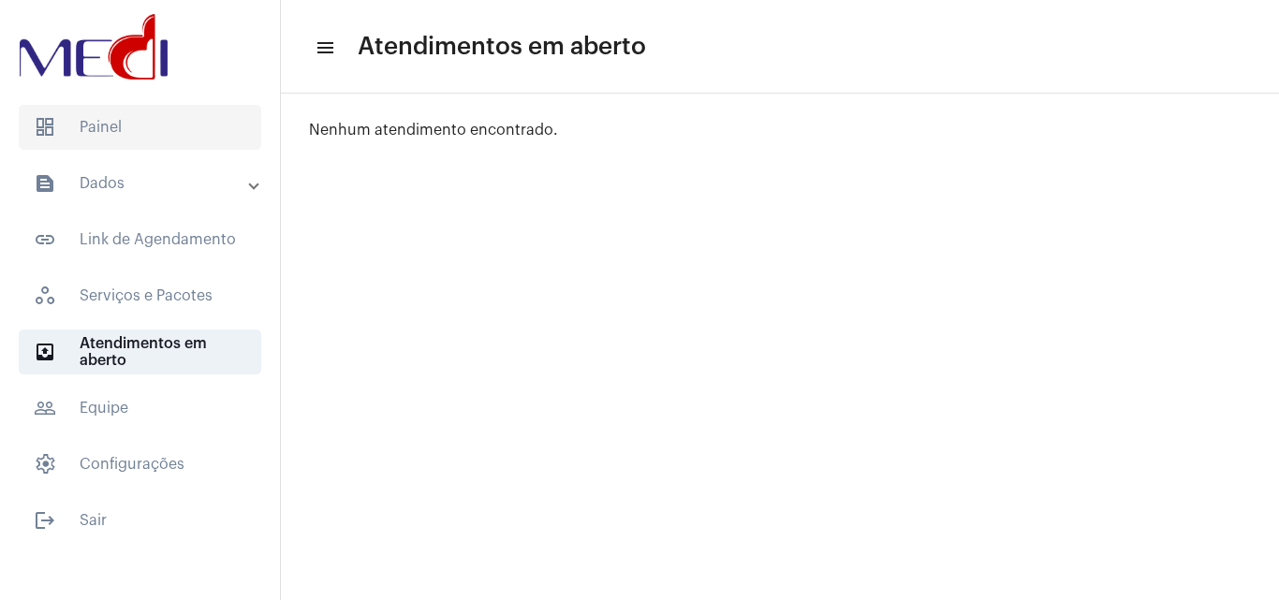
drag, startPoint x: 168, startPoint y: 127, endPoint x: 174, endPoint y: 137, distance: 11.4
click at [174, 137] on span "dashboard Painel" at bounding box center [140, 127] width 243 height 45
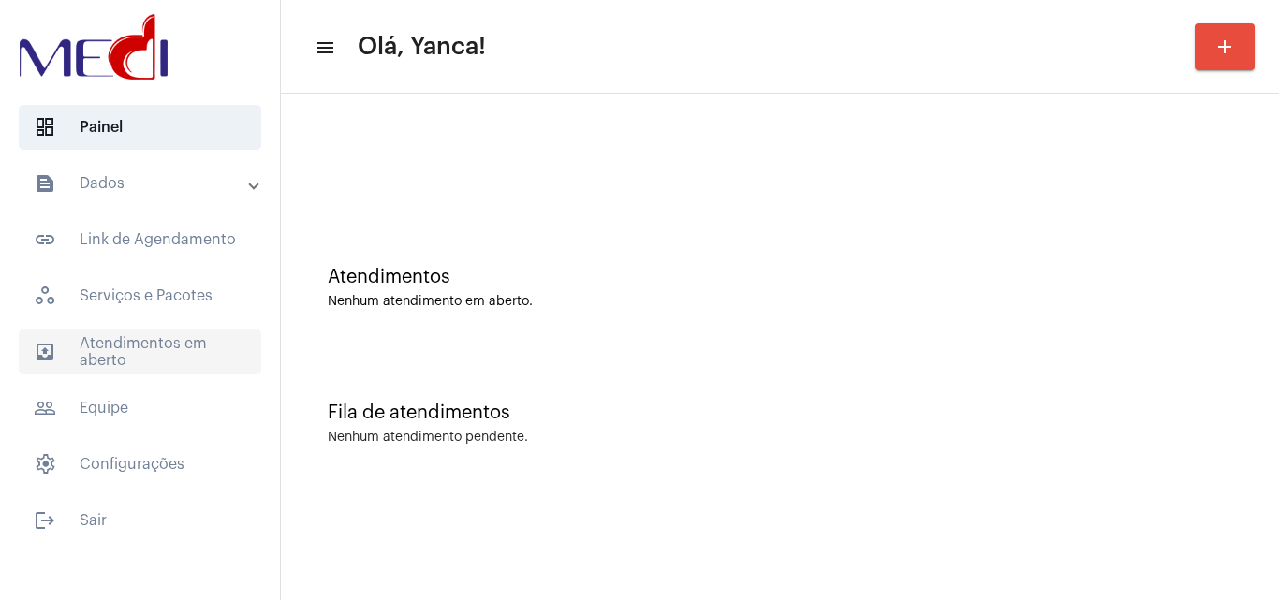
click at [205, 357] on span "outbox_outline Atendimentos em aberto" at bounding box center [140, 352] width 243 height 45
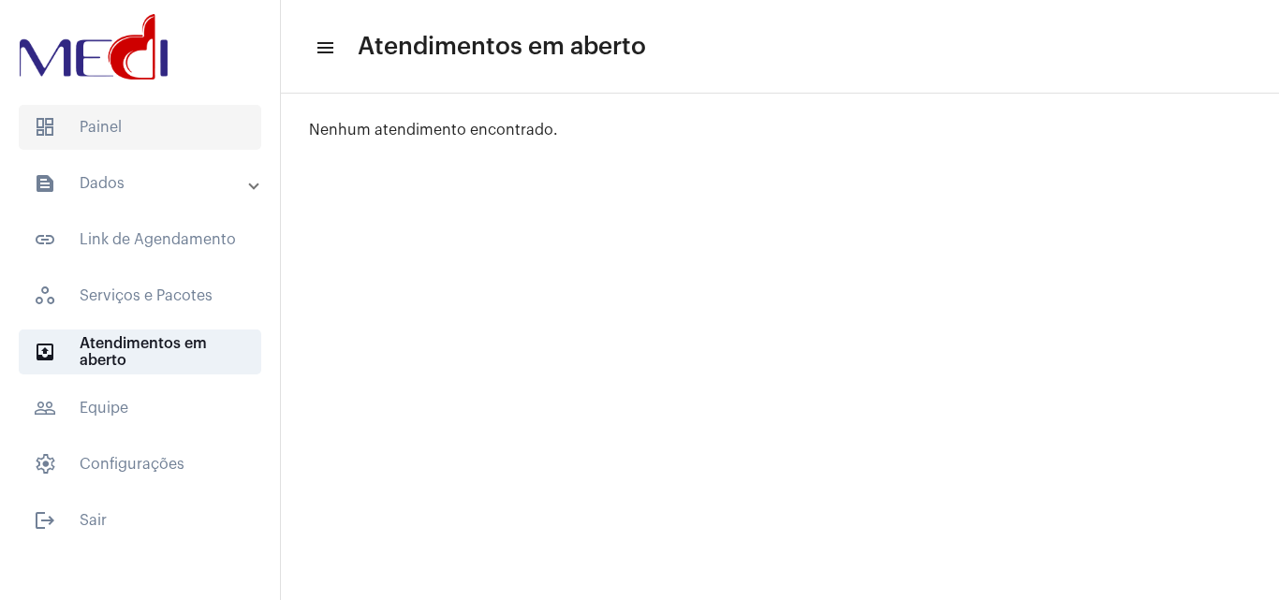
click at [182, 124] on span "dashboard Painel" at bounding box center [140, 127] width 243 height 45
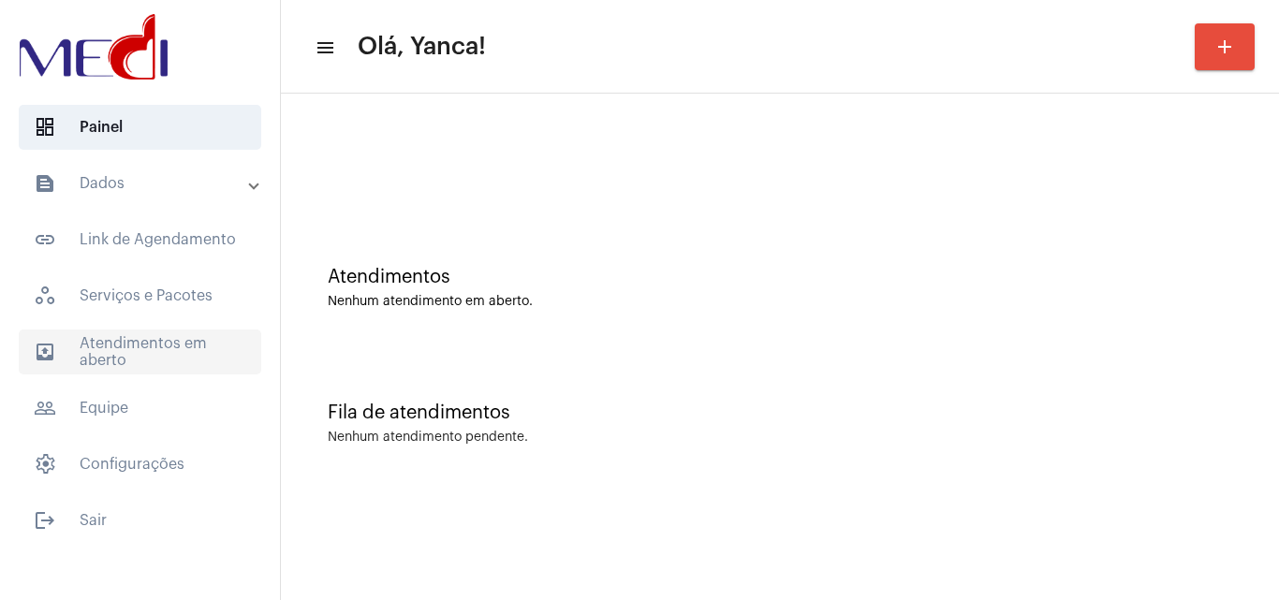
click at [142, 358] on span "outbox_outline Atendimentos em aberto" at bounding box center [140, 352] width 243 height 45
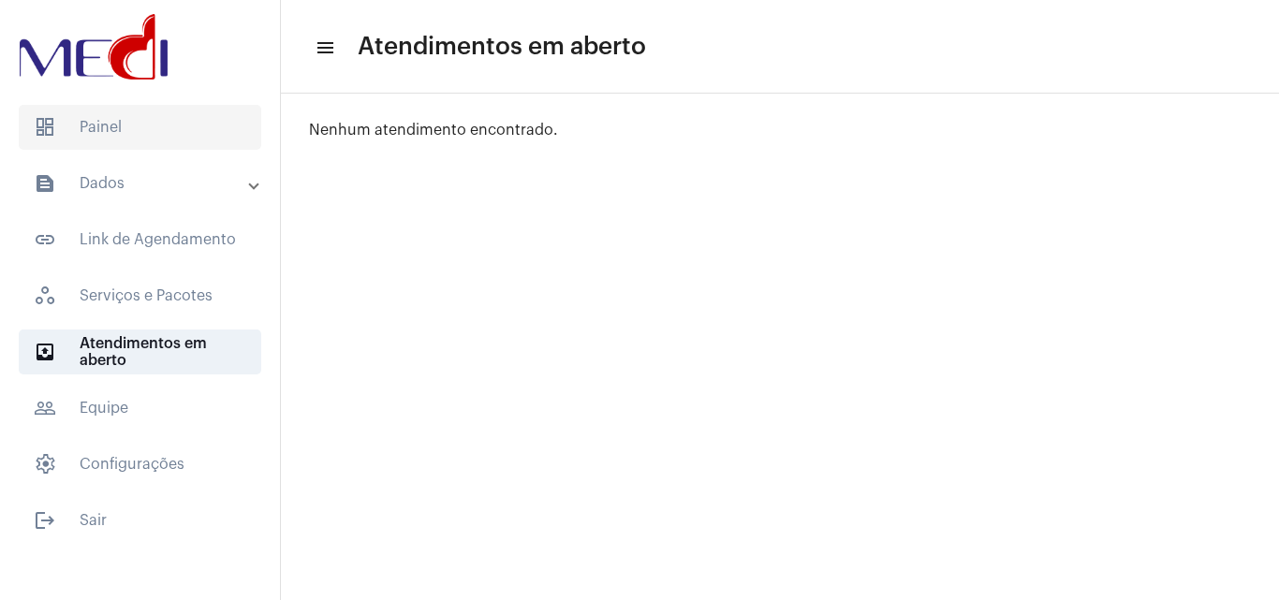
click at [171, 126] on span "dashboard Painel" at bounding box center [140, 127] width 243 height 45
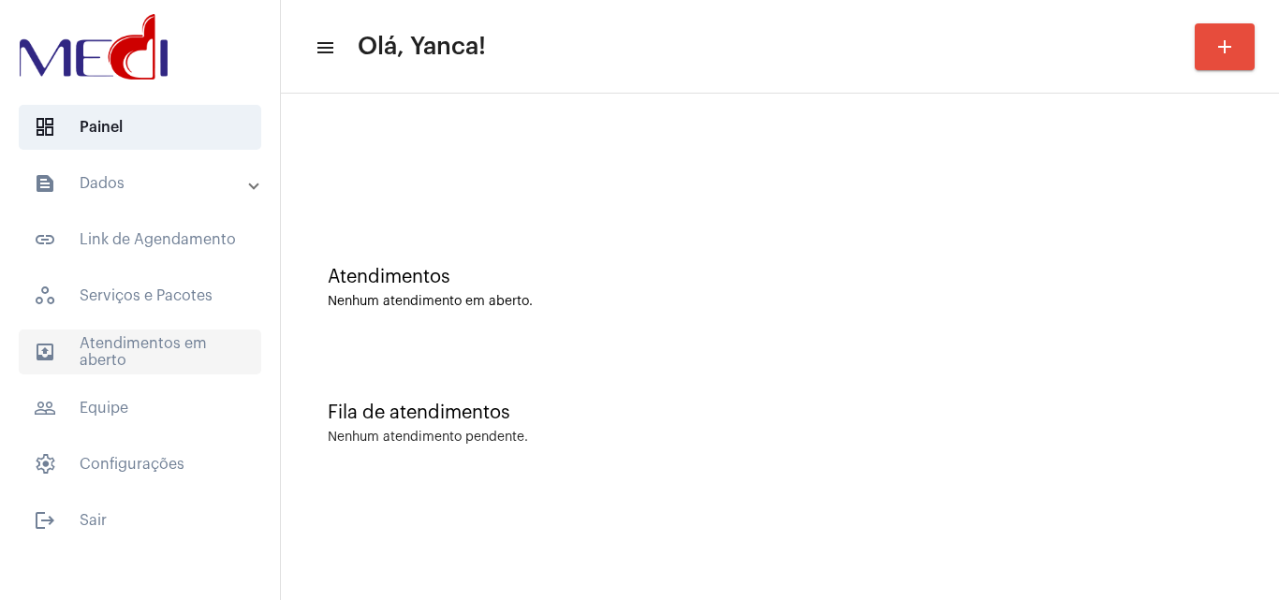
click at [155, 363] on span "outbox_outline Atendimentos em aberto" at bounding box center [140, 352] width 243 height 45
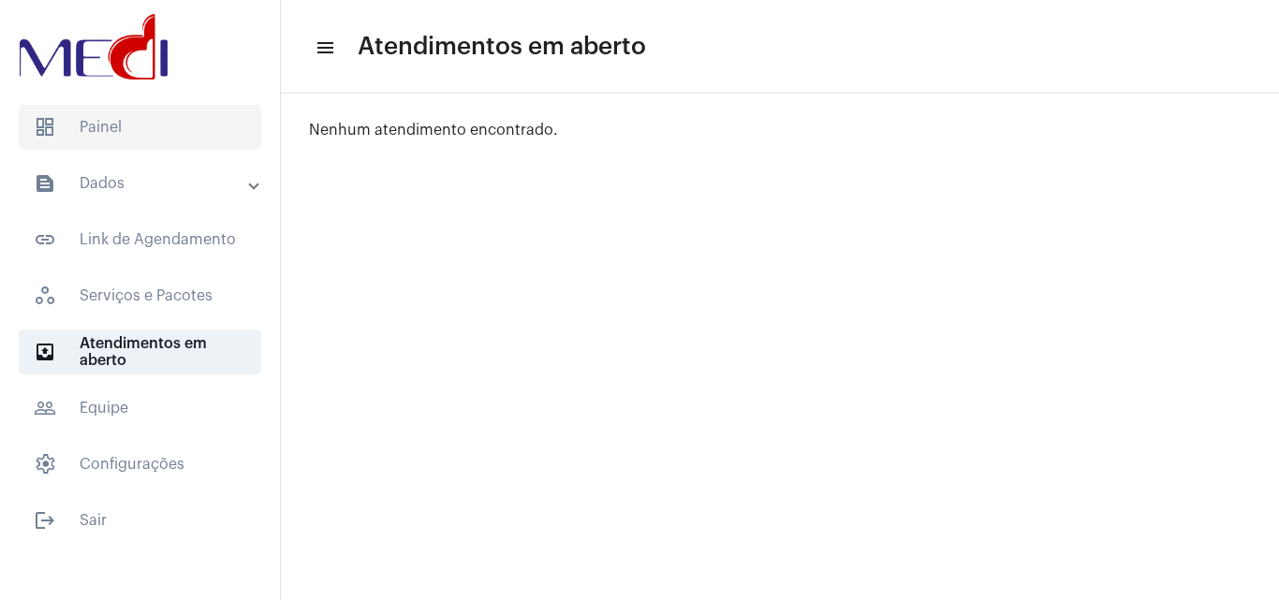
click at [130, 129] on span "dashboard Painel" at bounding box center [140, 127] width 243 height 45
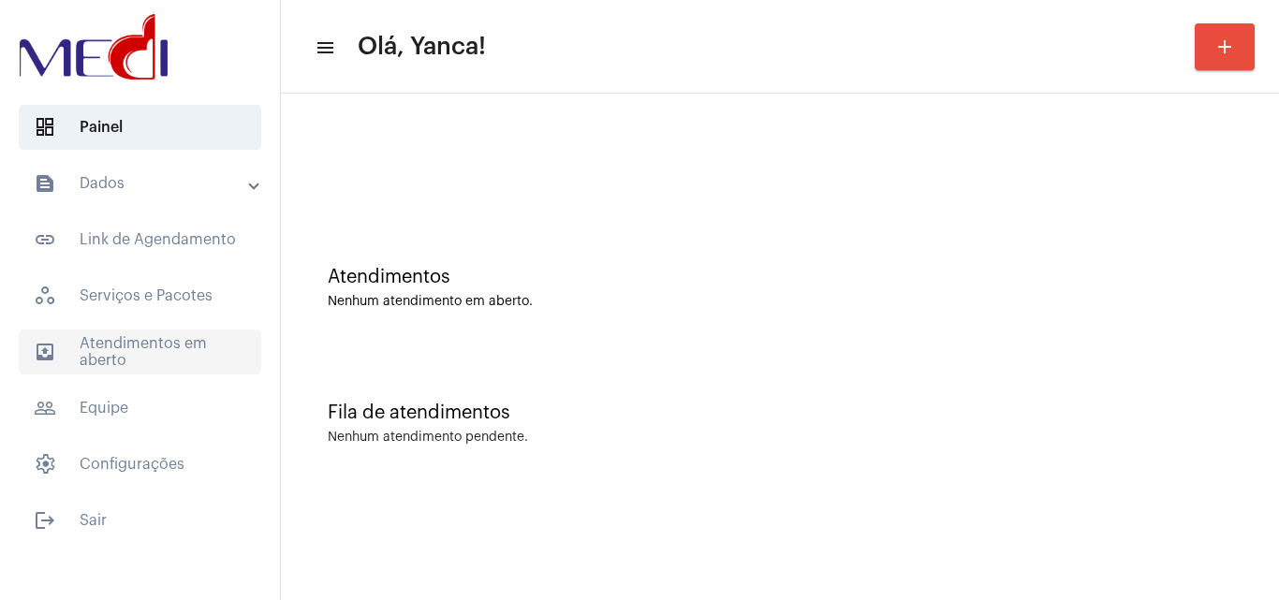
click at [185, 345] on span "outbox_outline Atendimentos em aberto" at bounding box center [140, 352] width 243 height 45
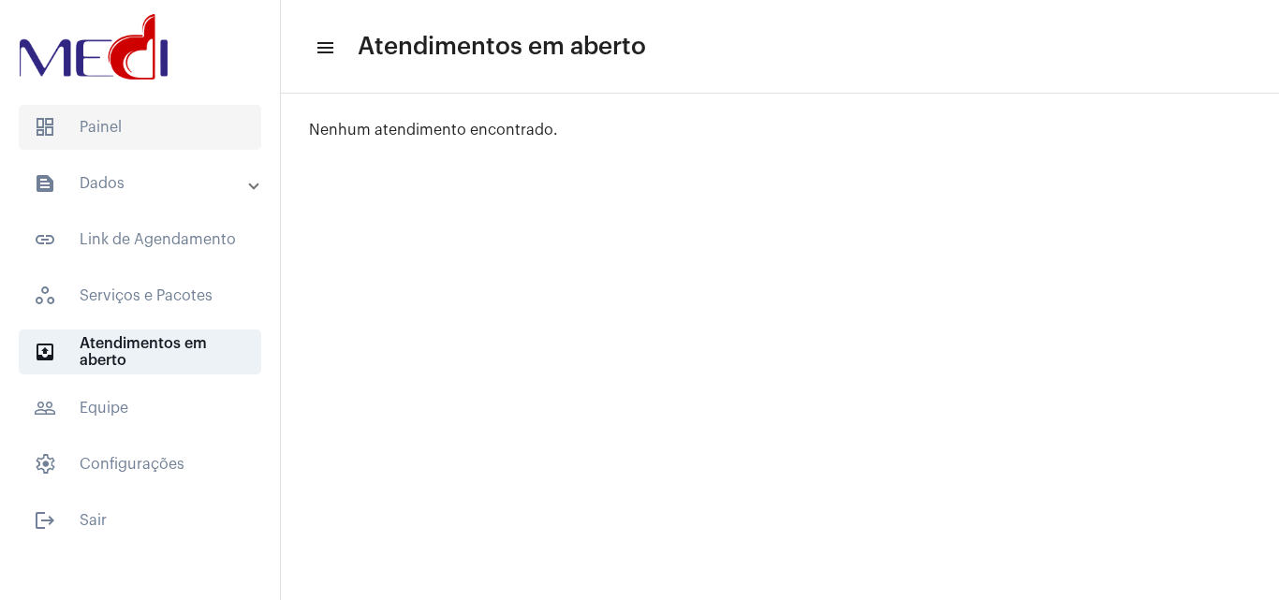
click at [139, 141] on span "dashboard Painel" at bounding box center [140, 127] width 243 height 45
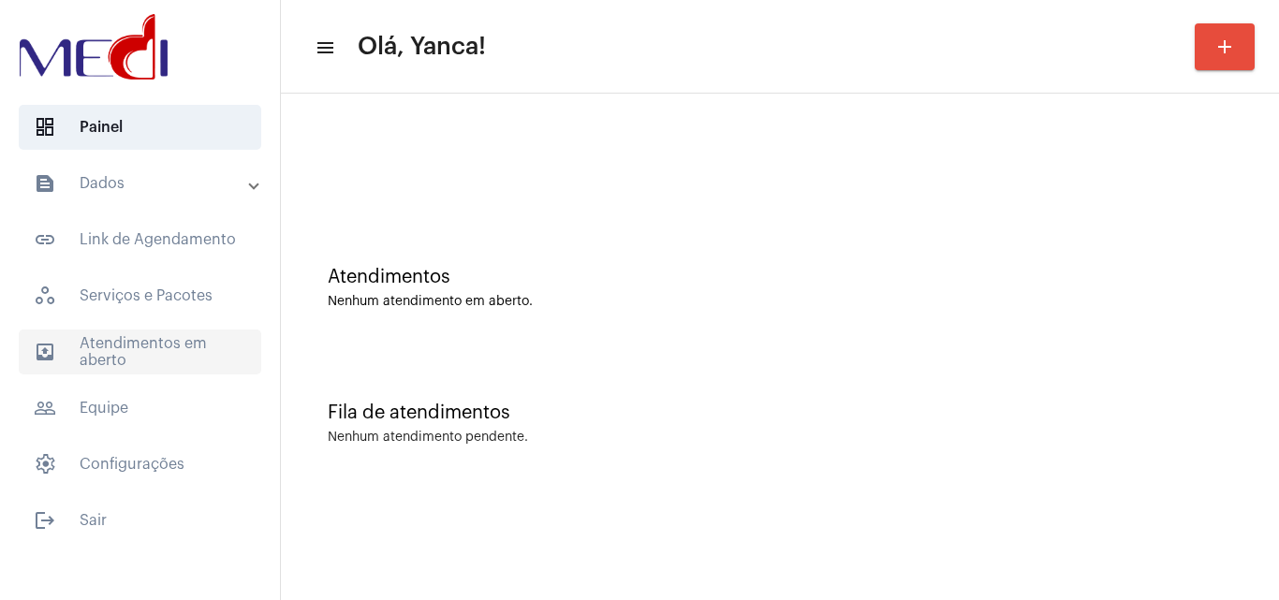
click at [143, 347] on span "outbox_outline Atendimentos em aberto" at bounding box center [140, 352] width 243 height 45
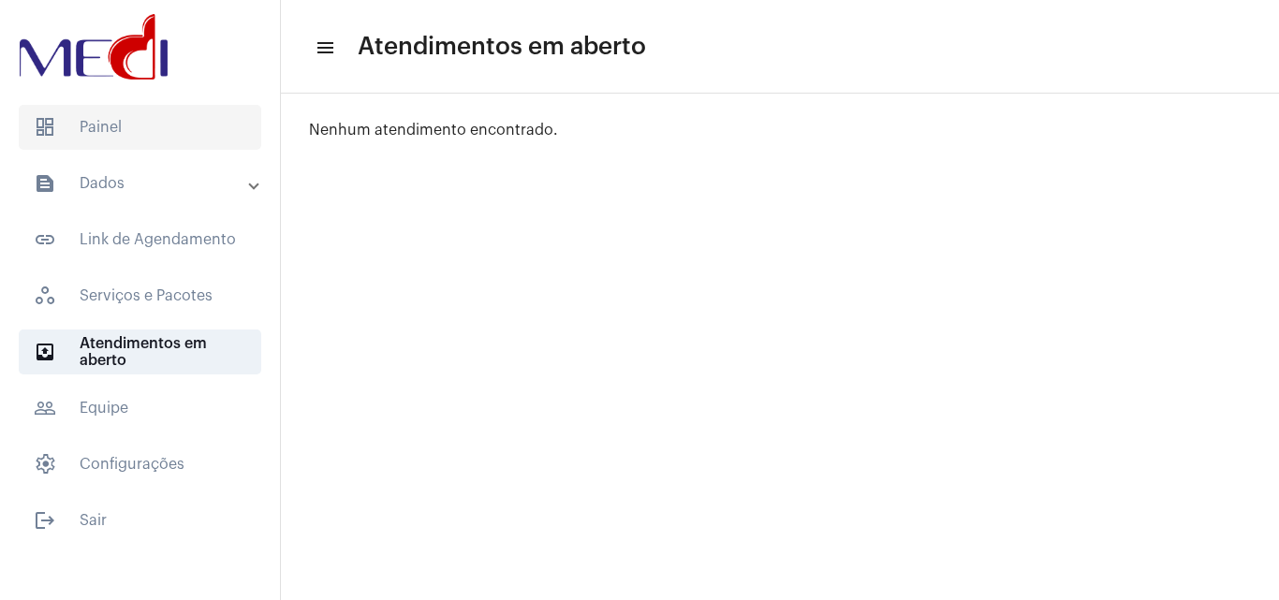
click at [235, 120] on span "dashboard Painel" at bounding box center [140, 127] width 243 height 45
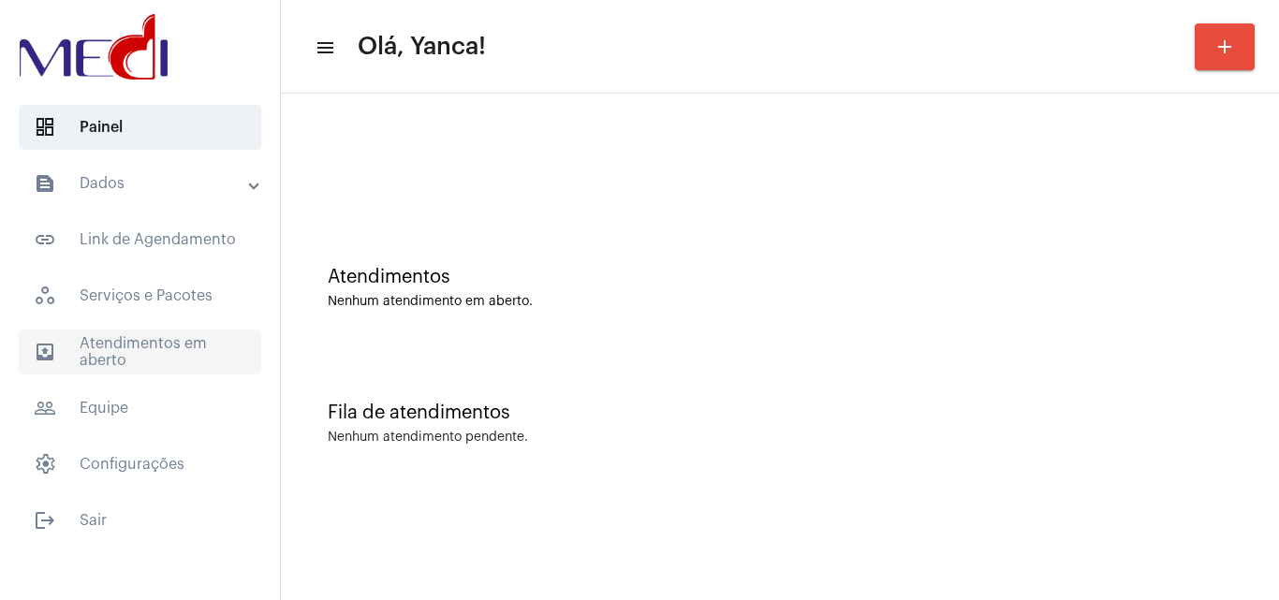
click at [137, 363] on span "outbox_outline Atendimentos em aberto" at bounding box center [140, 352] width 243 height 45
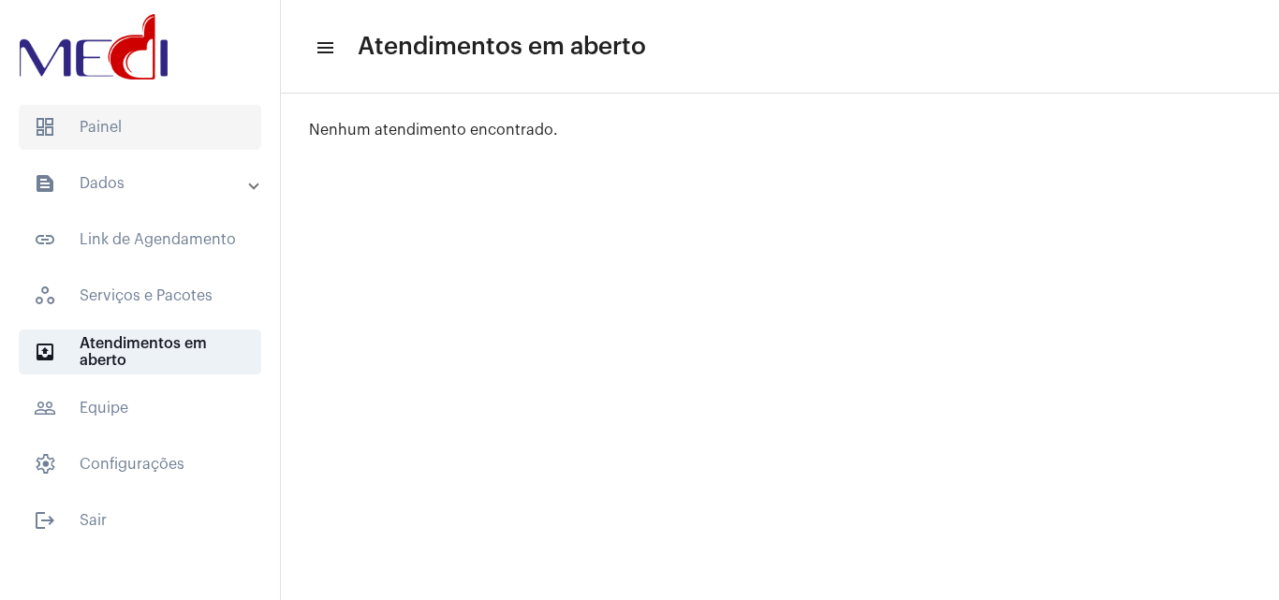
click at [180, 142] on span "dashboard Painel" at bounding box center [140, 127] width 243 height 45
